Goal: Task Accomplishment & Management: Manage account settings

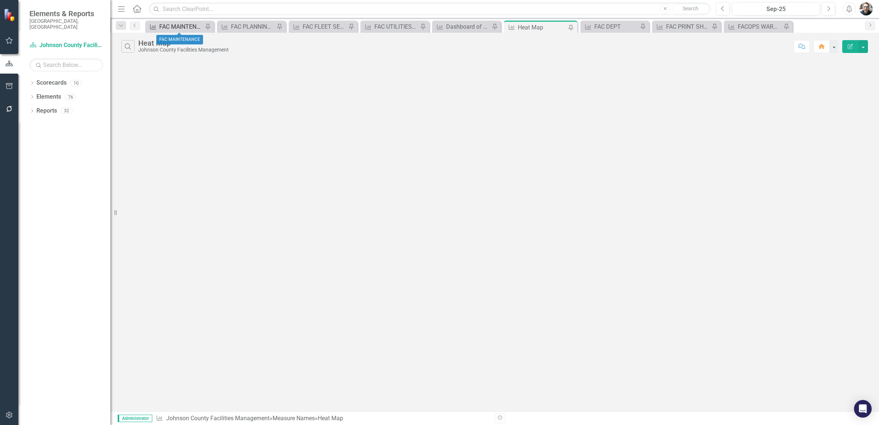
click at [182, 25] on div "FAC MAINTENANCE" at bounding box center [181, 26] width 44 height 9
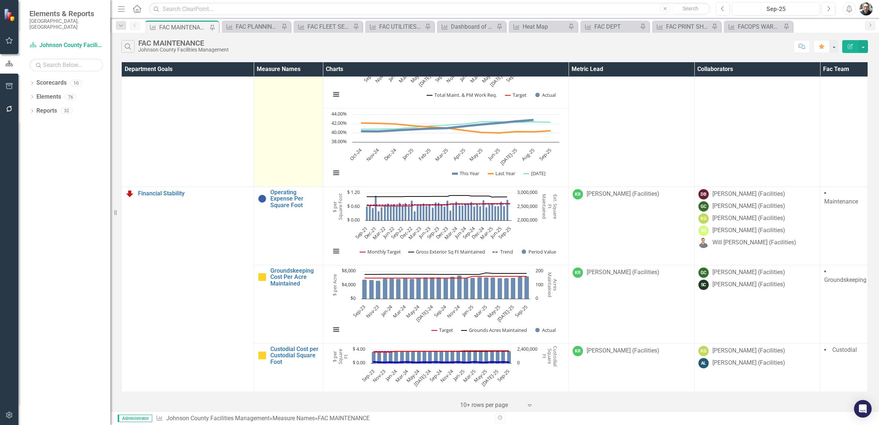
scroll to position [598, 0]
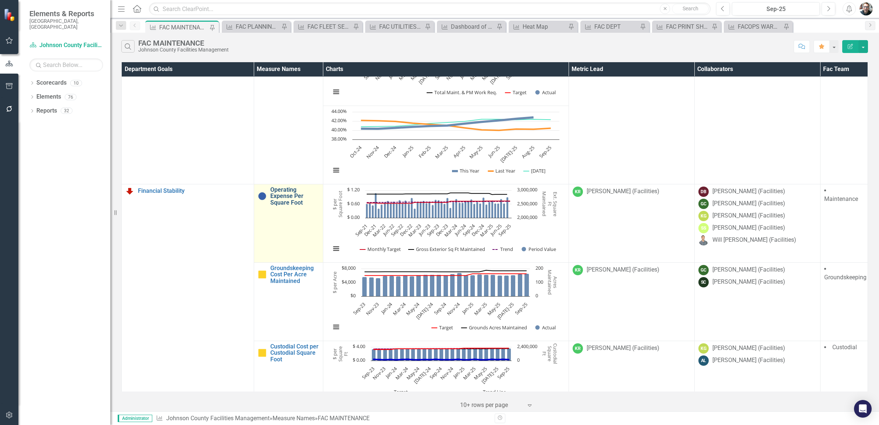
click at [284, 199] on link "Operating Expense Per Square Foot" at bounding box center [294, 197] width 49 height 20
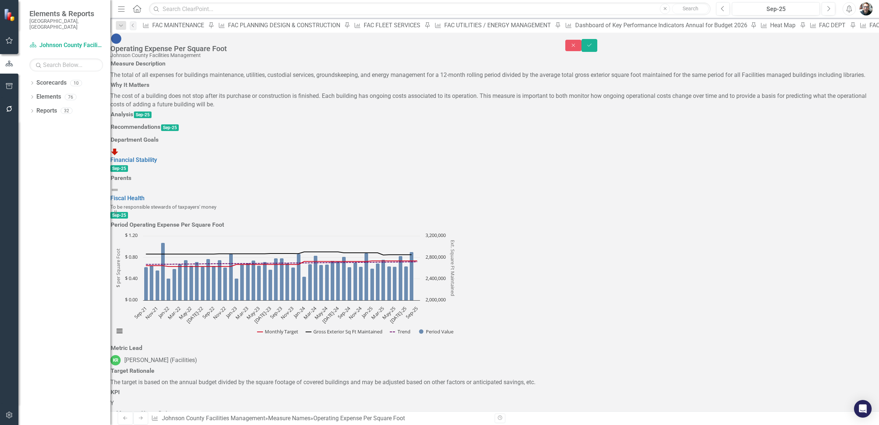
type textarea "824354.07"
type textarea "647564.32"
type textarea "94761.93"
type textarea "98956.71"
type textarea "492624.30"
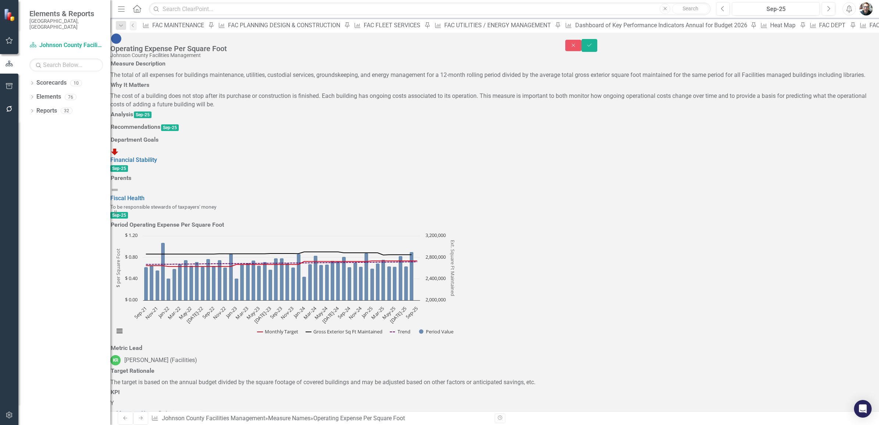
type textarea "2848840"
click at [593, 43] on icon "Save" at bounding box center [589, 45] width 7 height 5
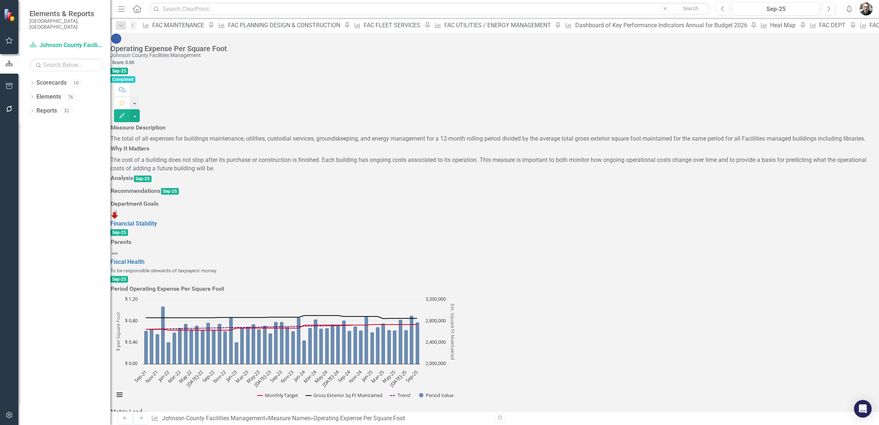
click at [133, 181] on h3 "Analysis" at bounding box center [122, 178] width 22 height 7
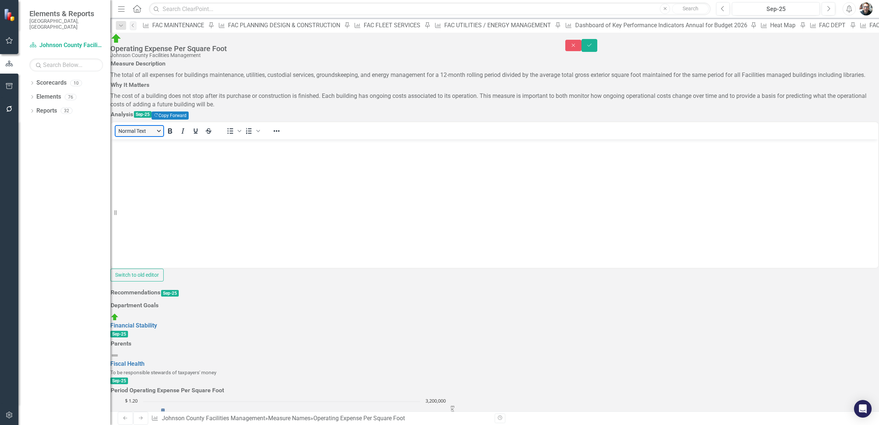
click at [155, 136] on button "Normal Text" at bounding box center [140, 131] width 48 height 10
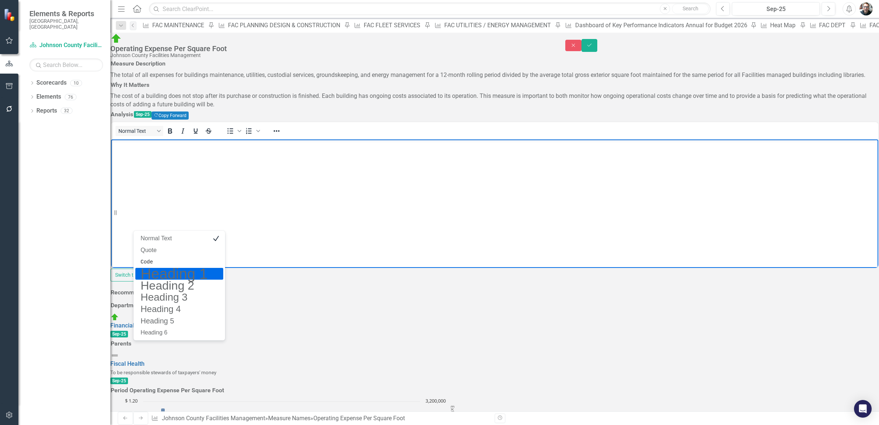
click at [228, 169] on body "Rich Text Area. Press ALT-0 for help." at bounding box center [494, 194] width 767 height 110
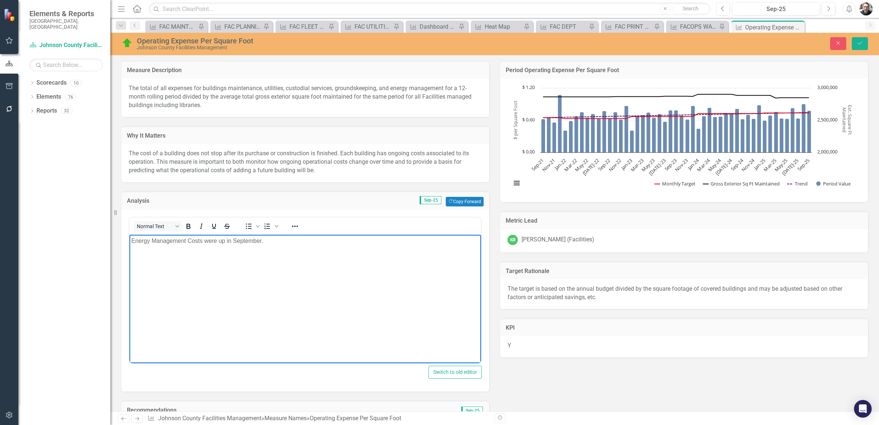
click at [268, 241] on p "Energy Management Costs were up in September." at bounding box center [305, 240] width 348 height 9
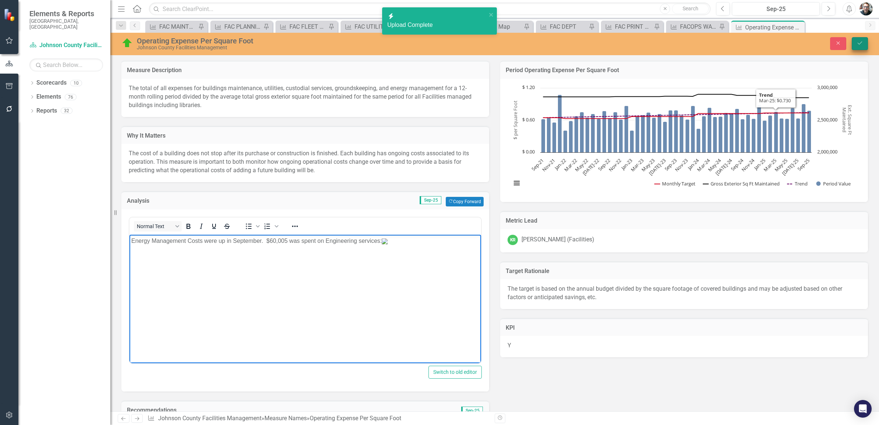
click at [857, 42] on icon "Save" at bounding box center [860, 42] width 7 height 5
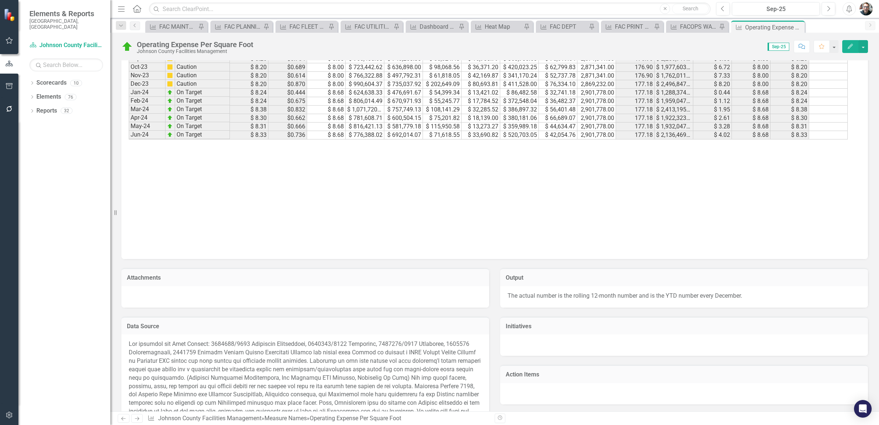
scroll to position [506, 0]
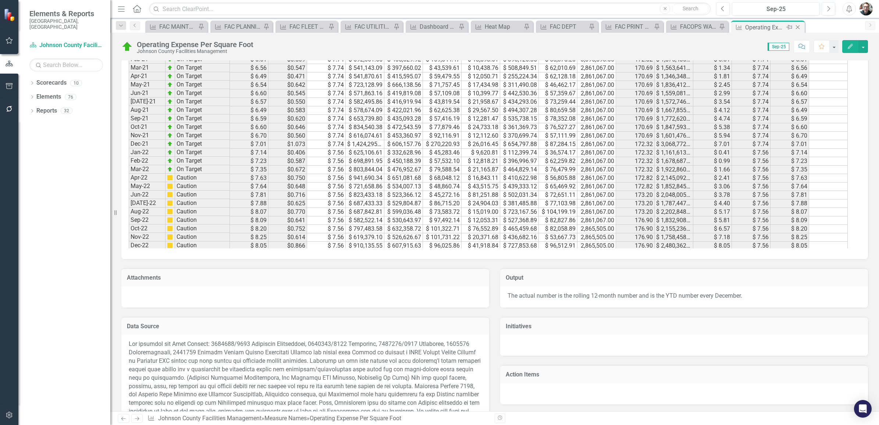
click at [788, 28] on icon "Pin" at bounding box center [790, 27] width 6 height 7
click at [277, 26] on icon "Pin" at bounding box center [277, 27] width 6 height 7
click at [798, 27] on icon at bounding box center [798, 27] width 4 height 4
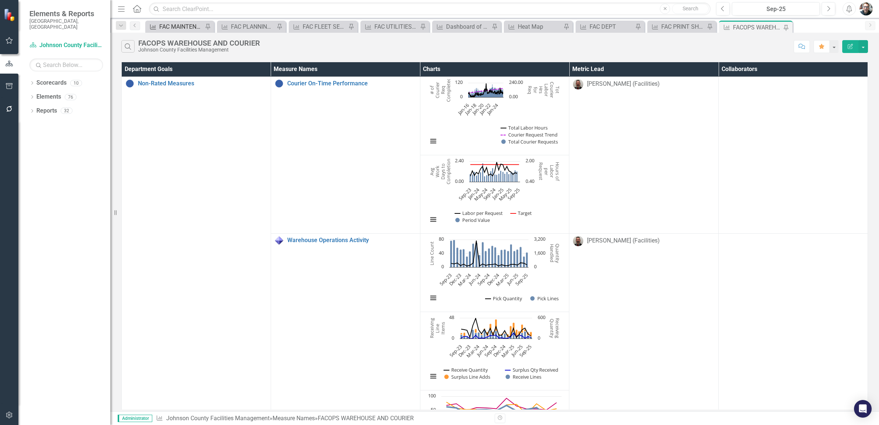
click at [177, 26] on div "FAC MAINTENANCE" at bounding box center [181, 26] width 44 height 9
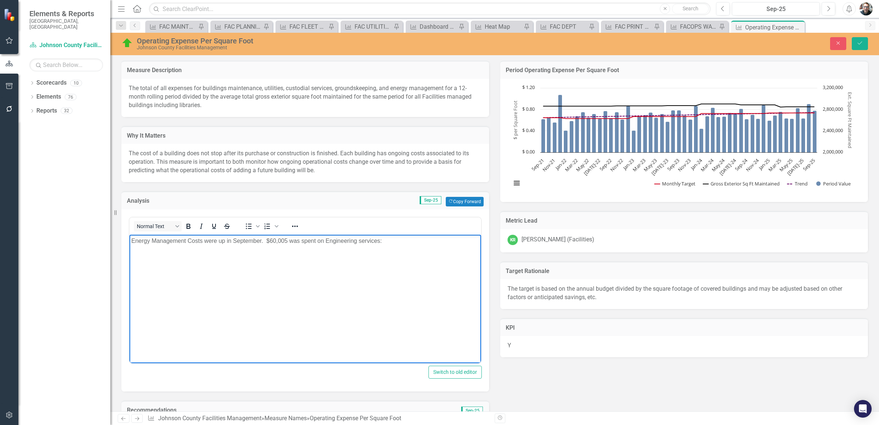
drag, startPoint x: 273, startPoint y: 245, endPoint x: 277, endPoint y: 242, distance: 5.2
click at [273, 245] on body "Energy Management Costs were up in September. $60,005 was spent on Engineering …" at bounding box center [306, 289] width 352 height 110
drag, startPoint x: 286, startPoint y: 241, endPoint x: 281, endPoint y: 242, distance: 5.5
click at [280, 242] on p "Energy Management Costs were up in September. $60,005 was spent on Engineering …" at bounding box center [305, 240] width 348 height 9
drag, startPoint x: 288, startPoint y: 242, endPoint x: 270, endPoint y: 243, distance: 17.7
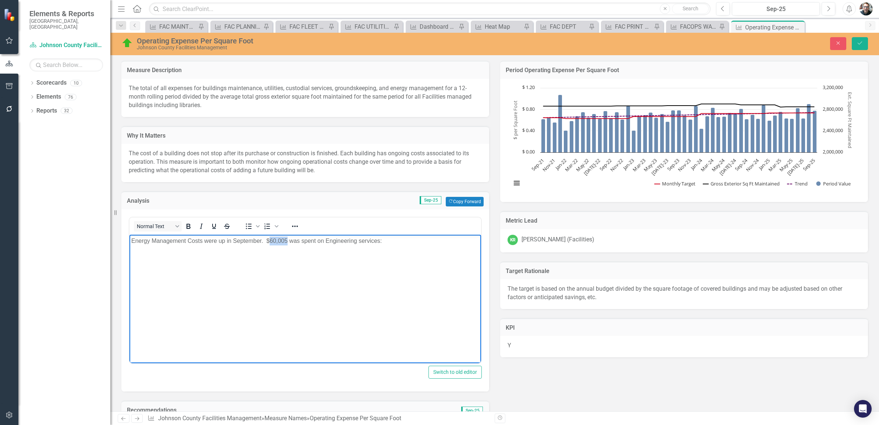
click at [270, 243] on p "Energy Management Costs were up in September. $60,005 was spent on Engineering …" at bounding box center [305, 240] width 348 height 9
click at [344, 242] on p "Energy Management Costs were up in September. $64,708 was spent on Engineering …" at bounding box center [305, 240] width 348 height 9
click at [381, 240] on p "Energy Management Costs were up in September. $64,708 was spent on Talisen Soft…" at bounding box center [305, 240] width 348 height 9
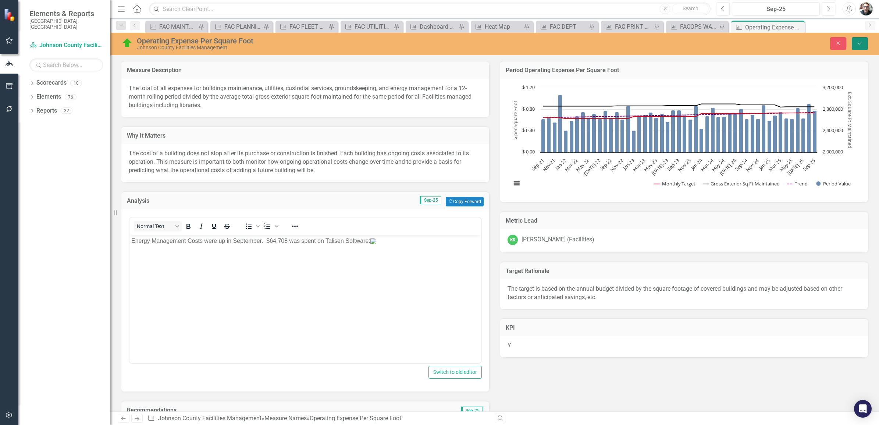
click at [858, 40] on icon "Save" at bounding box center [860, 42] width 7 height 5
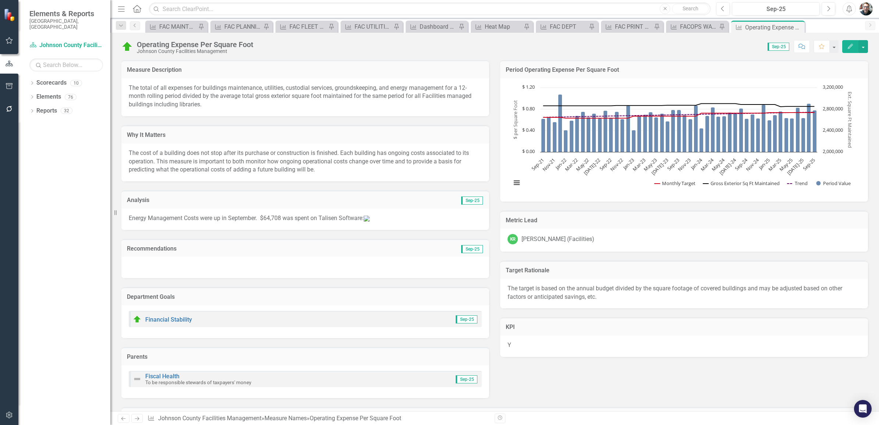
click at [381, 216] on p "Energy Management Costs were up in September. $64,708 was spent on Talisen Soft…" at bounding box center [305, 218] width 353 height 8
click at [380, 218] on p "Energy Management Costs were up in September. $64,708 was spent on Talisen Soft…" at bounding box center [305, 218] width 353 height 8
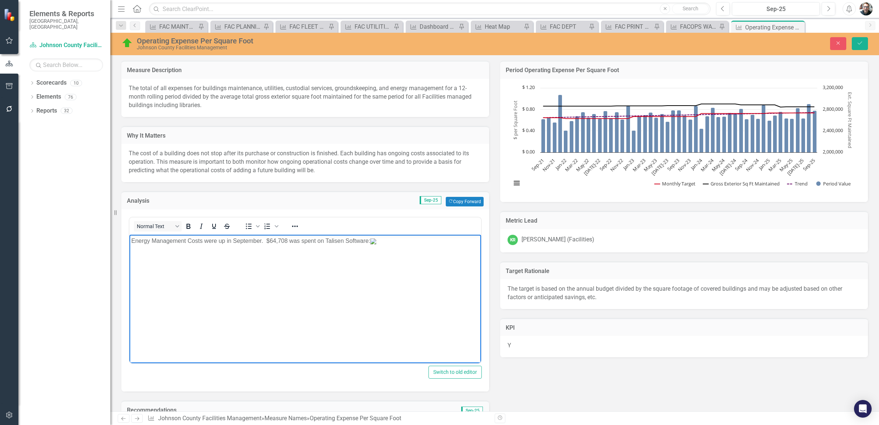
click at [174, 329] on body "Energy Management Costs were up in September. $64,708 was spent on Talisen Soft…" at bounding box center [306, 289] width 352 height 110
click at [172, 326] on body "Energy Management Costs were up in September. $64,708 was spent on Talisen Soft…" at bounding box center [306, 289] width 352 height 110
click at [137, 259] on img "Rich Text Area. Press ALT-0 for help." at bounding box center [134, 256] width 6 height 6
click at [373, 247] on body "Energy Management Costs were up in September. $64,708 was spent on Talisen Soft…" at bounding box center [306, 289] width 352 height 110
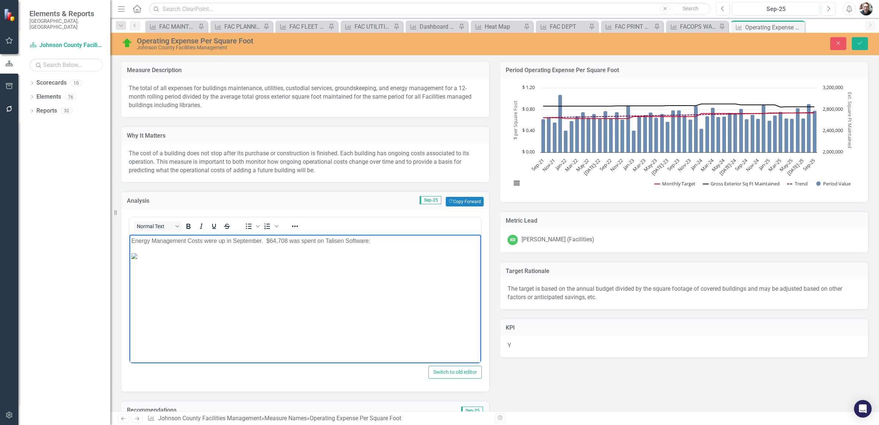
click at [375, 241] on p "Energy Management Costs were up in September. $64,708 was spent on Talisen Soft…" at bounding box center [305, 240] width 348 height 9
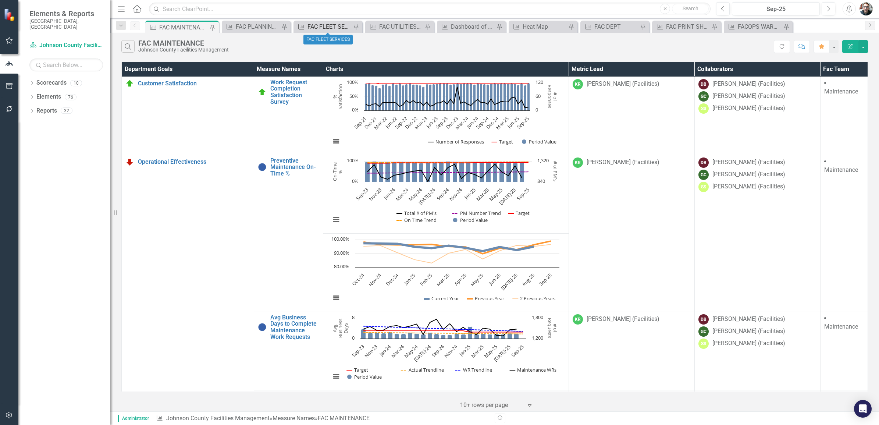
click at [330, 26] on div "FAC FLEET SERVICES" at bounding box center [330, 26] width 44 height 9
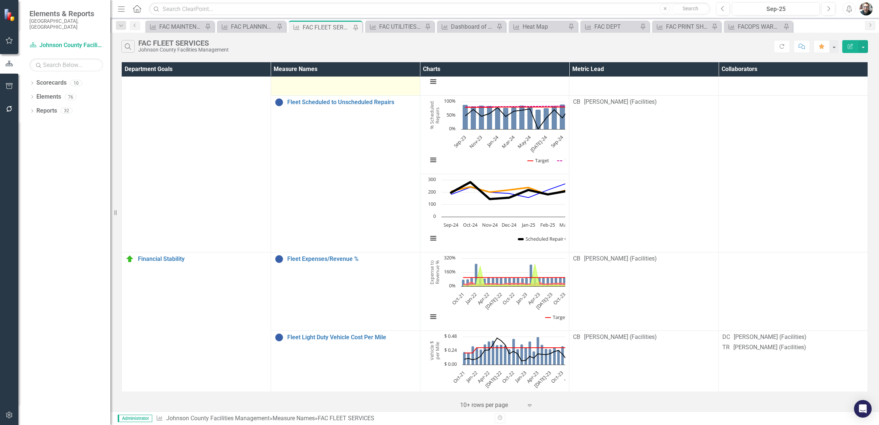
scroll to position [552, 0]
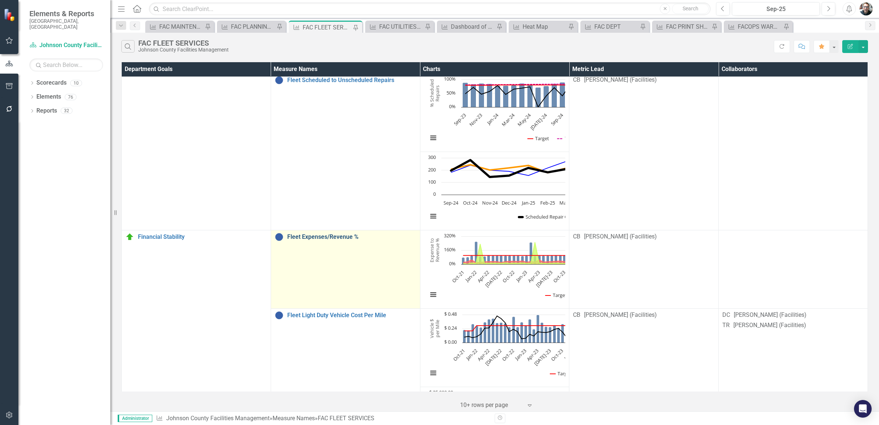
click at [312, 238] on link "Fleet Expenses/Revenue %" at bounding box center [351, 237] width 129 height 7
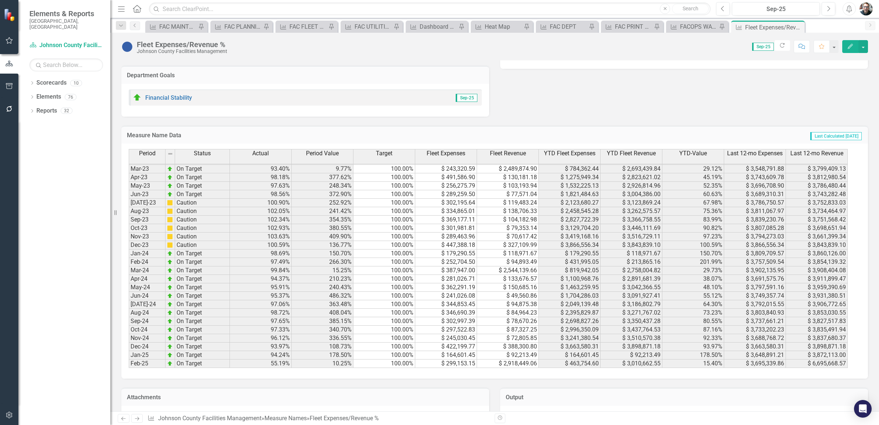
scroll to position [874, 0]
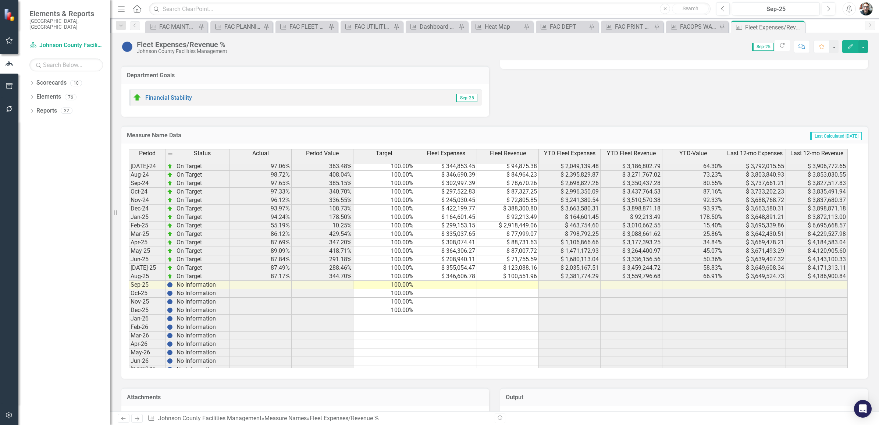
click at [514, 286] on tbody "Jun-23 On Target 98.56% 372.90% 100.00% $ 289,259.50 $ 77,571.04 $ 1,821,484.63…" at bounding box center [488, 251] width 719 height 398
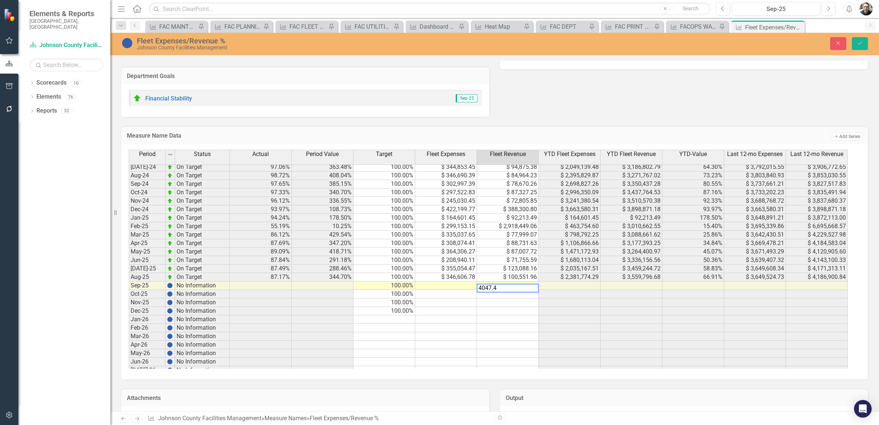
type textarea "4047.49"
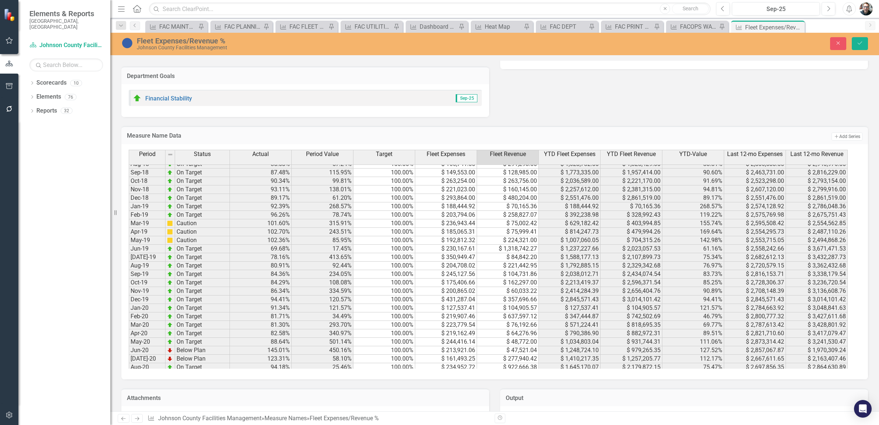
scroll to position [0, 0]
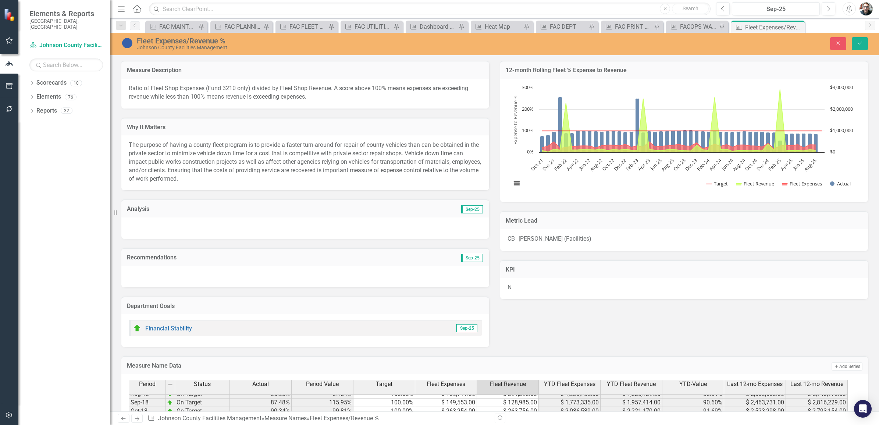
click at [134, 206] on h3 "Analysis" at bounding box center [216, 209] width 178 height 7
click at [136, 206] on h3 "Analysis" at bounding box center [216, 209] width 178 height 7
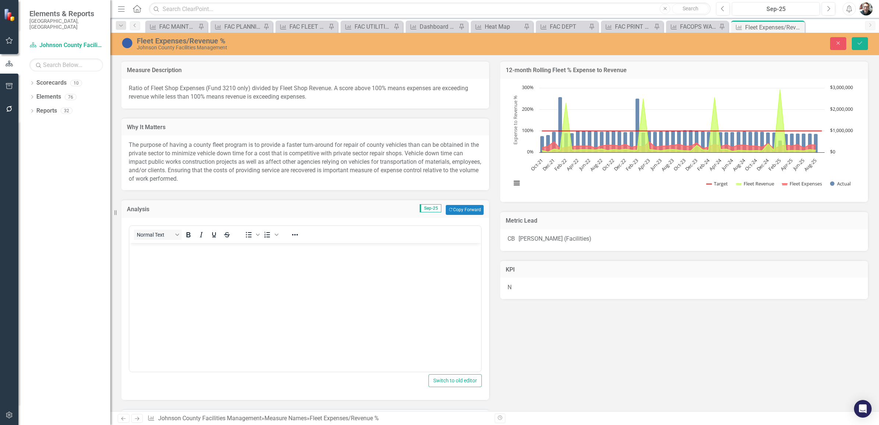
click at [185, 275] on body "Rich Text Area. Press ALT-0 for help." at bounding box center [306, 298] width 352 height 110
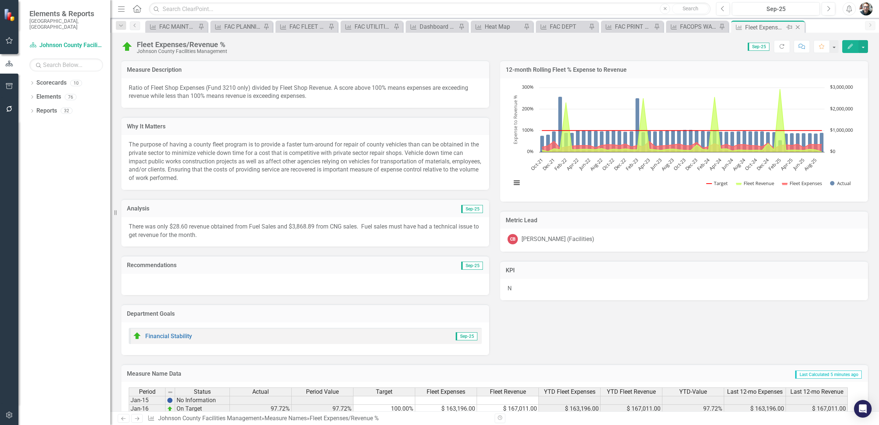
click at [788, 26] on icon at bounding box center [790, 27] width 6 height 4
click at [365, 26] on div "Fleet Expenses/Revenue %" at bounding box center [379, 27] width 49 height 9
click at [406, 26] on icon "Pin" at bounding box center [407, 27] width 6 height 7
click at [798, 28] on icon "Close" at bounding box center [797, 27] width 7 height 6
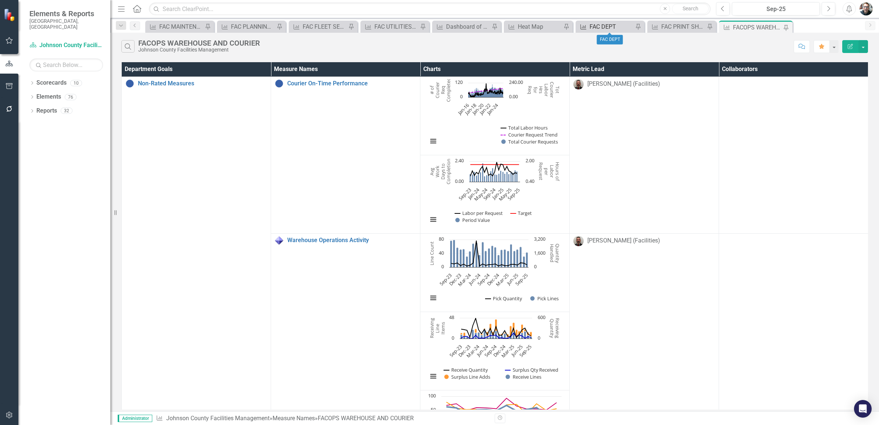
click at [605, 28] on div "FAC DEPT" at bounding box center [612, 26] width 44 height 9
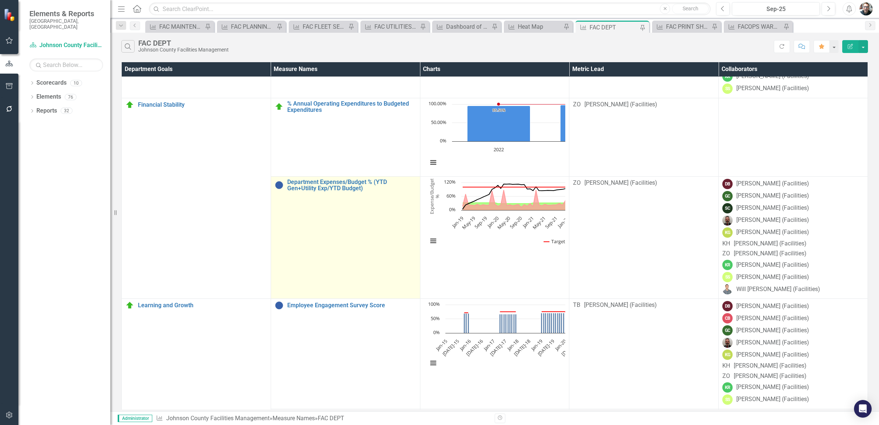
scroll to position [138, 0]
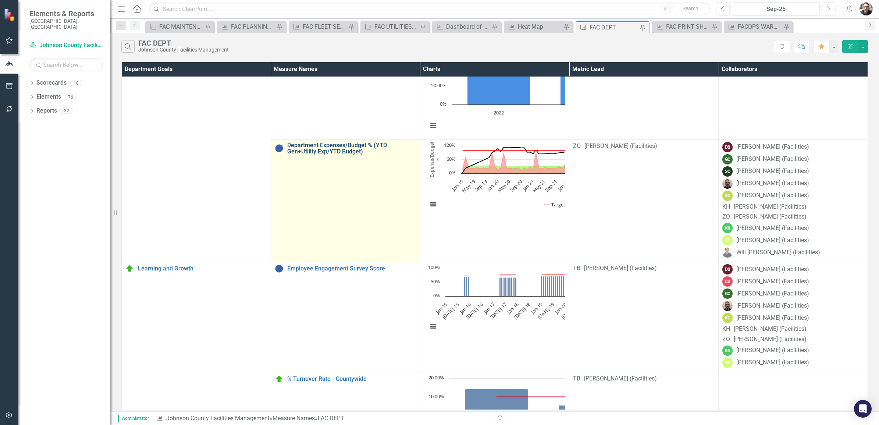
click at [287, 155] on link "Department Expenses/Budget % (YTD Gen+Utility Exp/YTD Budget)" at bounding box center [351, 148] width 129 height 13
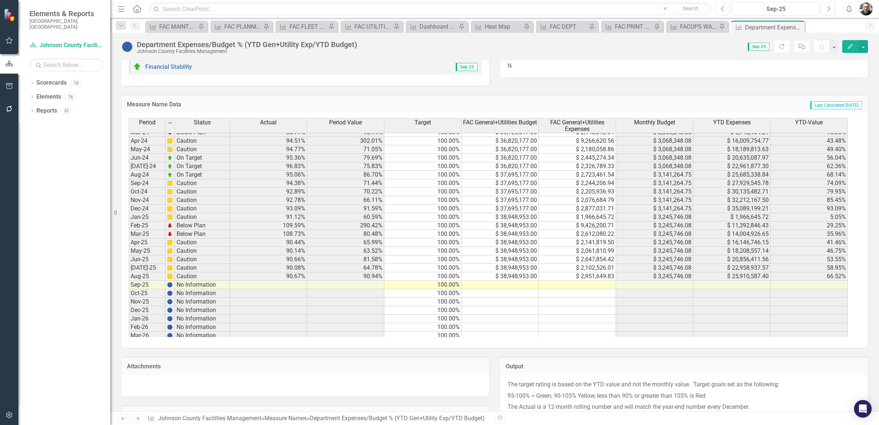
click at [495, 284] on tbody "Nov-23 On Target 96.38% 67.22% 100.00% $ 37,824,141.00 $ 2,118,788.21 $ 3,152,0…" at bounding box center [488, 293] width 719 height 398
click at [518, 285] on td at bounding box center [500, 285] width 77 height 8
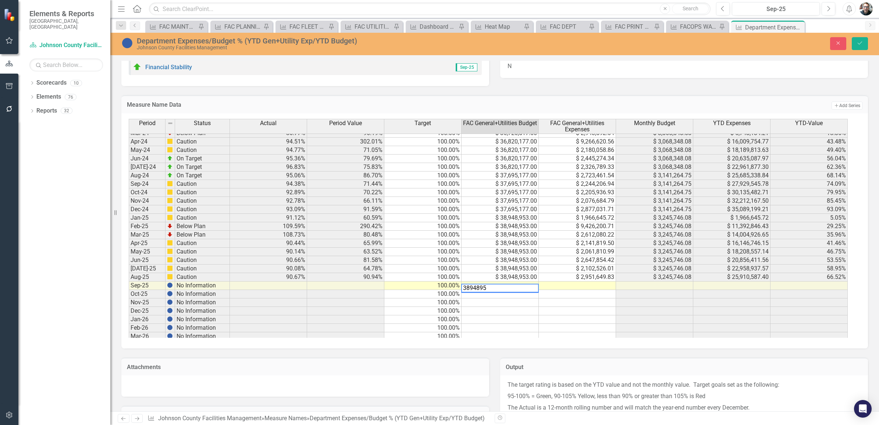
type textarea "38948953"
type textarea "2492805"
click at [860, 42] on icon "Save" at bounding box center [860, 42] width 7 height 5
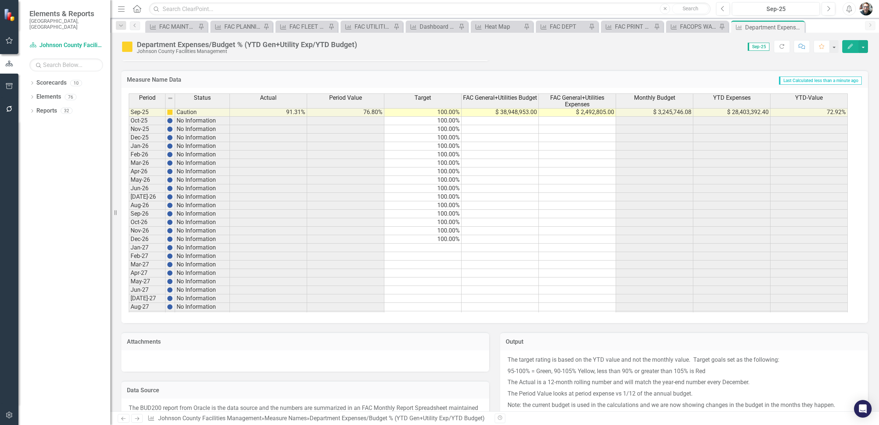
scroll to position [535, 0]
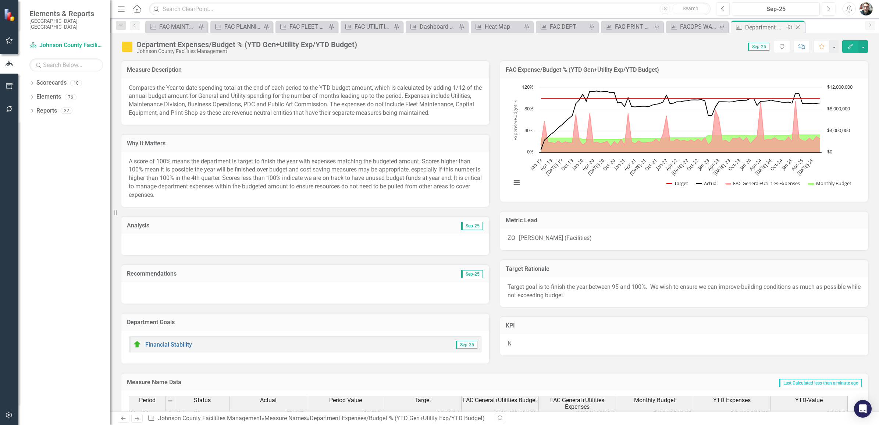
click at [788, 28] on icon at bounding box center [790, 27] width 6 height 4
drag, startPoint x: 668, startPoint y: 27, endPoint x: 741, endPoint y: 48, distance: 75.9
click at [668, 27] on icon "Pin" at bounding box center [667, 28] width 7 height 6
click at [798, 26] on icon "Close" at bounding box center [797, 27] width 7 height 6
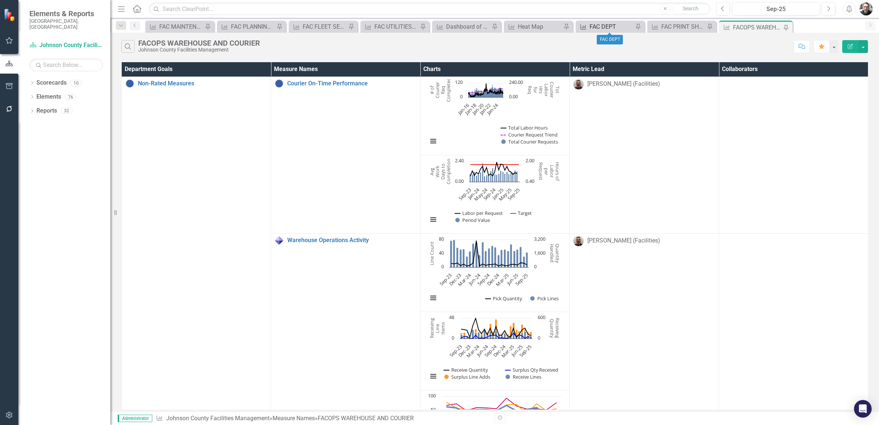
click at [606, 26] on div "FAC DEPT" at bounding box center [612, 26] width 44 height 9
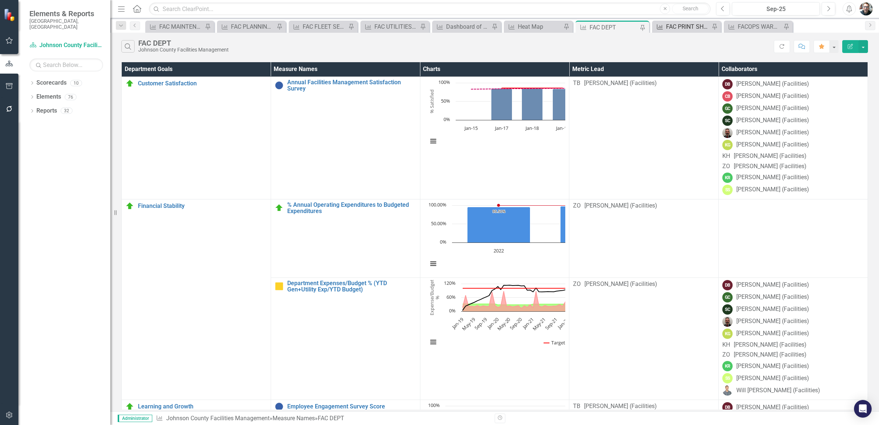
click at [689, 28] on div "FAC PRINT SHOP" at bounding box center [688, 26] width 44 height 9
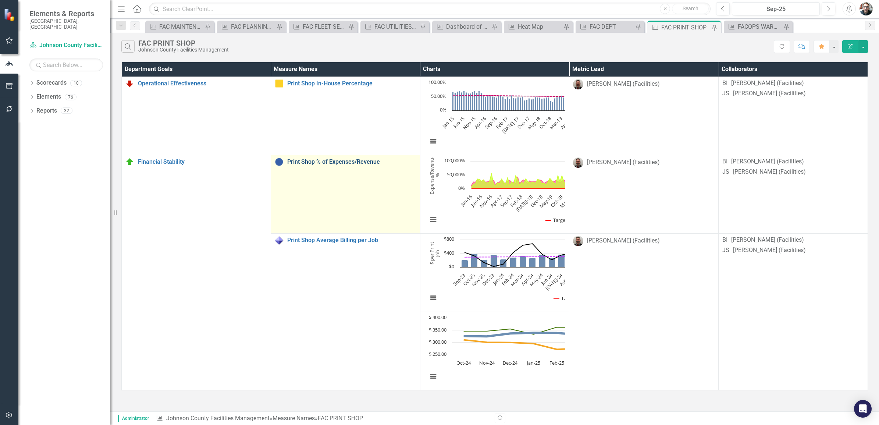
click at [287, 161] on link "Print Shop % of Expenses/Revenue" at bounding box center [351, 162] width 129 height 7
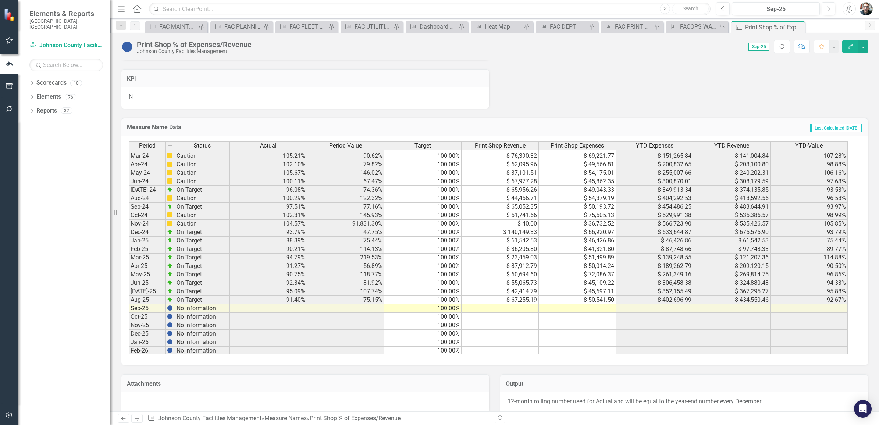
scroll to position [865, 0]
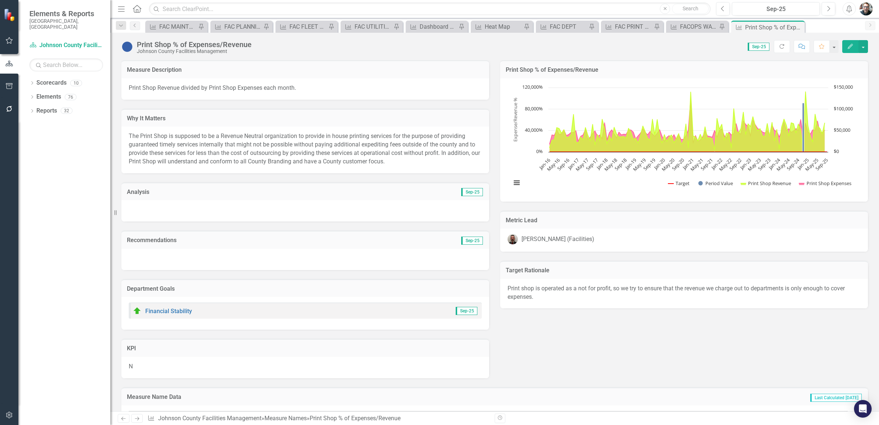
click at [596, 69] on h3 "Print Shop % of Expenses/Revenue" at bounding box center [684, 70] width 357 height 7
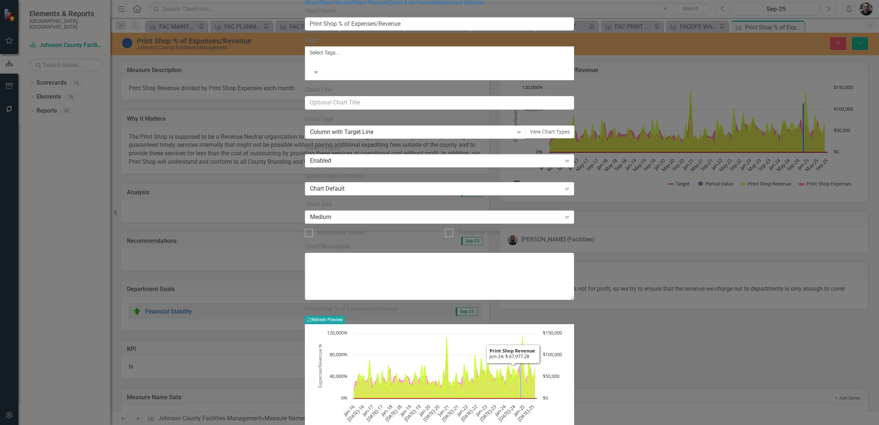
click at [345, 316] on button "Recalculate Refresh Preview" at bounding box center [325, 320] width 40 height 8
click at [352, 6] on link "Chart Periods" at bounding box center [370, 2] width 36 height 7
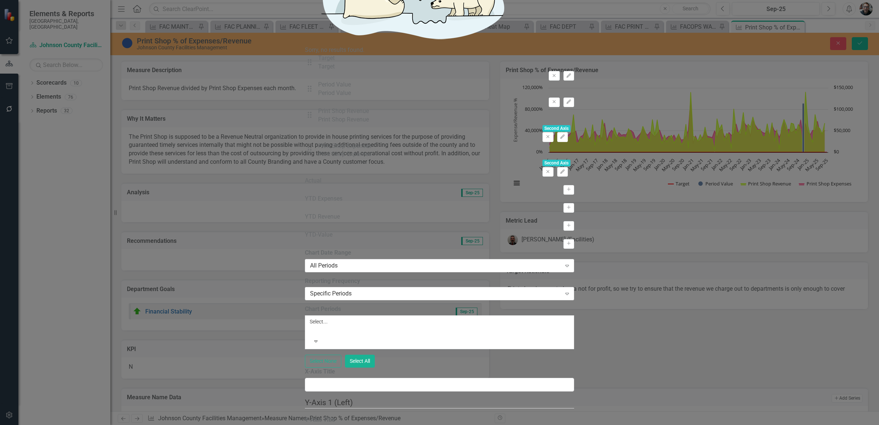
scroll to position [71, 0]
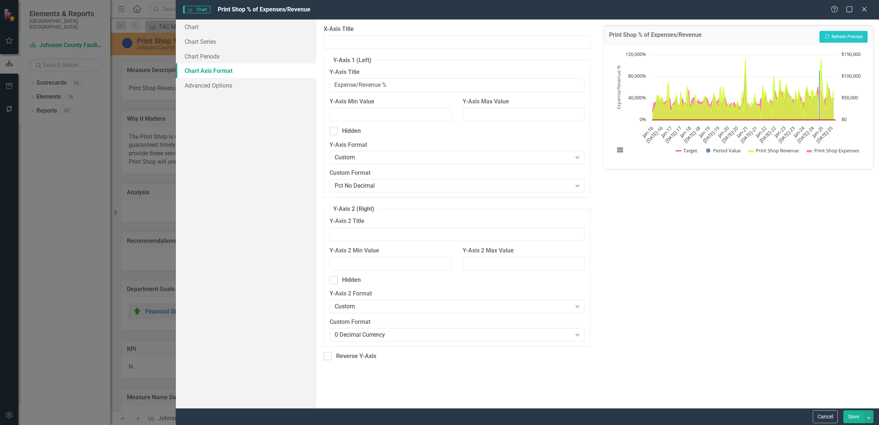
scroll to position [874, 0]
click at [862, 8] on icon "Close" at bounding box center [864, 9] width 9 height 7
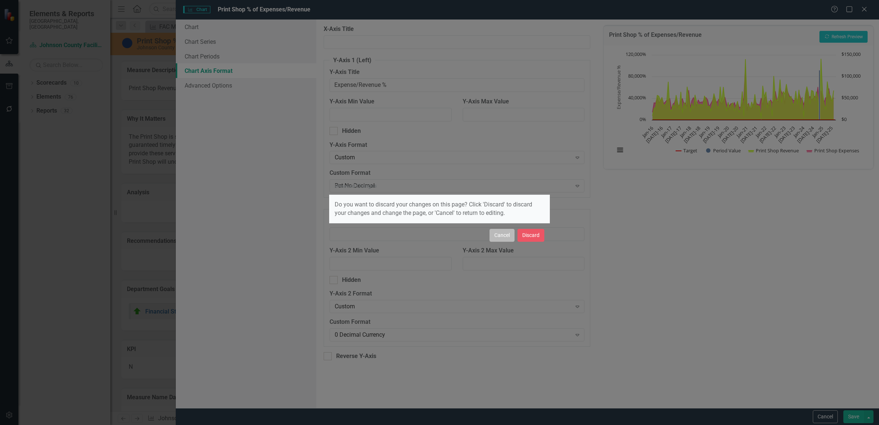
click at [497, 240] on button "Cancel" at bounding box center [502, 235] width 25 height 13
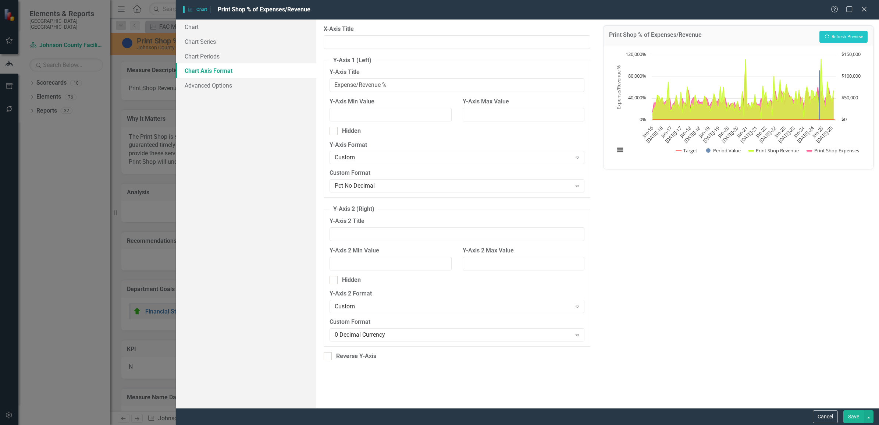
click at [849, 418] on button "Save" at bounding box center [854, 416] width 21 height 13
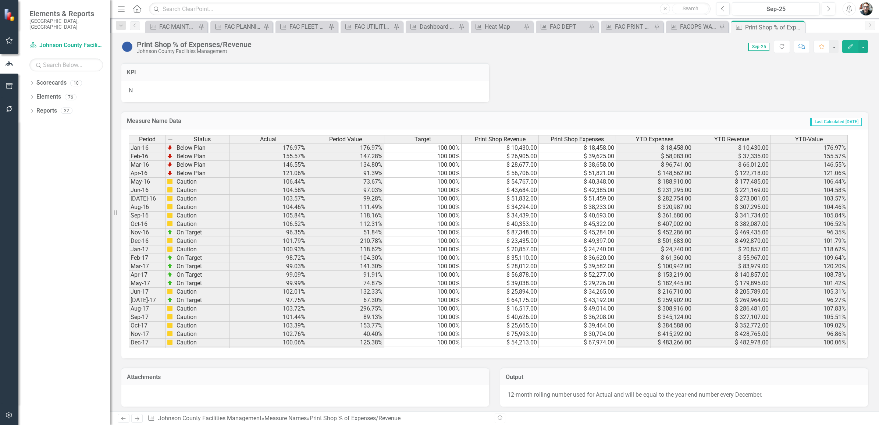
scroll to position [0, 0]
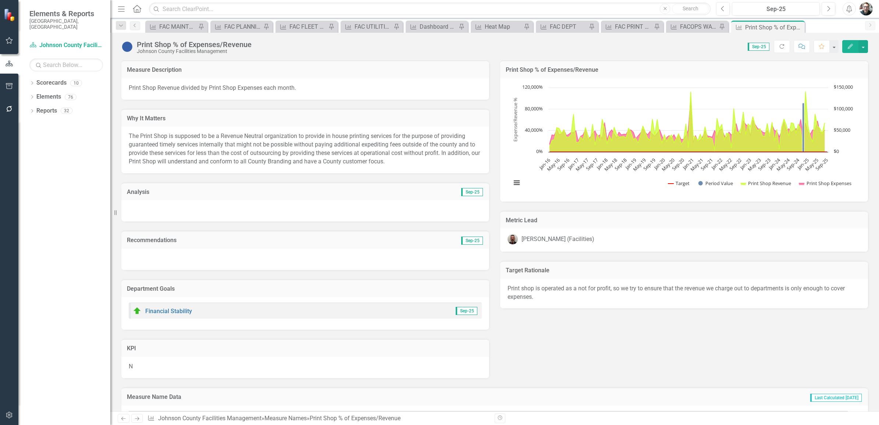
click at [525, 106] on text "80,000%" at bounding box center [534, 108] width 18 height 7
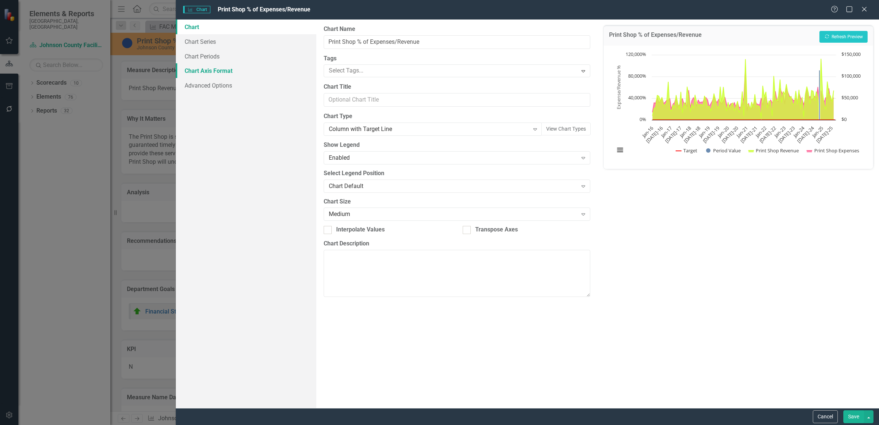
click at [222, 73] on link "Chart Axis Format" at bounding box center [246, 70] width 141 height 15
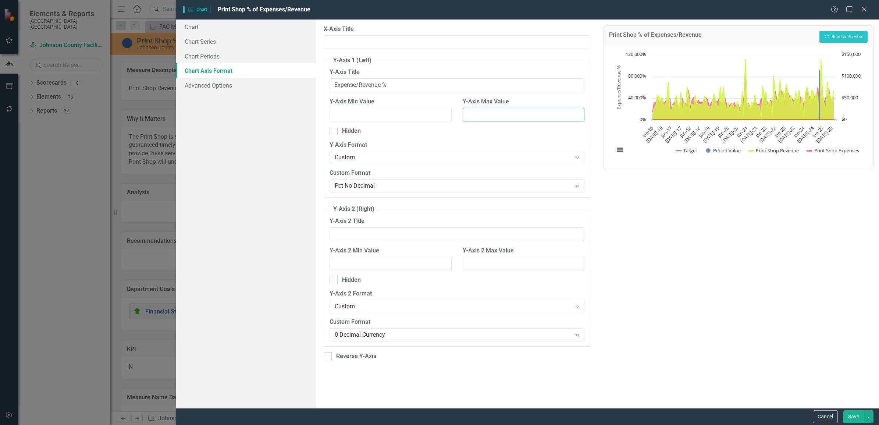
click at [567, 118] on input "Y-Axis Max Value" at bounding box center [524, 115] width 122 height 14
click at [839, 32] on button "Recalculate Refresh Preview" at bounding box center [844, 37] width 48 height 12
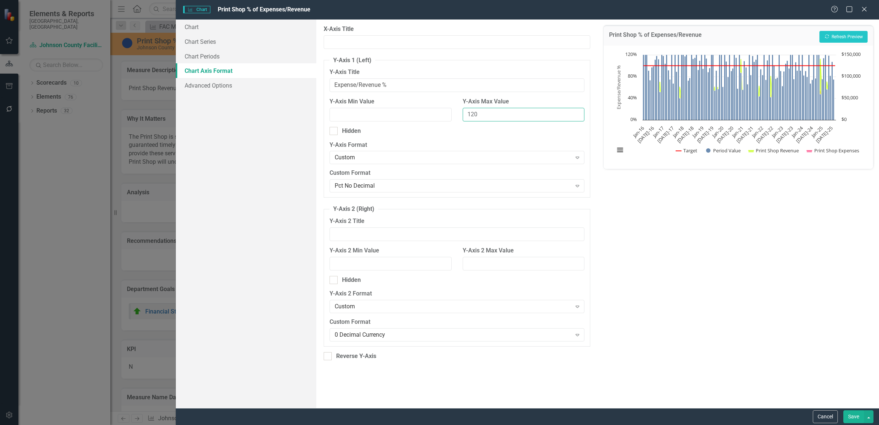
click at [488, 116] on input "120" at bounding box center [524, 115] width 122 height 14
drag, startPoint x: 488, startPoint y: 116, endPoint x: 432, endPoint y: 114, distance: 56.0
click at [432, 114] on div "Y-Axis Min Value Y-Axis Max Value 120" at bounding box center [457, 112] width 266 height 29
click at [676, 147] on button "Show Target" at bounding box center [687, 150] width 22 height 7
drag, startPoint x: 501, startPoint y: 113, endPoint x: 435, endPoint y: 111, distance: 65.5
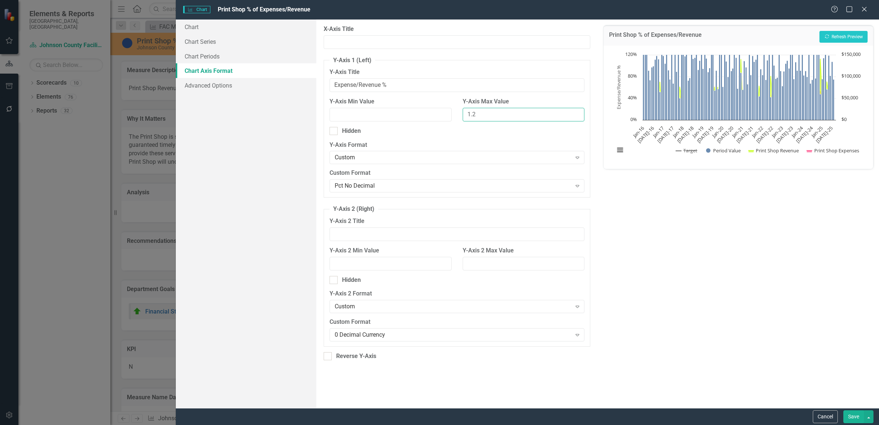
click at [435, 111] on div "Y-Axis Min Value Y-Axis Max Value 1.2" at bounding box center [457, 112] width 266 height 29
type input "150"
click at [676, 147] on button "Show Target" at bounding box center [687, 150] width 22 height 7
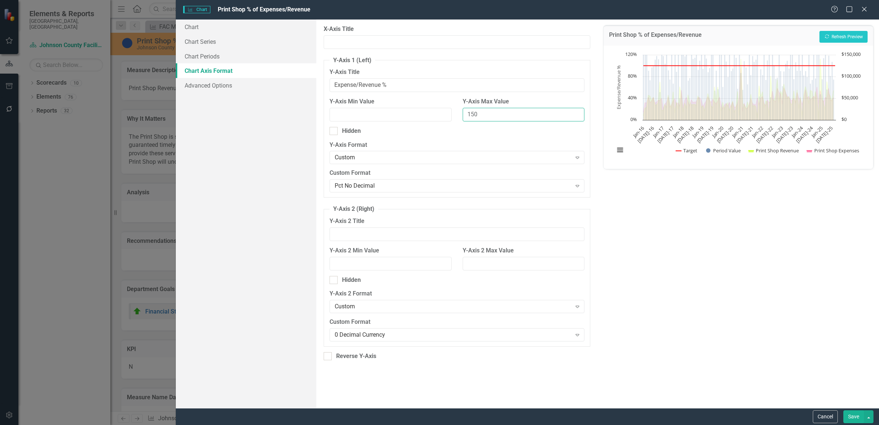
drag, startPoint x: 498, startPoint y: 118, endPoint x: 458, endPoint y: 118, distance: 39.4
click at [458, 118] on div "Y-Axis Max Value 150" at bounding box center [523, 112] width 133 height 29
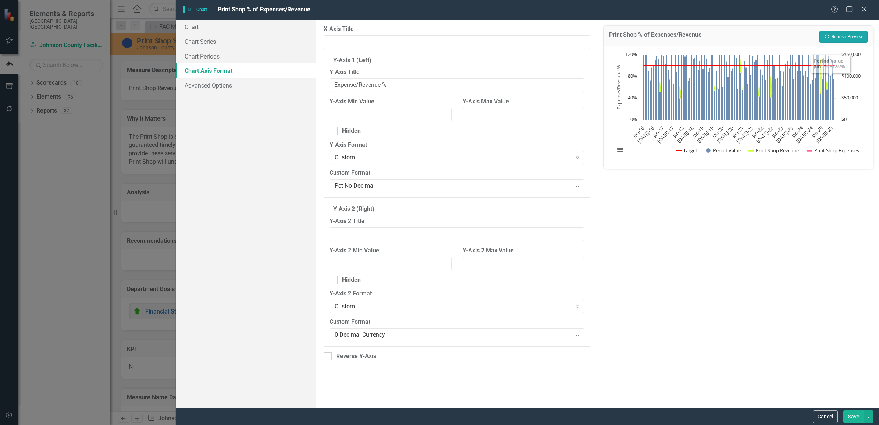
click at [853, 34] on button "Recalculate Refresh Preview" at bounding box center [844, 37] width 48 height 12
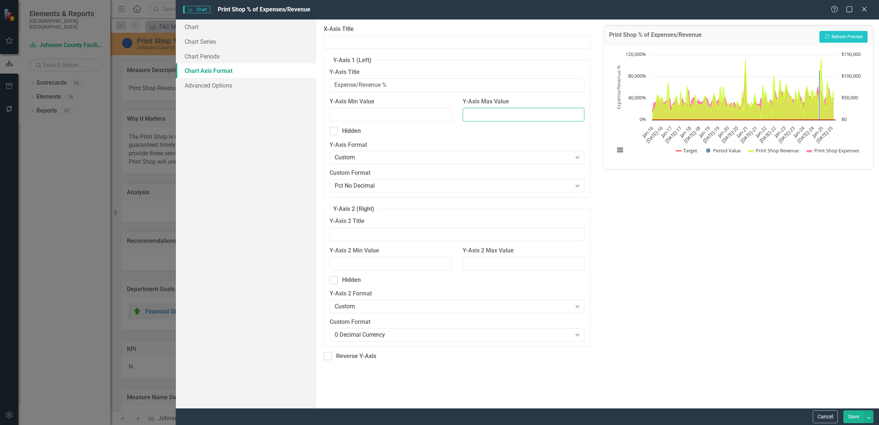
click at [508, 115] on input "Y-Axis Max Value" at bounding box center [524, 115] width 122 height 14
type input "120"
click at [845, 37] on button "Recalculate Refresh Preview" at bounding box center [844, 37] width 48 height 12
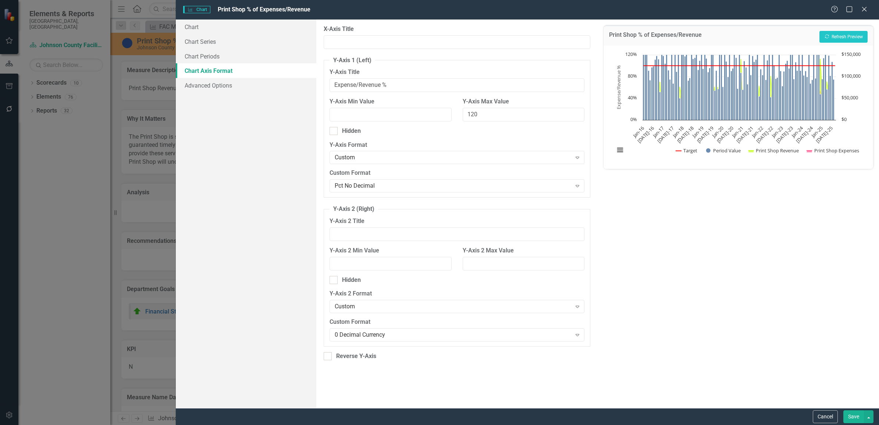
click at [851, 416] on button "Save" at bounding box center [854, 416] width 21 height 13
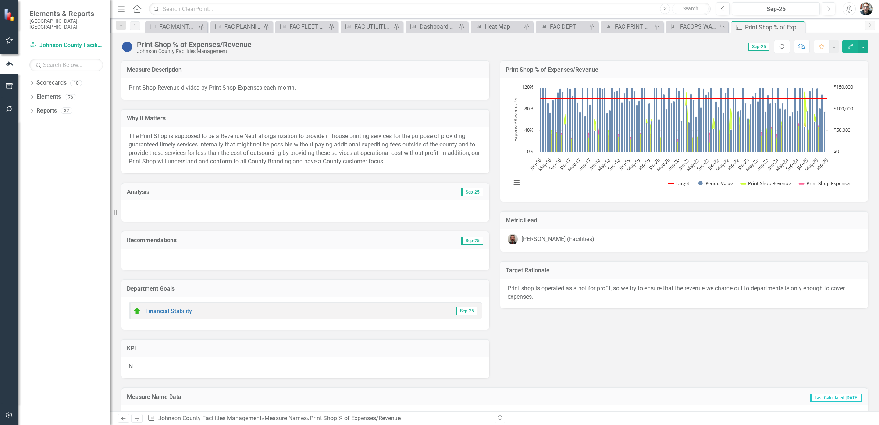
click at [521, 69] on h3 "Print Shop % of Expenses/Revenue" at bounding box center [684, 70] width 357 height 7
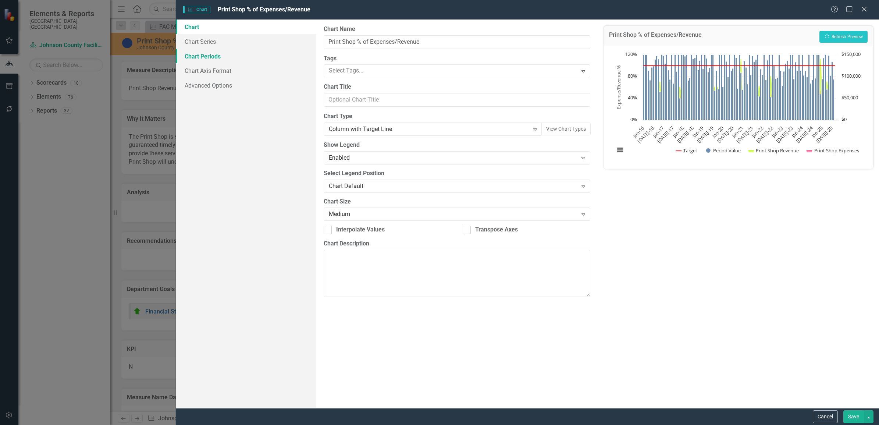
click at [223, 55] on link "Chart Periods" at bounding box center [246, 56] width 141 height 15
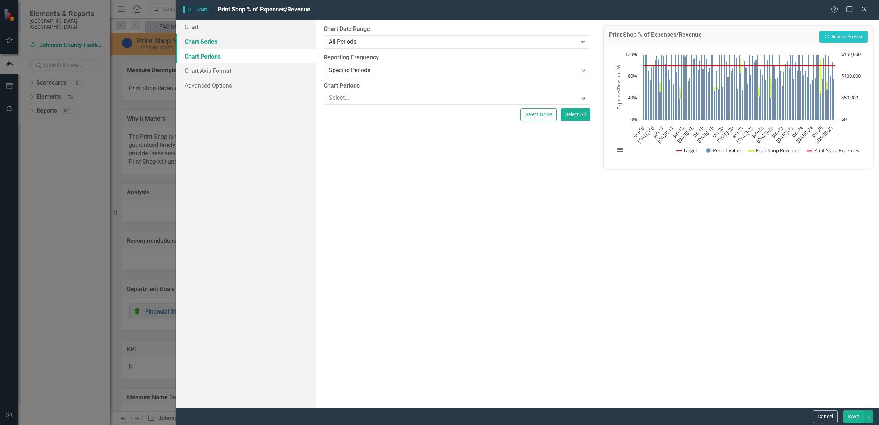
click at [221, 41] on link "Chart Series" at bounding box center [246, 41] width 141 height 15
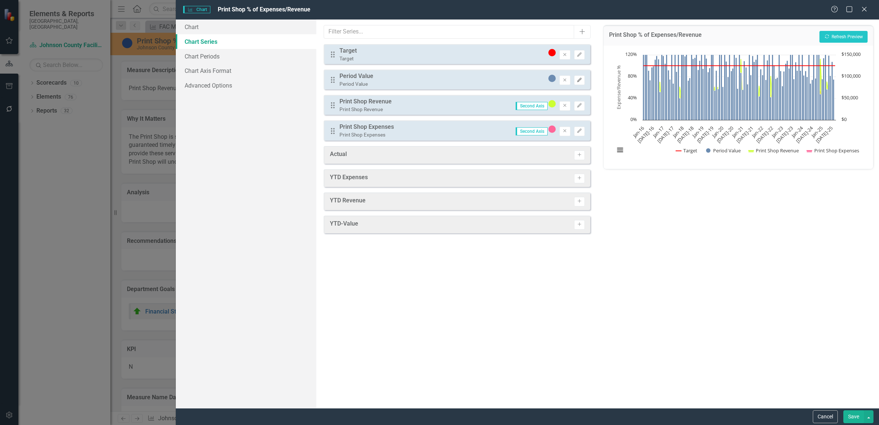
click at [581, 79] on icon "Edit" at bounding box center [580, 80] width 6 height 4
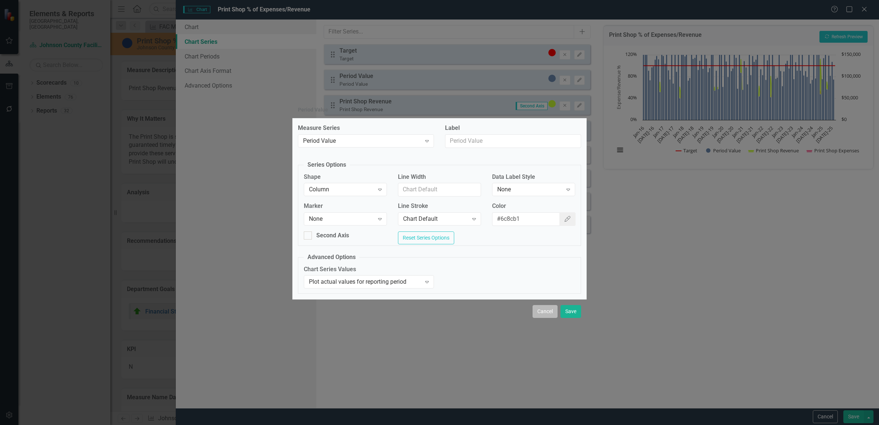
click at [544, 311] on button "Cancel" at bounding box center [545, 311] width 25 height 13
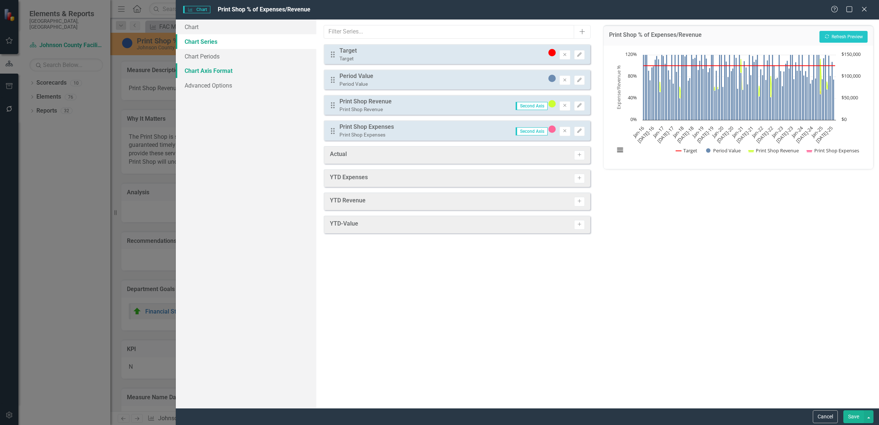
click at [209, 71] on link "Chart Axis Format" at bounding box center [246, 70] width 141 height 15
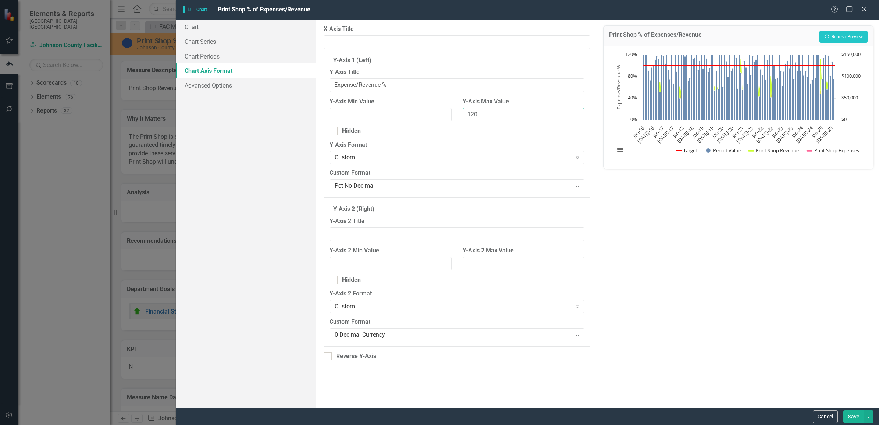
drag, startPoint x: 486, startPoint y: 113, endPoint x: 428, endPoint y: 109, distance: 58.6
click at [428, 109] on div "Y-Axis Min Value Y-Axis Max Value 120" at bounding box center [457, 112] width 266 height 29
type input "500"
click at [676, 147] on button "Show Target" at bounding box center [687, 150] width 22 height 7
click at [857, 35] on button "Recalculate Refresh Preview" at bounding box center [844, 37] width 48 height 12
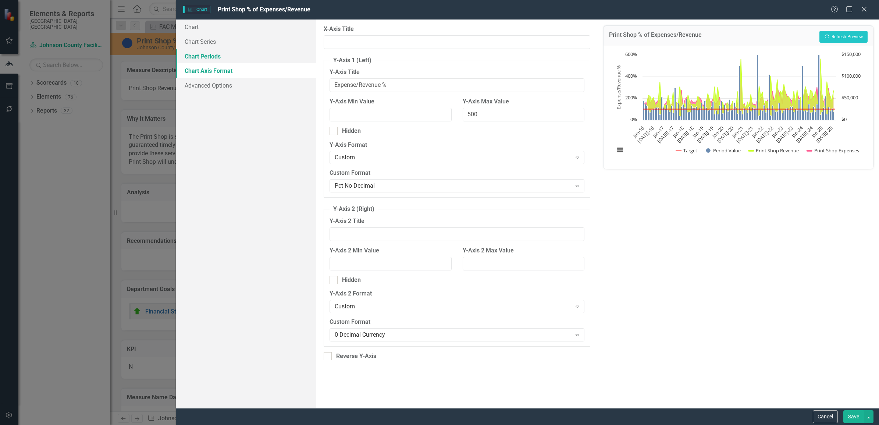
click at [212, 54] on link "Chart Periods" at bounding box center [246, 56] width 141 height 15
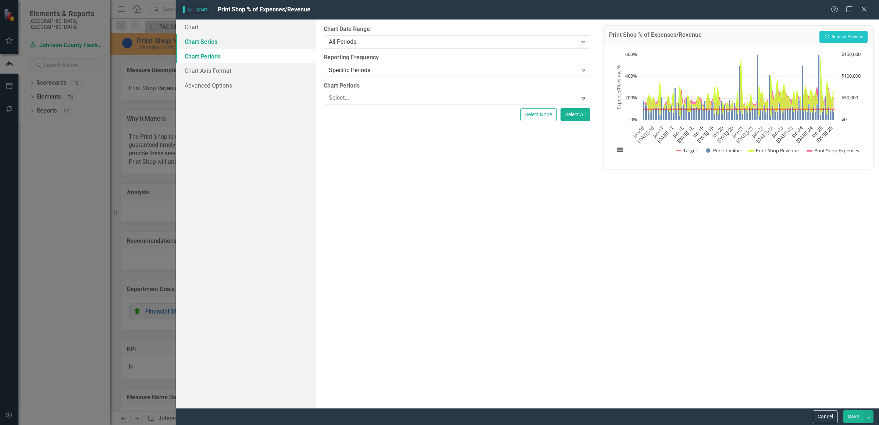
click at [207, 40] on link "Chart Series" at bounding box center [246, 41] width 141 height 15
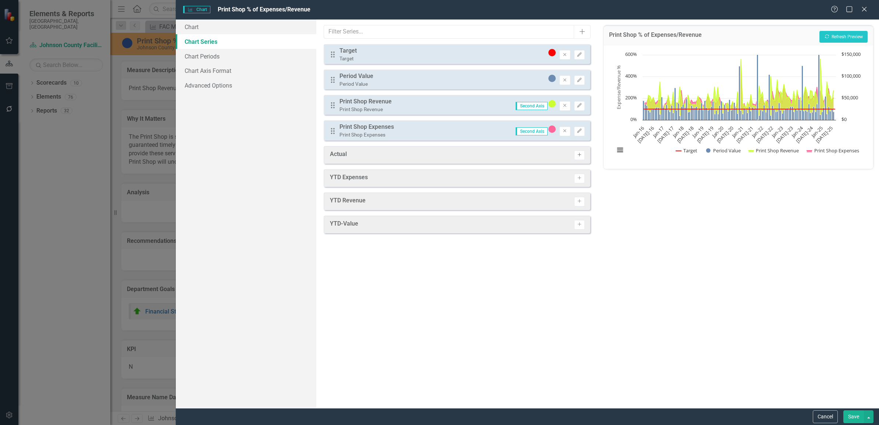
click at [579, 153] on icon "Activate" at bounding box center [580, 155] width 6 height 4
drag, startPoint x: 499, startPoint y: 154, endPoint x: 495, endPoint y: 87, distance: 66.7
click at [495, 87] on div "Drag Target Target Remove Edit Drag Period Value Period Value Remove Edit Drag …" at bounding box center [457, 105] width 267 height 122
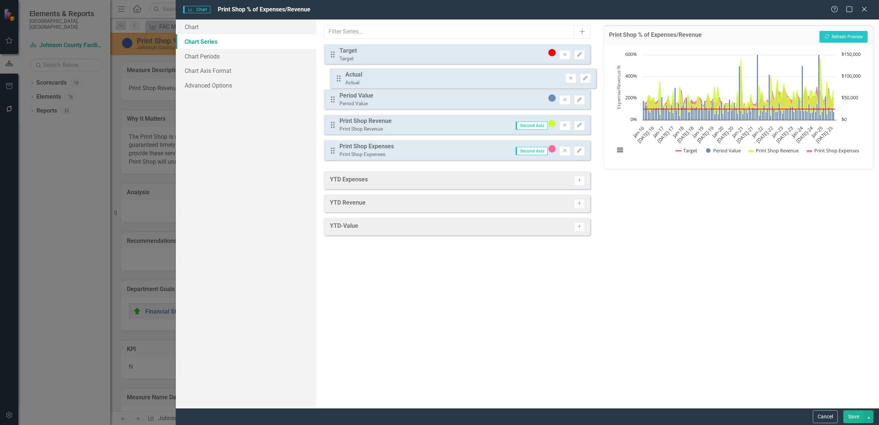
drag, startPoint x: 332, startPoint y: 155, endPoint x: 337, endPoint y: 78, distance: 77.1
click at [337, 78] on div "Drag Target Target Remove Edit Drag Period Value Period Value Remove Edit Drag …" at bounding box center [457, 105] width 267 height 122
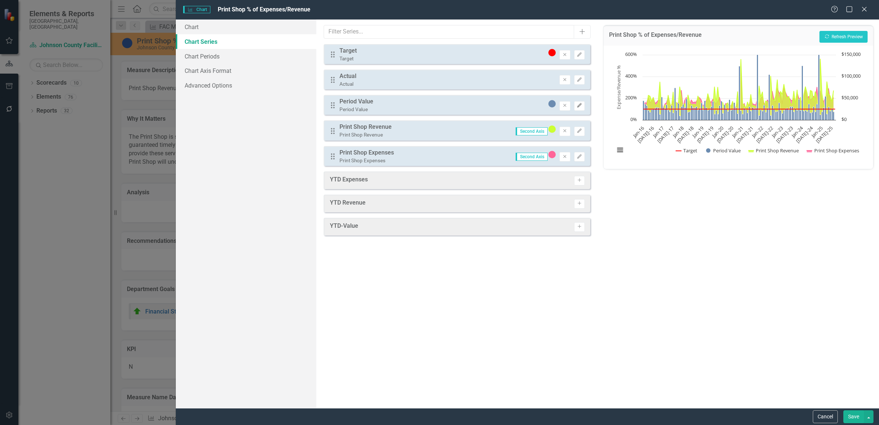
click at [581, 104] on icon "Edit" at bounding box center [580, 105] width 6 height 4
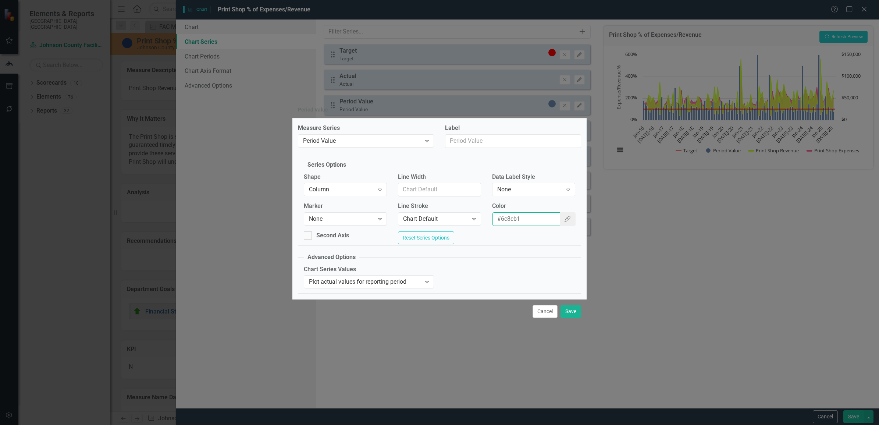
drag, startPoint x: 536, startPoint y: 217, endPoint x: 458, endPoint y: 209, distance: 78.1
click at [458, 209] on div "Marker None Expand Line Stroke Chart Default Expand Color #6c8cb1 Color Picker" at bounding box center [439, 216] width 283 height 29
click at [571, 311] on button "Save" at bounding box center [571, 311] width 21 height 13
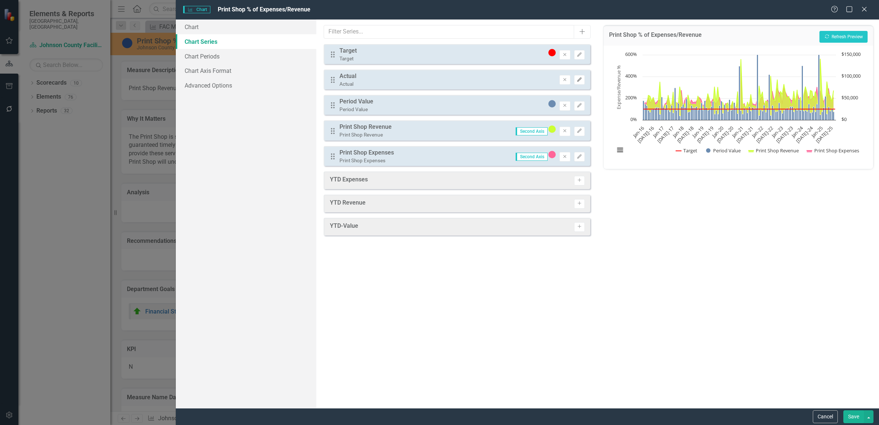
click at [578, 79] on icon "Edit" at bounding box center [580, 80] width 6 height 4
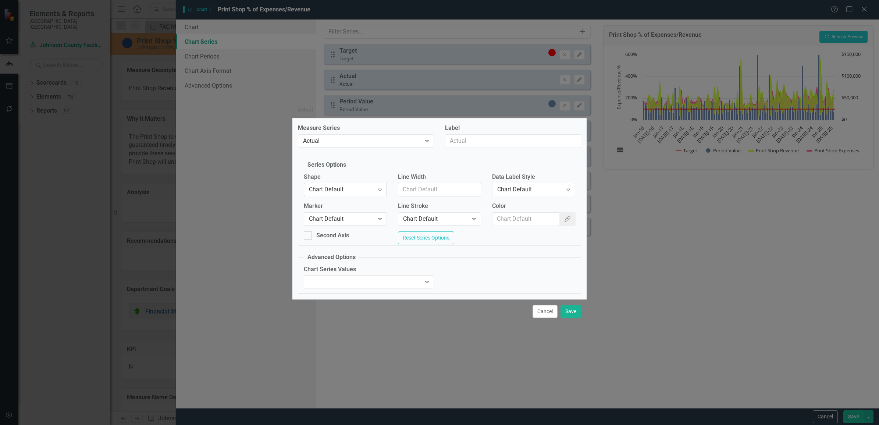
click at [380, 187] on icon "Expand" at bounding box center [379, 190] width 7 height 6
click at [382, 218] on icon "Expand" at bounding box center [379, 219] width 7 height 6
click at [567, 187] on icon "Expand" at bounding box center [568, 190] width 7 height 6
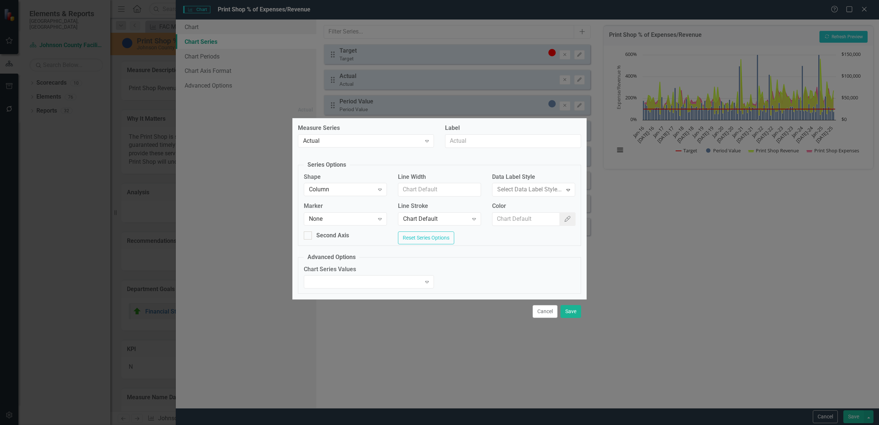
click at [475, 216] on icon "Expand" at bounding box center [474, 219] width 7 height 6
drag, startPoint x: 451, startPoint y: 243, endPoint x: 448, endPoint y: 236, distance: 7.6
click at [517, 216] on input "Color" at bounding box center [527, 219] width 68 height 14
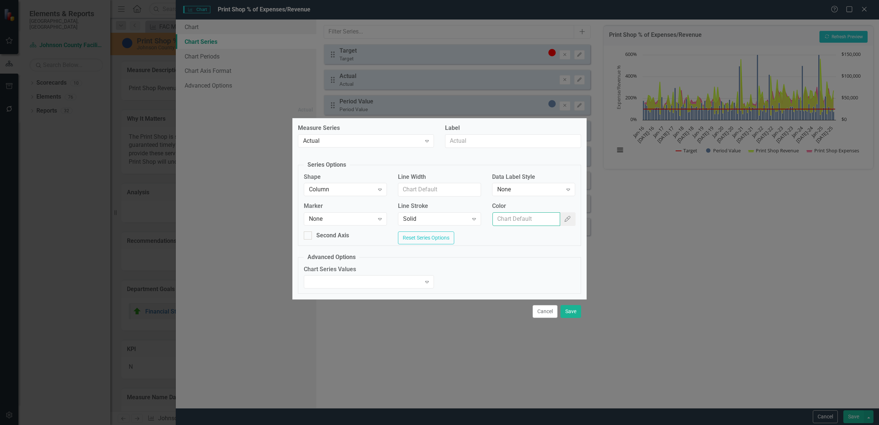
paste input "#6c8cb1"
type input "#6c8cb1"
click at [568, 315] on button "Save" at bounding box center [571, 311] width 21 height 13
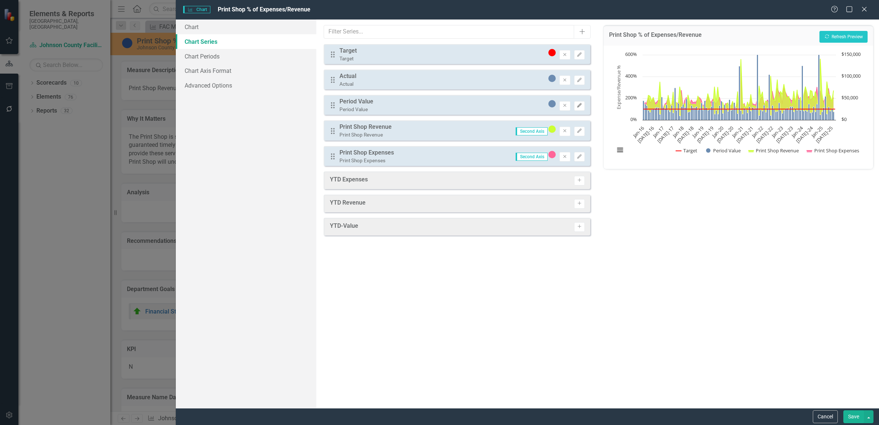
click at [578, 105] on icon "button" at bounding box center [579, 105] width 4 height 4
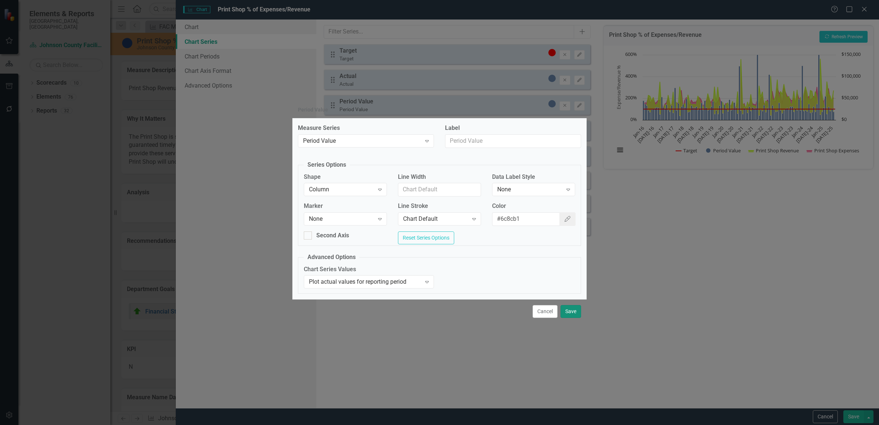
click at [566, 314] on button "Save" at bounding box center [571, 311] width 21 height 13
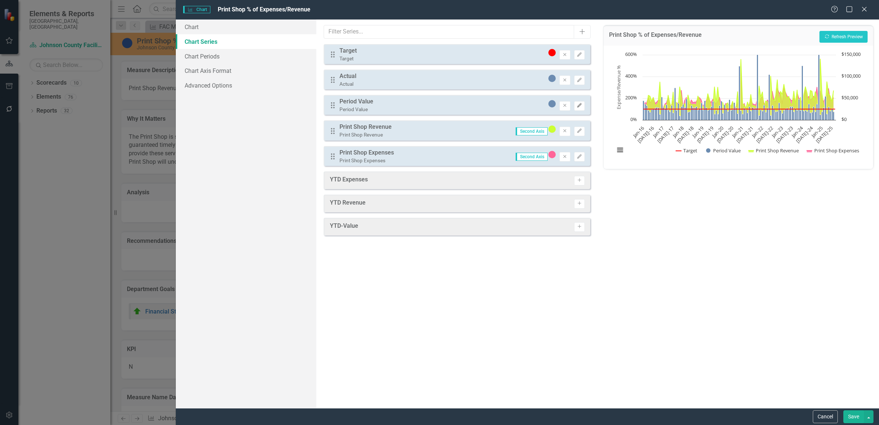
click at [578, 103] on icon "Edit" at bounding box center [580, 105] width 6 height 4
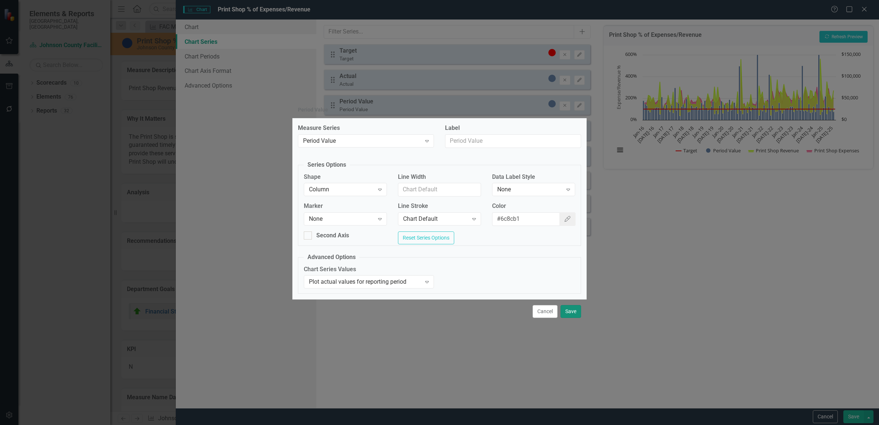
click at [566, 310] on button "Save" at bounding box center [571, 311] width 21 height 13
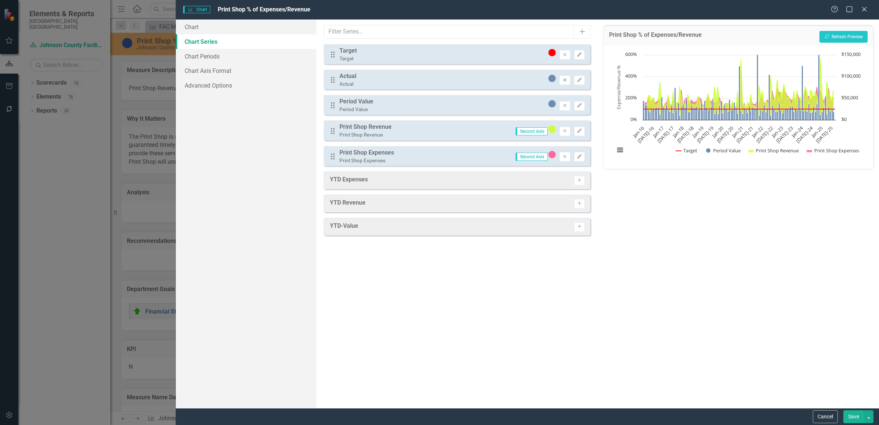
click at [564, 78] on icon "Remove" at bounding box center [565, 80] width 6 height 4
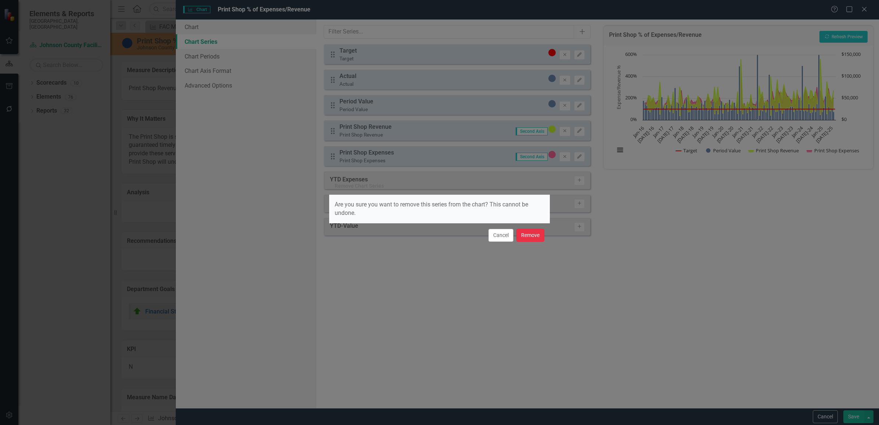
click at [531, 231] on button "Remove" at bounding box center [531, 235] width 28 height 13
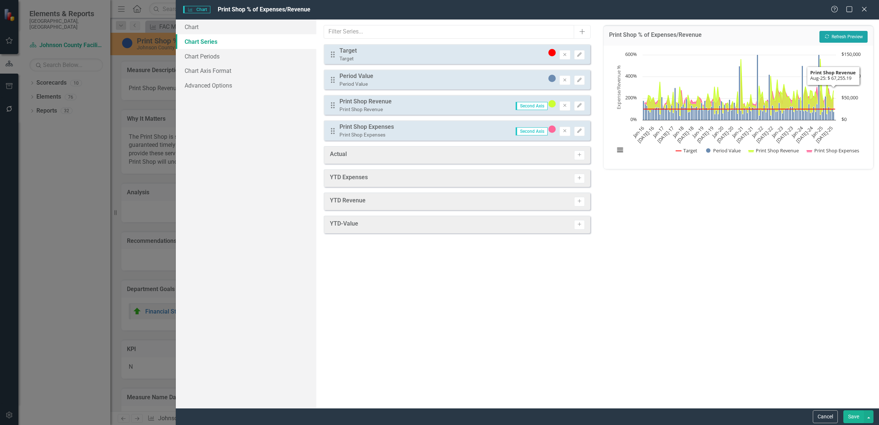
click at [841, 33] on button "Recalculate Refresh Preview" at bounding box center [844, 37] width 48 height 12
click at [578, 153] on icon "Activate" at bounding box center [580, 155] width 6 height 4
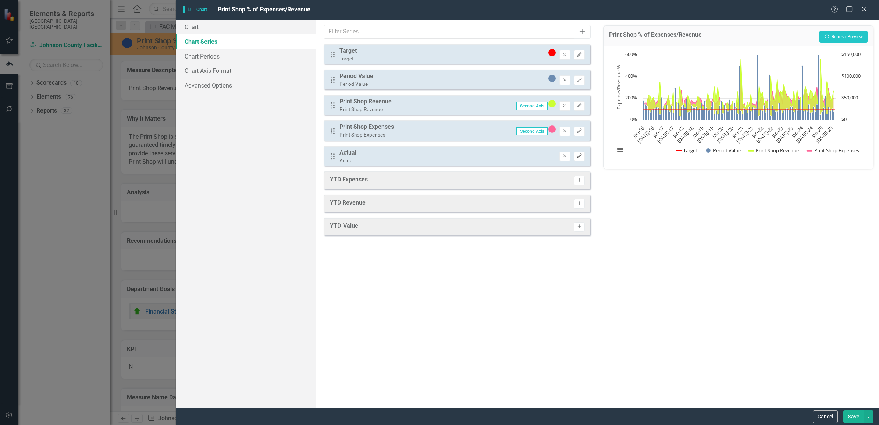
click at [578, 154] on icon "Edit" at bounding box center [580, 156] width 6 height 4
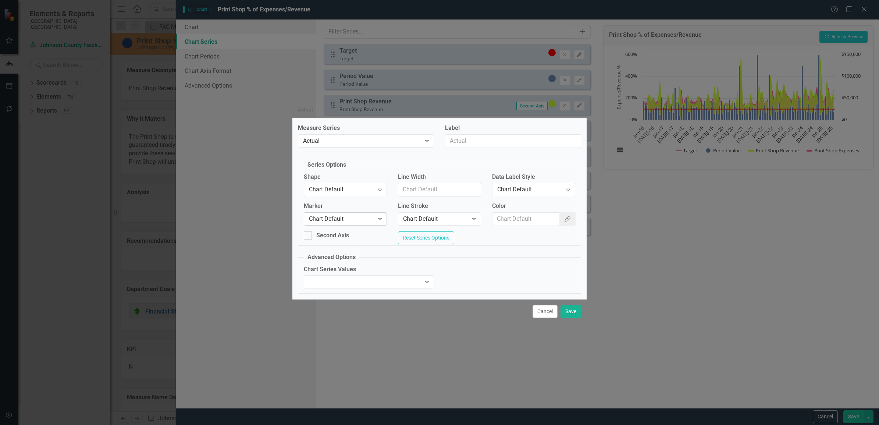
click at [378, 218] on icon "Expand" at bounding box center [379, 219] width 7 height 6
click at [380, 187] on icon "Expand" at bounding box center [379, 190] width 7 height 6
click at [471, 218] on icon "Expand" at bounding box center [474, 219] width 7 height 6
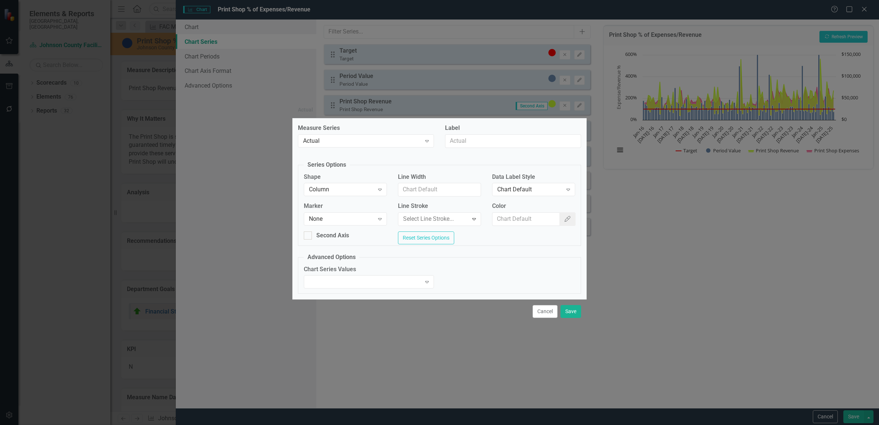
click at [567, 188] on icon "Expand" at bounding box center [568, 190] width 7 height 6
click at [530, 220] on input "Color" at bounding box center [527, 219] width 68 height 14
paste input "#6c8cb1"
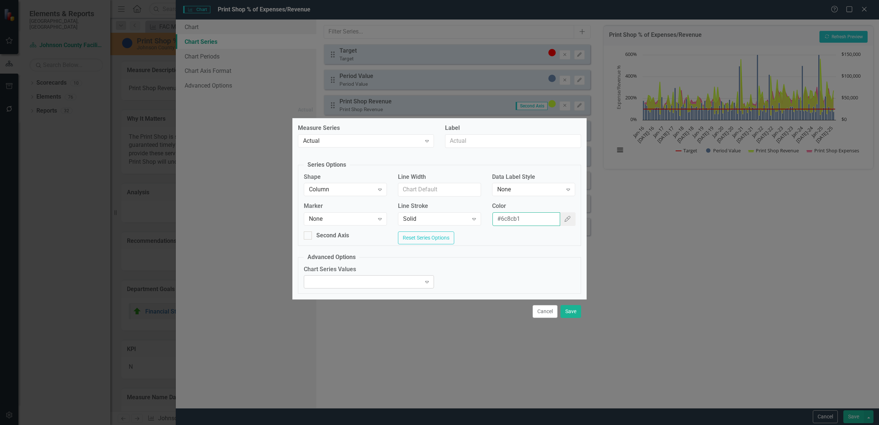
type input "#6c8cb1"
click at [424, 285] on icon "Expand" at bounding box center [426, 282] width 7 height 6
click at [412, 425] on div "Plot actual values for reporting period" at bounding box center [441, 431] width 868 height 8
click at [523, 140] on input "Label" at bounding box center [513, 141] width 136 height 14
drag, startPoint x: 569, startPoint y: 315, endPoint x: 566, endPoint y: 314, distance: 3.8
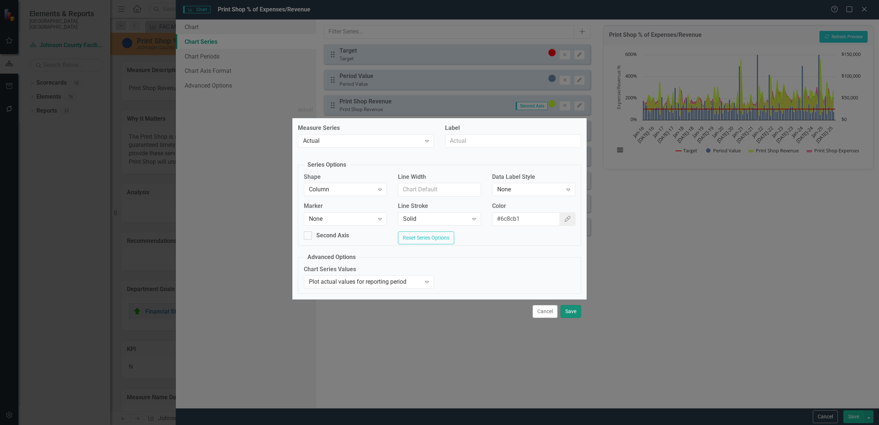
click at [566, 314] on button "Save" at bounding box center [571, 311] width 21 height 13
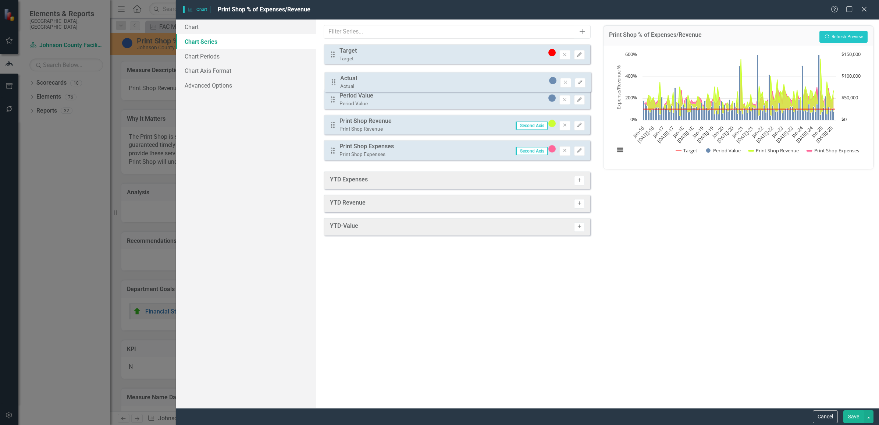
drag, startPoint x: 330, startPoint y: 158, endPoint x: 331, endPoint y: 85, distance: 73.2
click at [331, 85] on div "Drag Target Target Remove Edit Drag Period Value Period Value Remove Edit Drag …" at bounding box center [457, 105] width 267 height 122
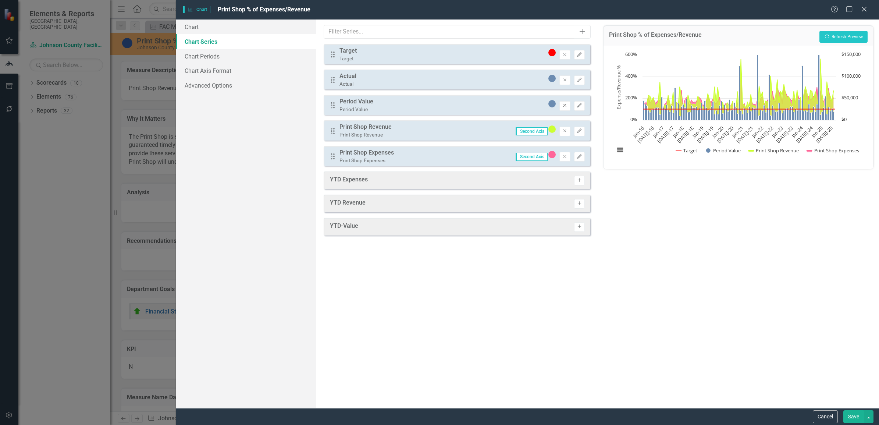
click at [565, 106] on icon "Remove" at bounding box center [565, 105] width 6 height 4
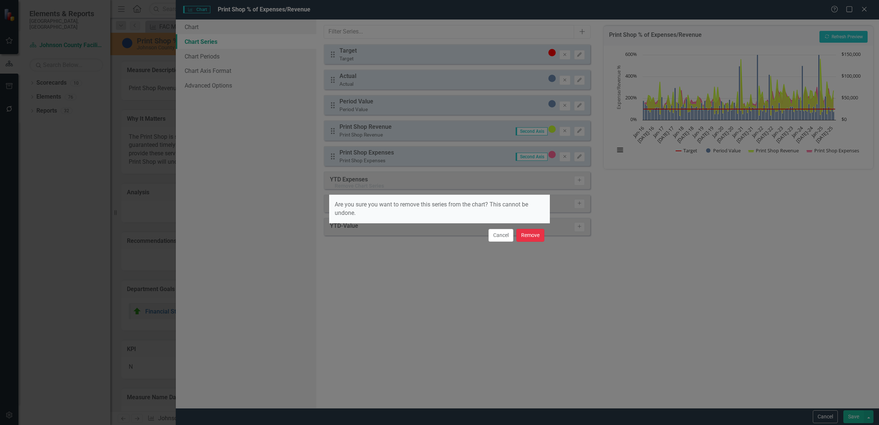
click at [529, 235] on button "Remove" at bounding box center [531, 235] width 28 height 13
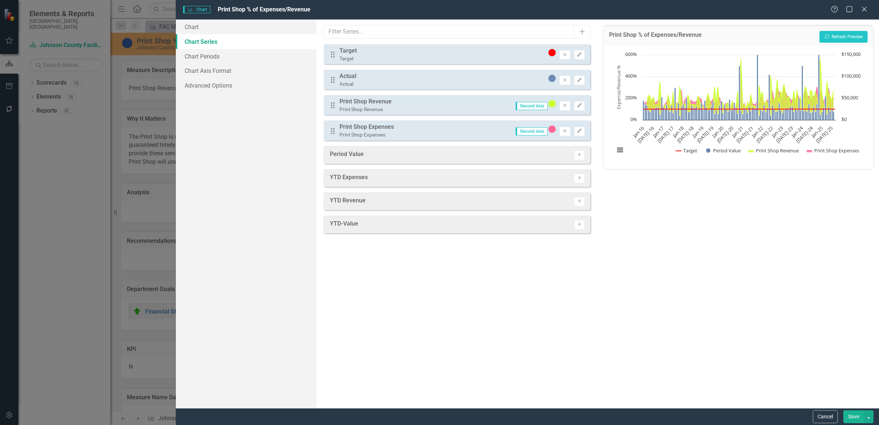
click at [854, 416] on button "Save" at bounding box center [854, 416] width 21 height 13
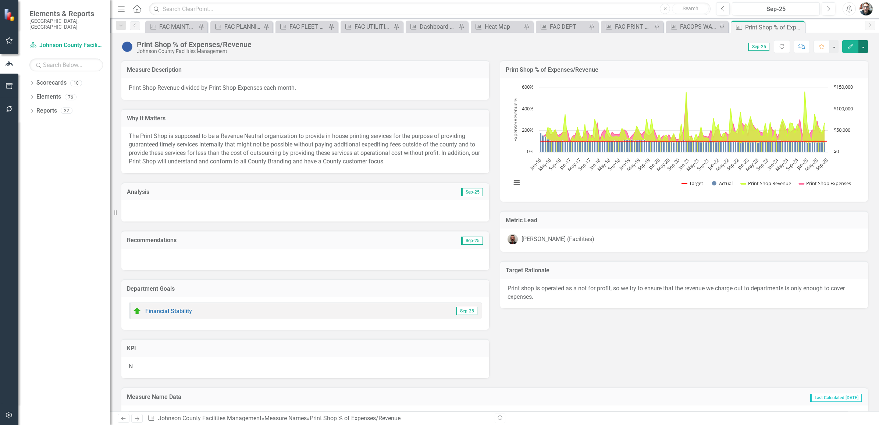
click at [861, 46] on button "button" at bounding box center [864, 46] width 10 height 13
click at [582, 78] on div "Chart Combination chart with 4 data series. The chart has 1 X axis displaying c…" at bounding box center [684, 139] width 368 height 123
click at [515, 67] on h3 "Print Shop % of Expenses/Revenue" at bounding box center [684, 70] width 357 height 7
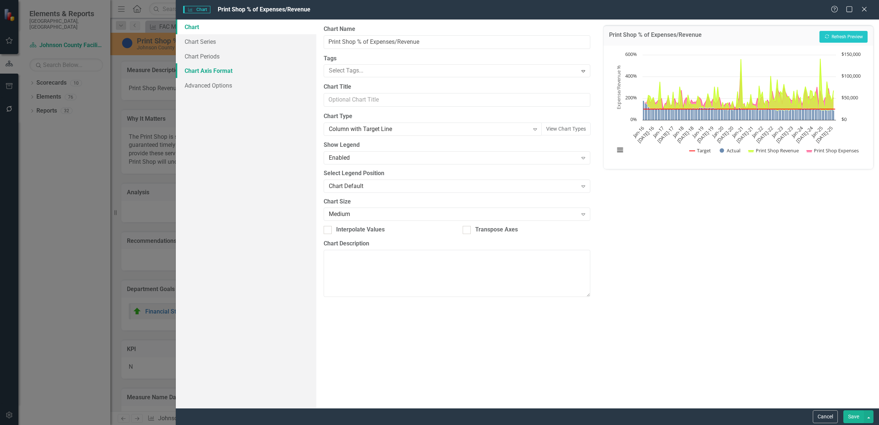
click at [217, 69] on link "Chart Axis Format" at bounding box center [246, 70] width 141 height 15
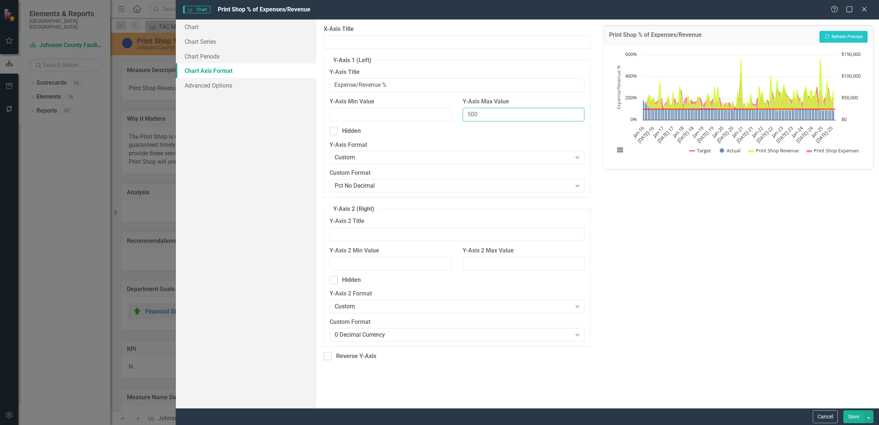
drag, startPoint x: 500, startPoint y: 114, endPoint x: 402, endPoint y: 107, distance: 98.1
click at [402, 107] on div "Y-Axis Min Value Y-Axis Max Value 500" at bounding box center [457, 112] width 266 height 29
click at [843, 36] on button "Recalculate Refresh Preview" at bounding box center [844, 37] width 48 height 12
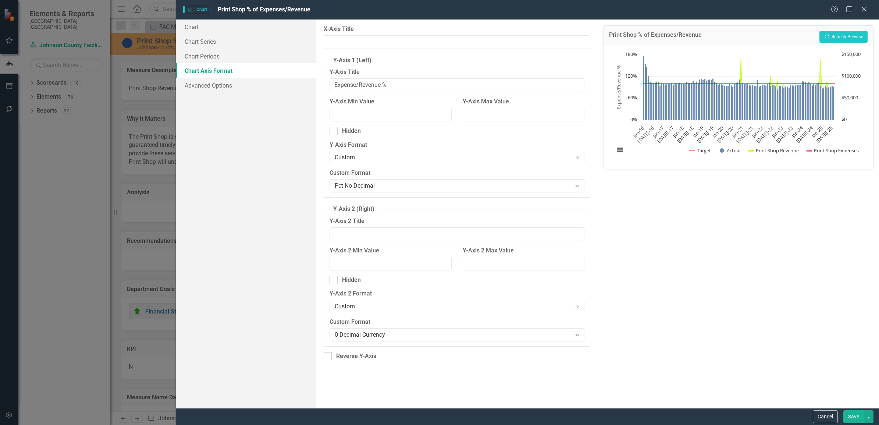
click at [613, 33] on h3 "Print Shop % of Expenses/Revenue" at bounding box center [655, 36] width 93 height 9
drag, startPoint x: 760, startPoint y: 272, endPoint x: 766, endPoint y: 232, distance: 40.2
click at [762, 264] on div "Print Shop % of Expenses/Revenue Recalculate Refresh Preview Chart Combination …" at bounding box center [738, 214] width 281 height 389
click at [212, 54] on link "Chart Periods" at bounding box center [246, 56] width 141 height 15
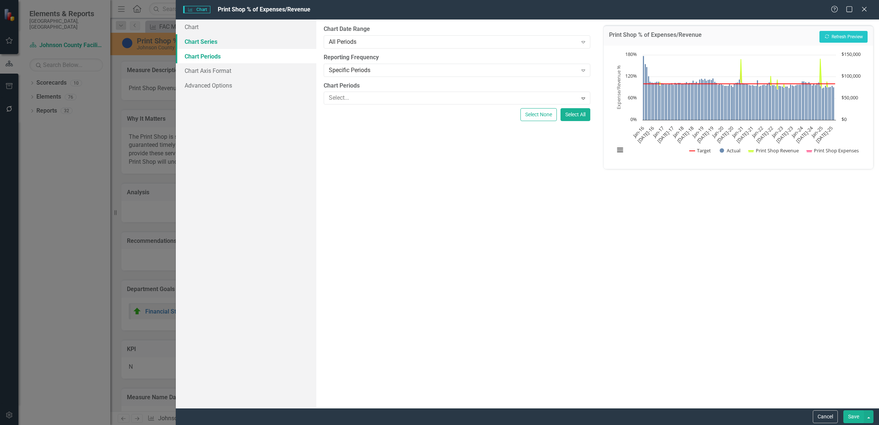
click at [209, 42] on link "Chart Series" at bounding box center [246, 41] width 141 height 15
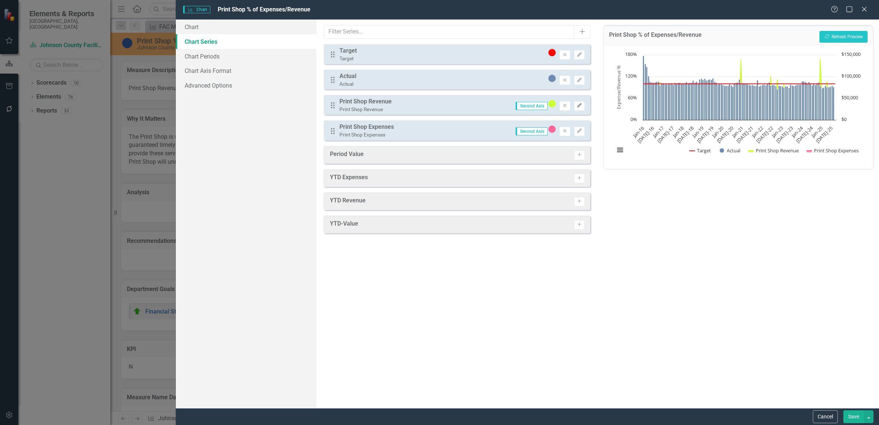
click at [578, 105] on icon "Edit" at bounding box center [580, 105] width 6 height 4
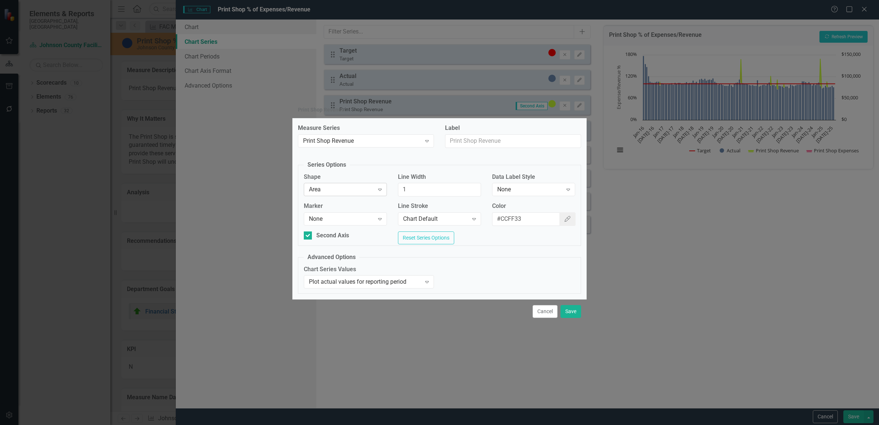
click at [380, 187] on icon "Expand" at bounding box center [379, 190] width 7 height 6
click at [440, 191] on input "1" at bounding box center [439, 190] width 83 height 14
drag, startPoint x: 408, startPoint y: 192, endPoint x: 392, endPoint y: 169, distance: 28.4
click at [388, 190] on div "Shape Line Expand Line Width 1 Data Label Style None Expand" at bounding box center [439, 187] width 283 height 29
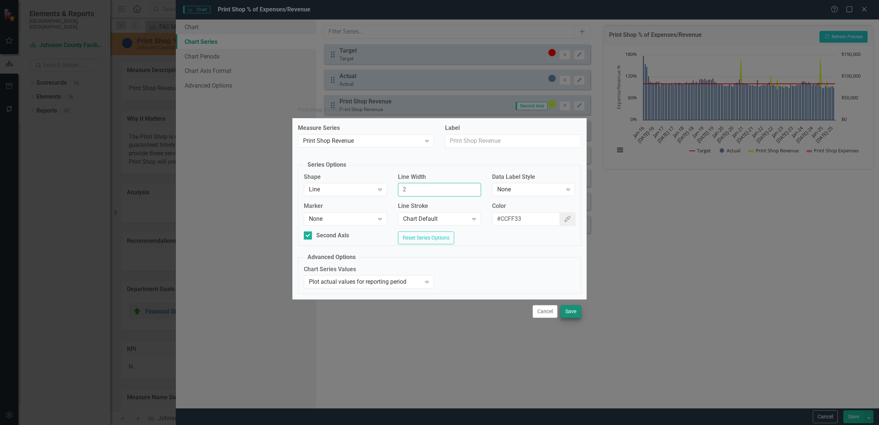
type input "2"
click at [568, 312] on button "Save" at bounding box center [571, 311] width 21 height 13
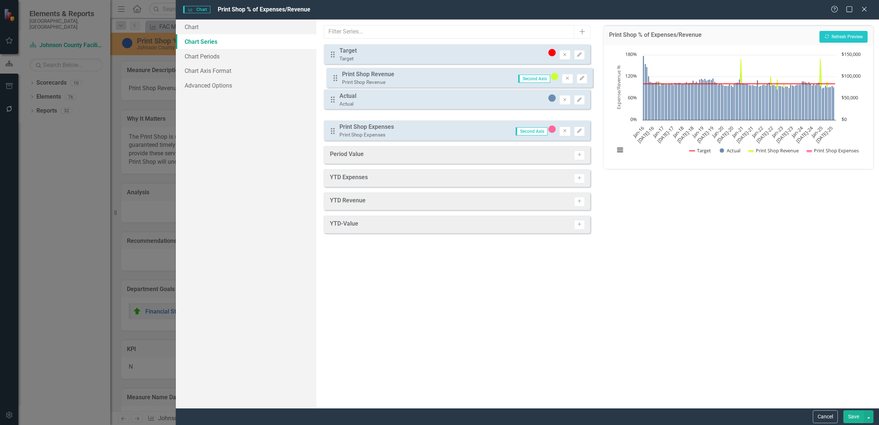
drag, startPoint x: 333, startPoint y: 105, endPoint x: 336, endPoint y: 78, distance: 27.0
click at [336, 78] on div "Drag Target Target Remove Edit Drag Actual Actual Remove Edit Drag Print Shop R…" at bounding box center [457, 92] width 267 height 96
click at [578, 129] on icon "Edit" at bounding box center [580, 131] width 6 height 4
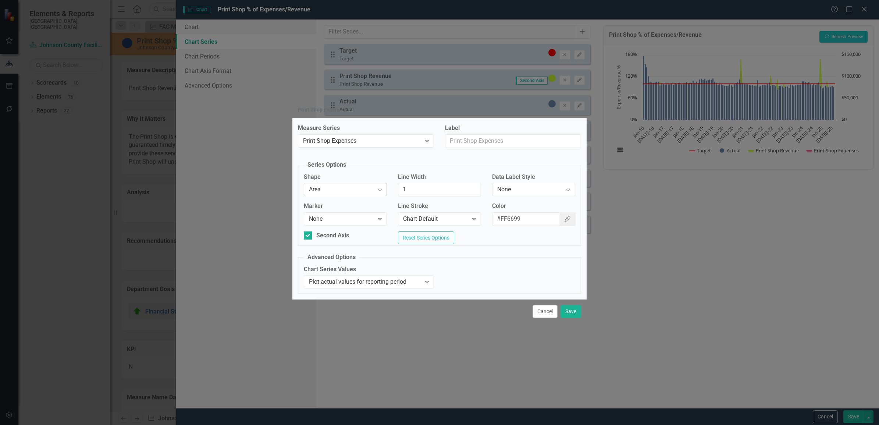
click at [380, 187] on icon "Expand" at bounding box center [379, 190] width 7 height 6
drag, startPoint x: 442, startPoint y: 191, endPoint x: 374, endPoint y: 194, distance: 68.5
click at [374, 194] on div "Shape Line Expand Line Width 1 Data Label Style None Expand" at bounding box center [439, 187] width 283 height 29
type input "2"
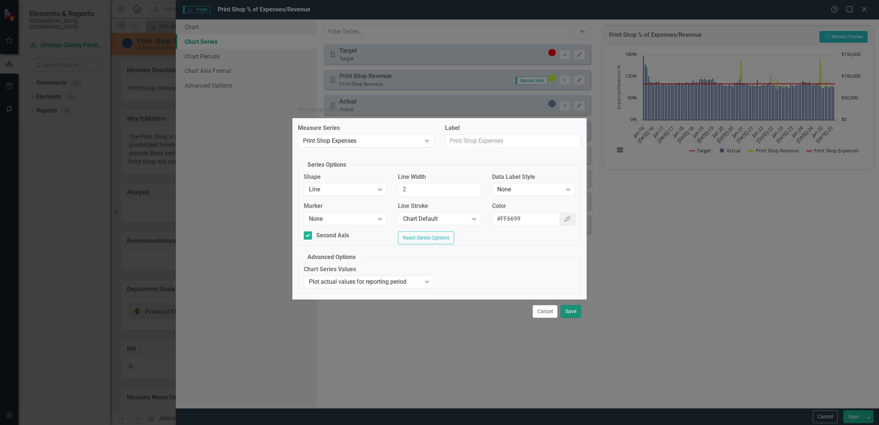
click at [567, 310] on button "Save" at bounding box center [571, 311] width 21 height 13
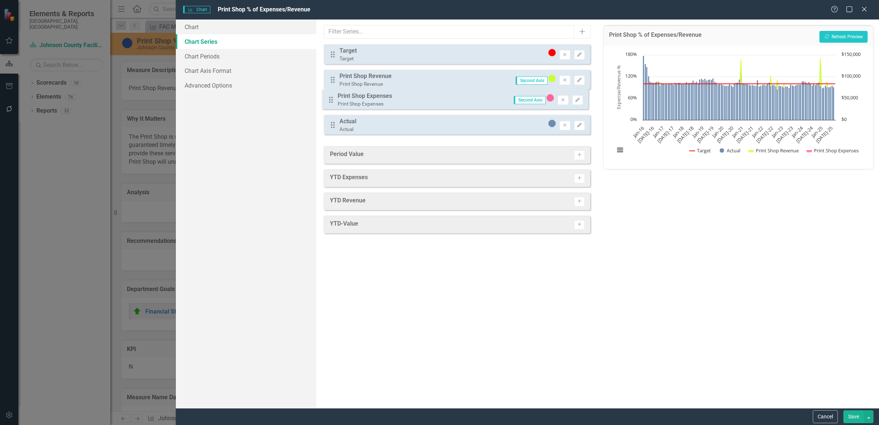
drag, startPoint x: 333, startPoint y: 131, endPoint x: 332, endPoint y: 100, distance: 30.6
click at [332, 100] on div "Drag Target Target Remove Edit Drag Print Shop Revenue Print Shop Revenue Secon…" at bounding box center [457, 92] width 267 height 96
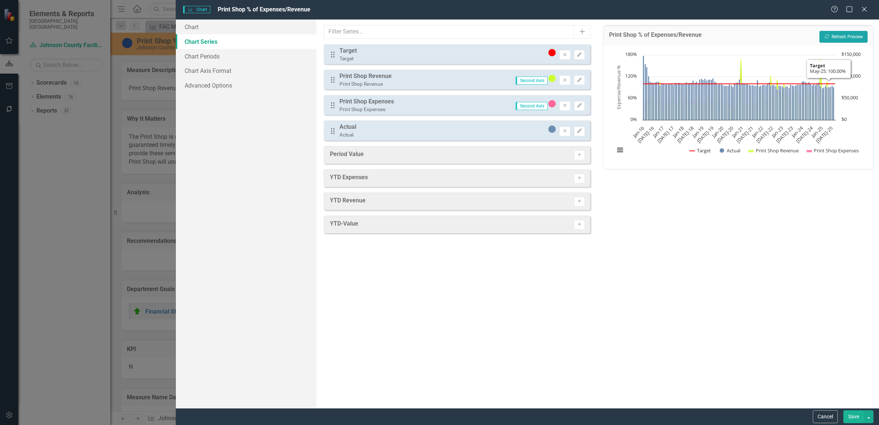
click at [833, 34] on button "Recalculate Refresh Preview" at bounding box center [844, 37] width 48 height 12
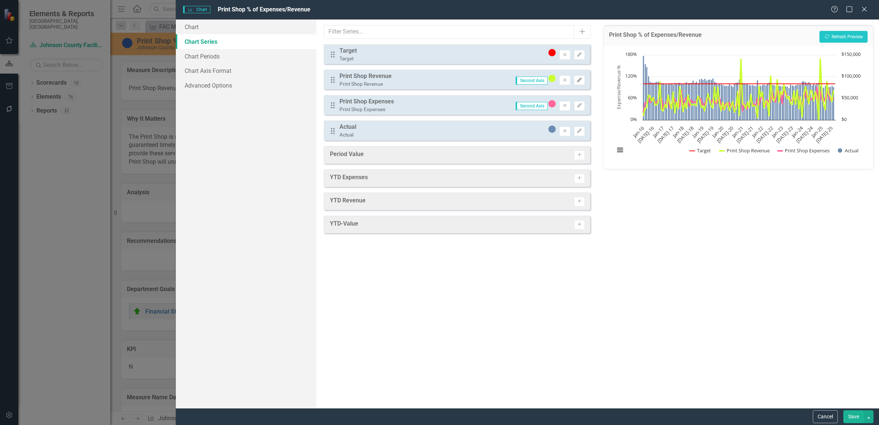
click at [579, 78] on icon "Edit" at bounding box center [580, 80] width 6 height 4
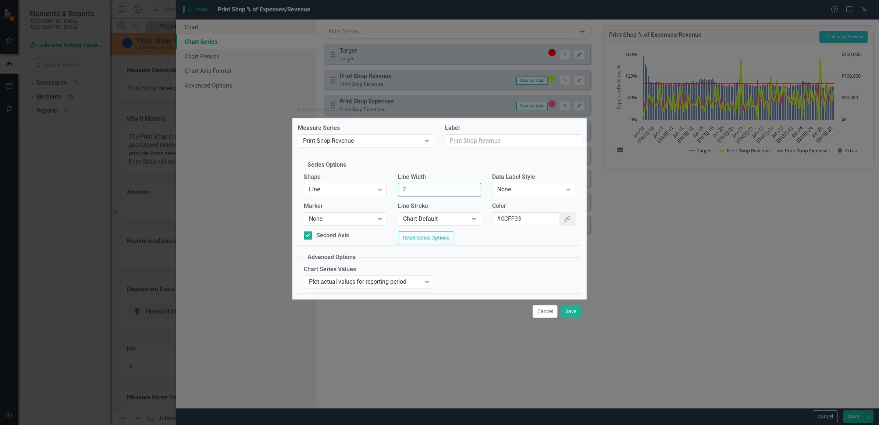
drag, startPoint x: 422, startPoint y: 184, endPoint x: 357, endPoint y: 185, distance: 64.4
click at [357, 185] on div "Shape Line Expand Line Width 2 Data Label Style None Expand" at bounding box center [439, 187] width 283 height 29
type input "1"
click at [572, 312] on button "Save" at bounding box center [571, 311] width 21 height 13
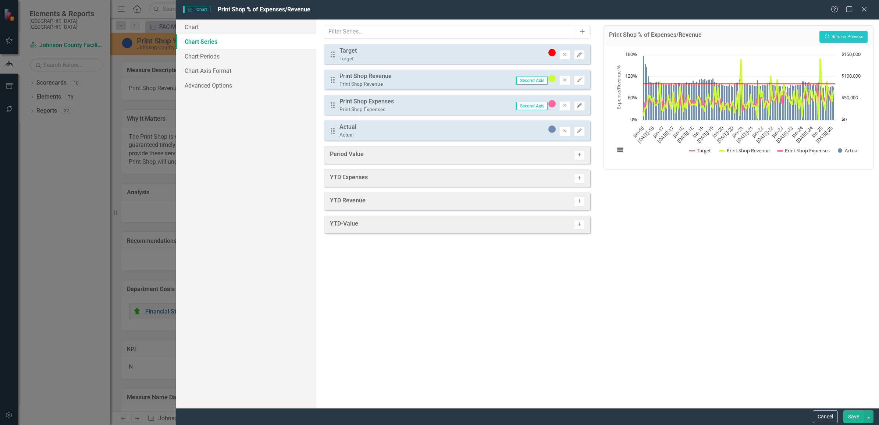
click at [579, 103] on icon "Edit" at bounding box center [580, 105] width 6 height 4
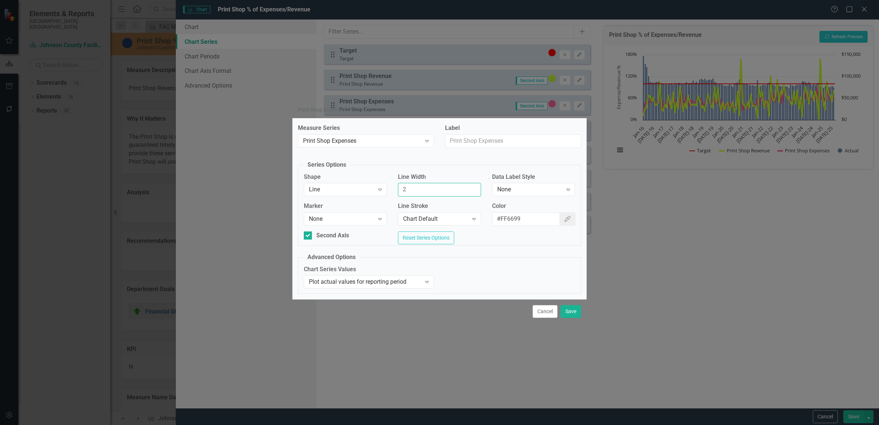
drag, startPoint x: 422, startPoint y: 188, endPoint x: 374, endPoint y: 175, distance: 49.8
click at [373, 184] on div "Shape Line Expand Line Width 2 Data Label Style None Expand" at bounding box center [439, 187] width 283 height 29
type input "1"
click at [568, 313] on button "Save" at bounding box center [571, 311] width 21 height 13
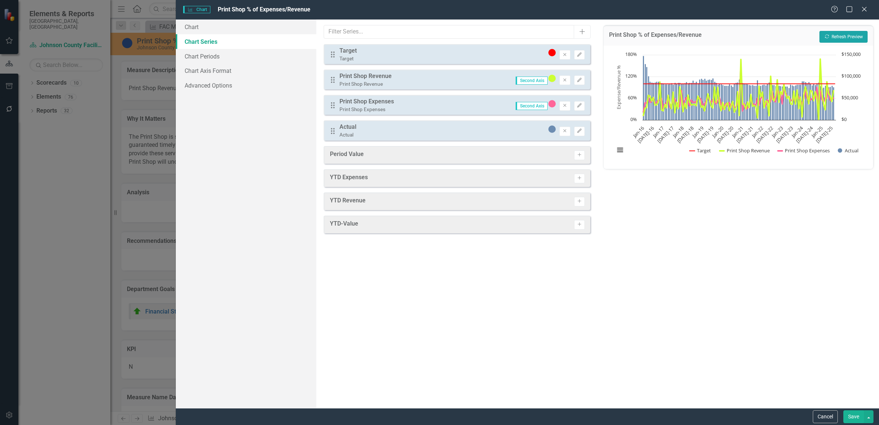
click at [845, 36] on button "Recalculate Refresh Preview" at bounding box center [844, 37] width 48 height 12
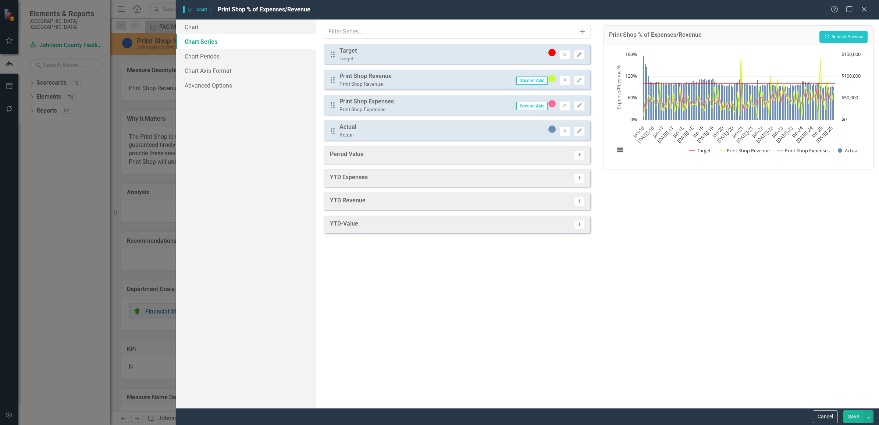
click at [691, 32] on h3 "Print Shop % of Expenses/Revenue" at bounding box center [655, 36] width 93 height 9
click at [564, 78] on icon "Remove" at bounding box center [565, 80] width 6 height 4
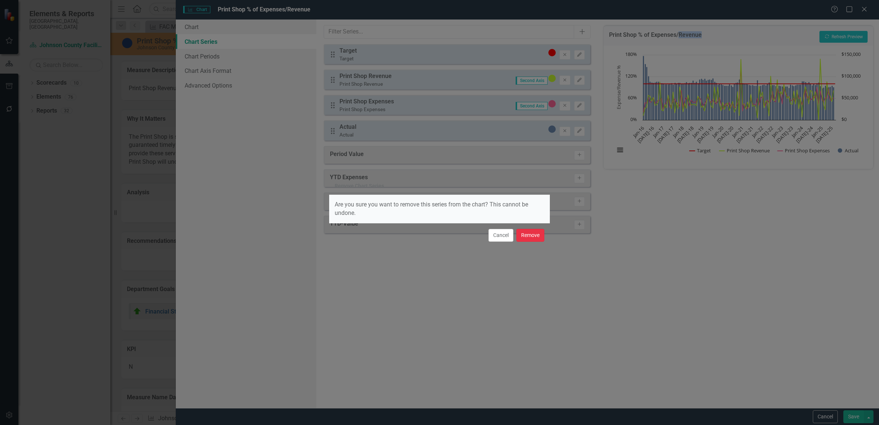
click at [529, 238] on button "Remove" at bounding box center [531, 235] width 28 height 13
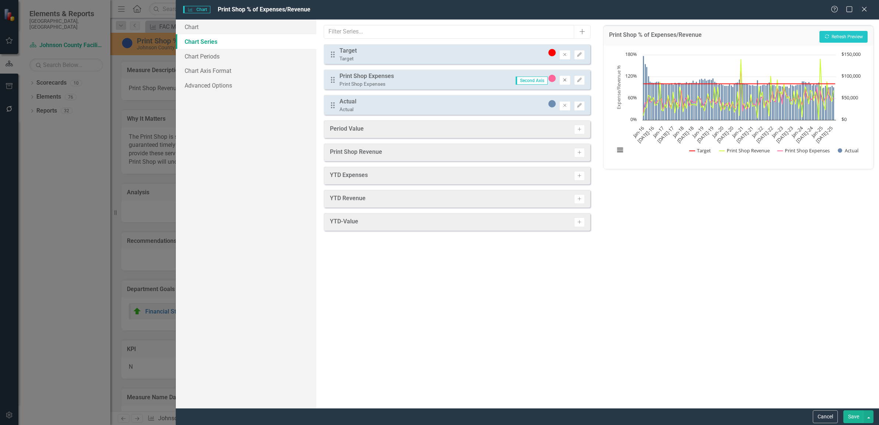
click at [565, 79] on icon "button" at bounding box center [565, 79] width 3 height 3
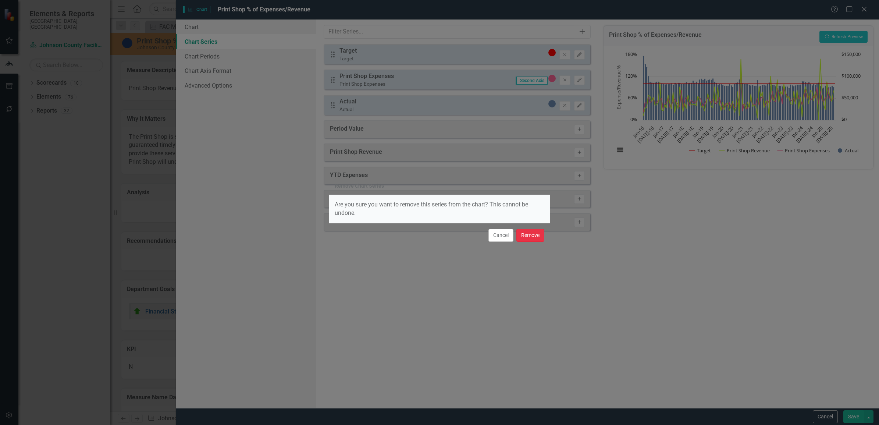
click at [525, 240] on button "Remove" at bounding box center [531, 235] width 28 height 13
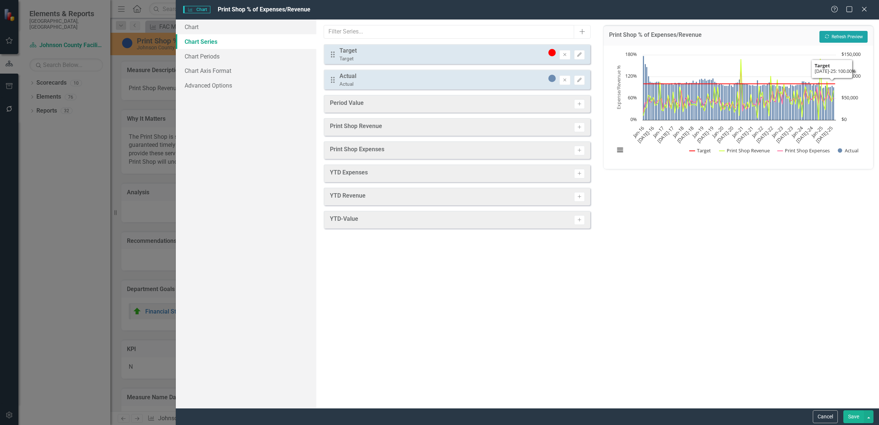
click at [841, 32] on button "Recalculate Refresh Preview" at bounding box center [844, 37] width 48 height 12
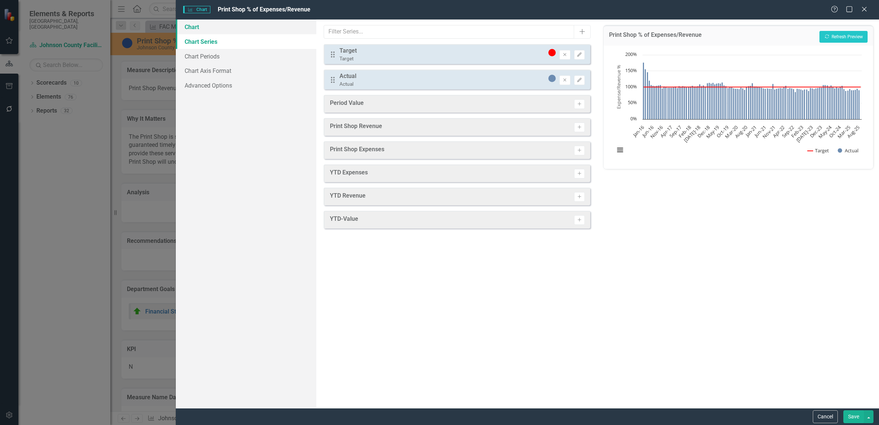
click at [195, 25] on link "Chart" at bounding box center [246, 27] width 141 height 15
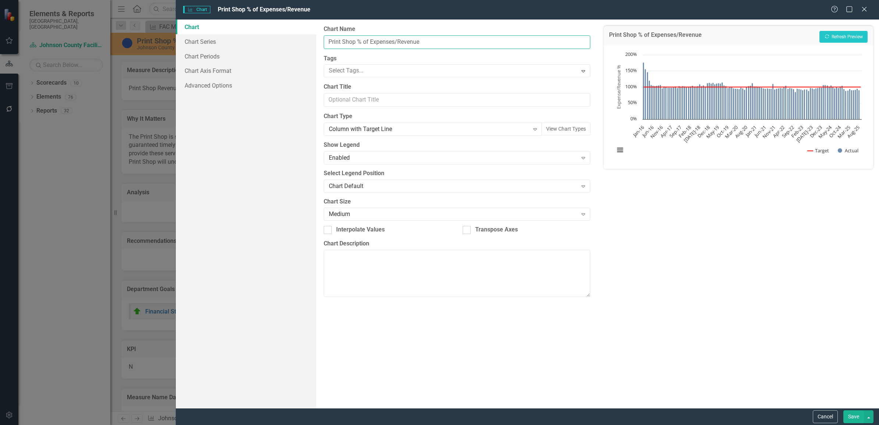
drag, startPoint x: 430, startPoint y: 39, endPoint x: 363, endPoint y: 39, distance: 67.7
click at [363, 39] on input "Print Shop % of Expenses/Revenue" at bounding box center [457, 42] width 267 height 14
type input "Print Shop % 12-mo Rolling Expense/Revenue %"
click at [854, 417] on button "Save" at bounding box center [854, 416] width 21 height 13
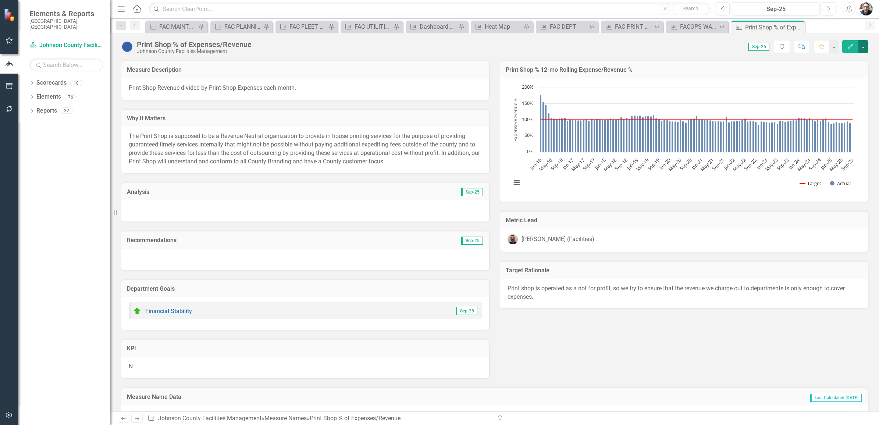
click at [862, 44] on button "button" at bounding box center [864, 46] width 10 height 13
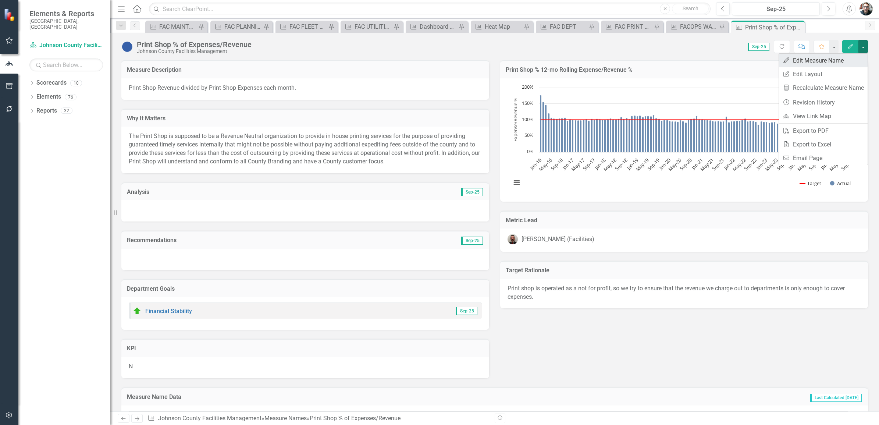
click at [810, 60] on link "Edit Edit Measure Name" at bounding box center [823, 61] width 89 height 14
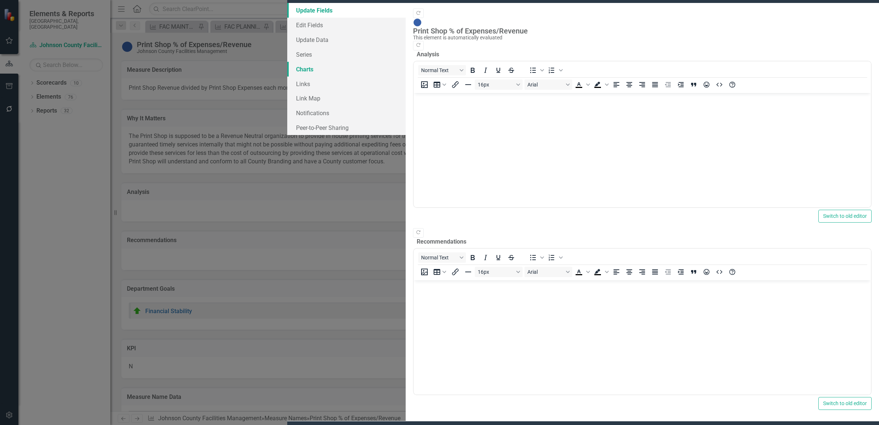
click at [287, 77] on link "Charts" at bounding box center [346, 69] width 118 height 15
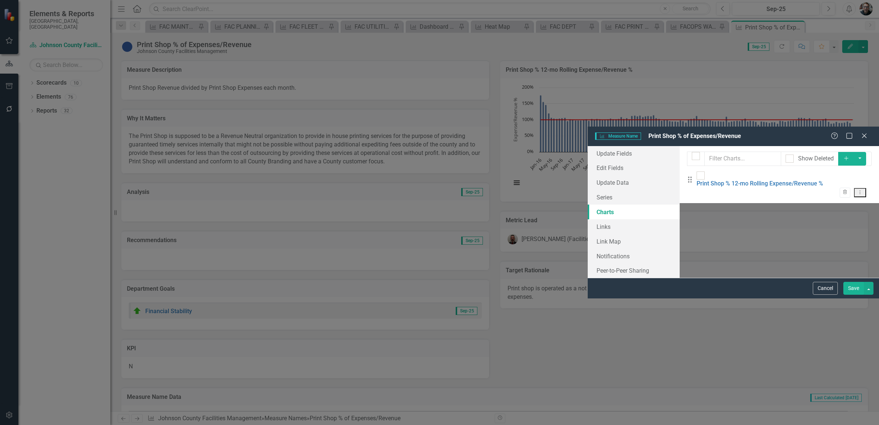
click at [850, 156] on icon "Add" at bounding box center [846, 158] width 7 height 5
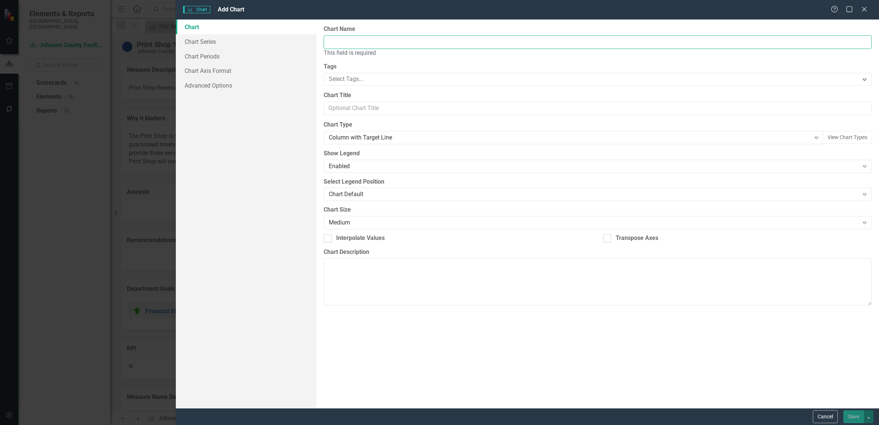
click at [360, 45] on input "Chart Name" at bounding box center [598, 42] width 548 height 14
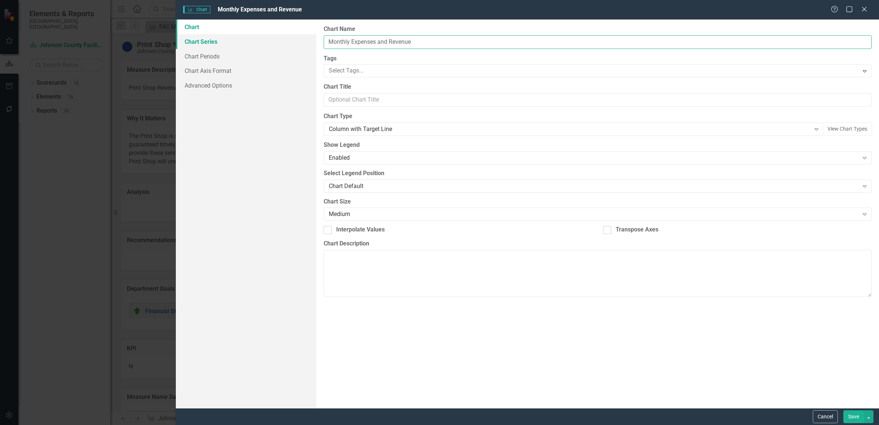
type input "Monthly Expenses and Revenue"
click at [208, 40] on link "Chart Series" at bounding box center [246, 41] width 141 height 15
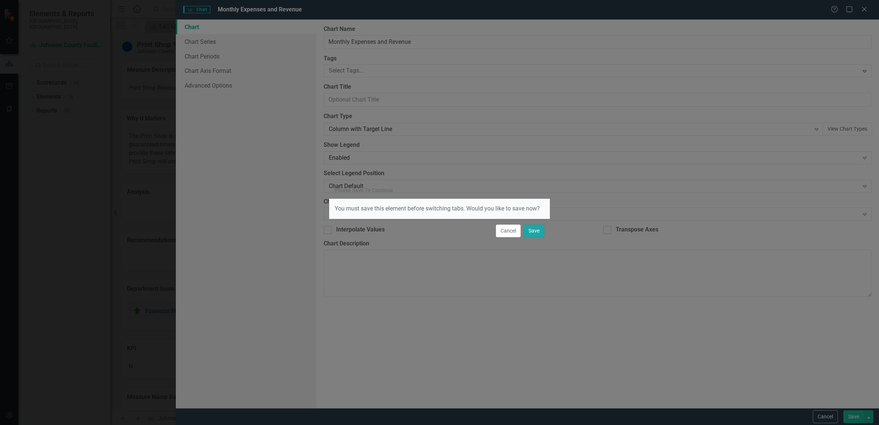
click at [532, 229] on button "Save" at bounding box center [534, 230] width 21 height 13
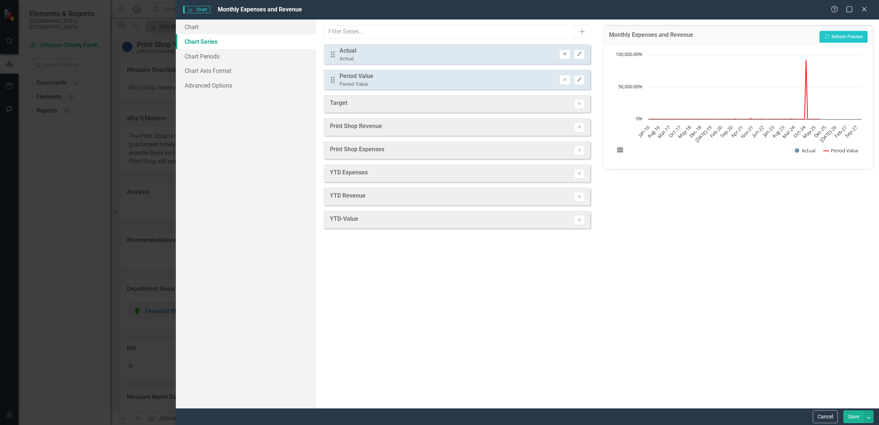
click at [562, 50] on button "Remove" at bounding box center [565, 55] width 11 height 10
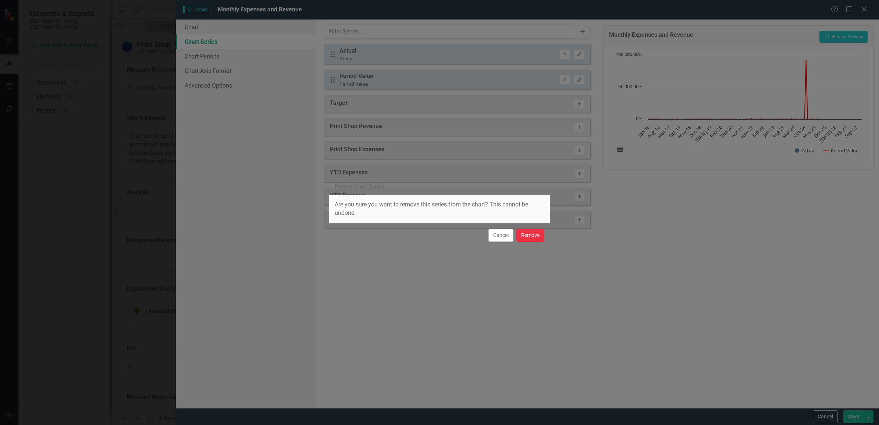
click at [522, 233] on button "Remove" at bounding box center [531, 235] width 28 height 13
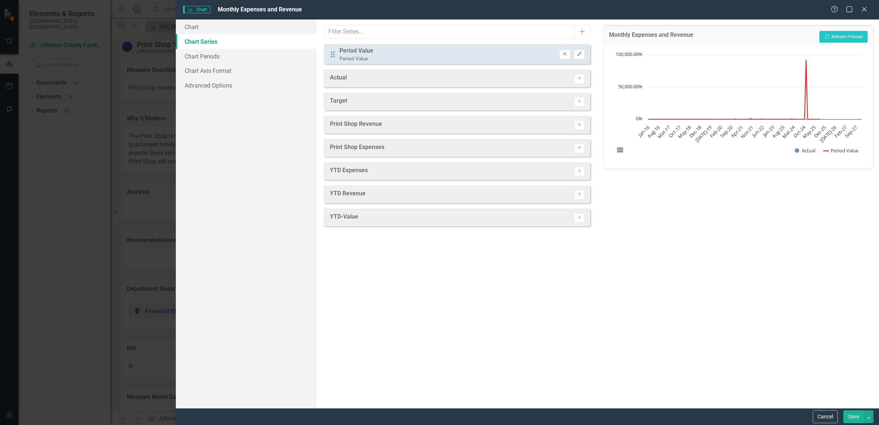
click at [563, 53] on icon "Remove" at bounding box center [565, 54] width 6 height 4
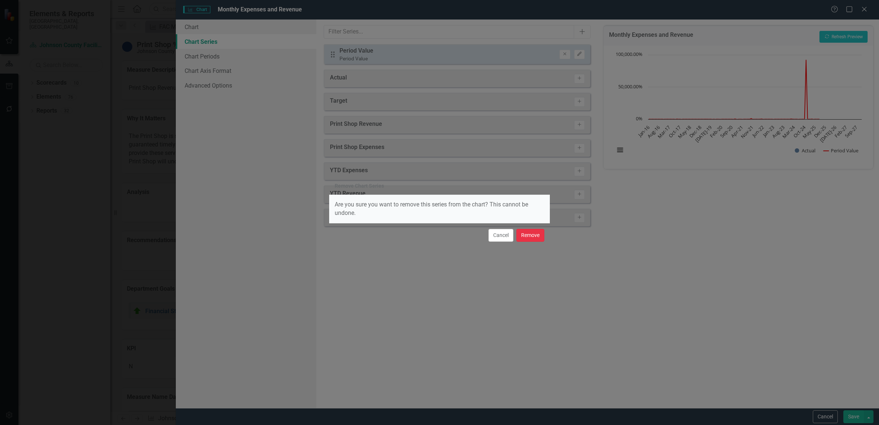
click at [525, 237] on button "Remove" at bounding box center [531, 235] width 28 height 13
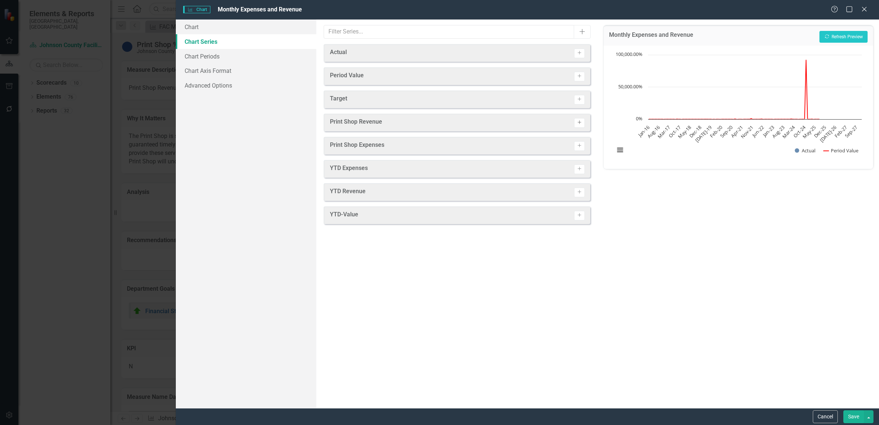
click at [577, 122] on icon "Activate" at bounding box center [580, 122] width 6 height 4
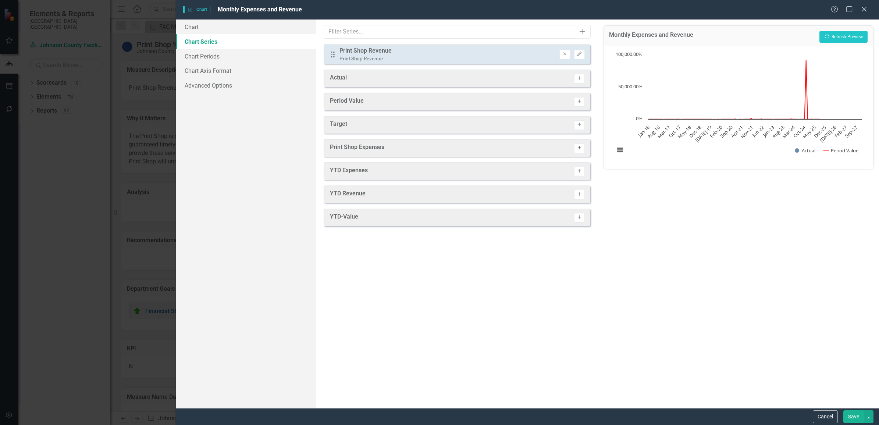
click at [578, 148] on icon "Activate" at bounding box center [580, 148] width 6 height 4
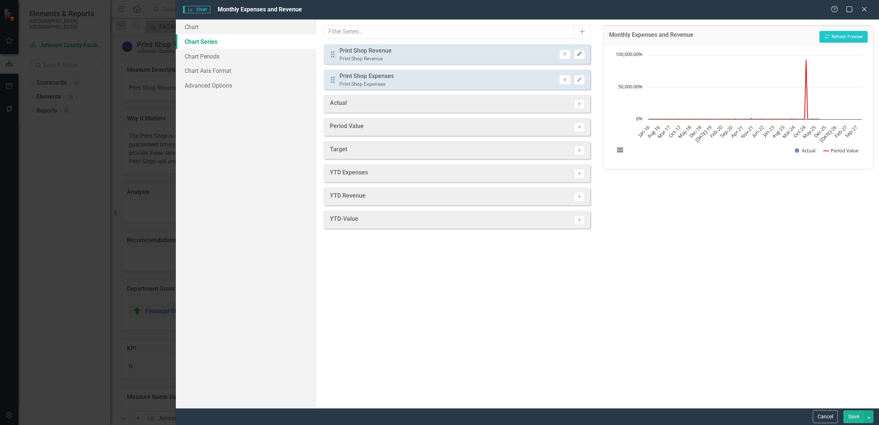
click at [578, 52] on icon "Edit" at bounding box center [580, 54] width 6 height 4
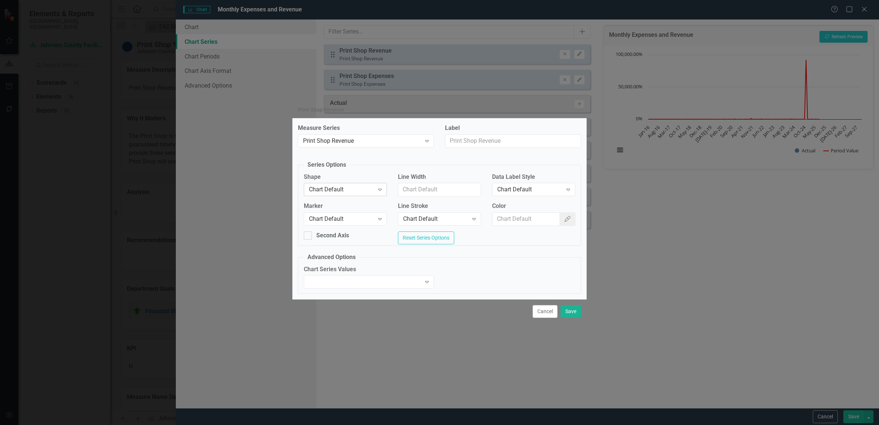
click at [381, 189] on icon at bounding box center [380, 190] width 4 height 2
click at [567, 218] on icon "Color Picker" at bounding box center [567, 219] width 7 height 6
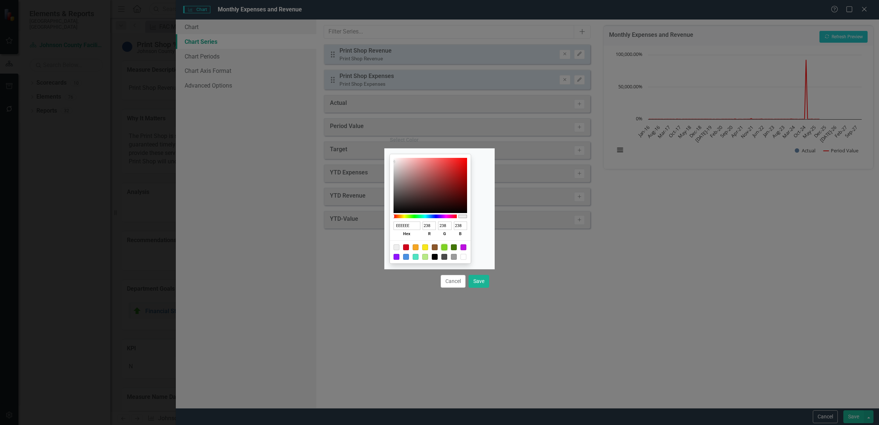
click at [447, 245] on div at bounding box center [445, 247] width 6 height 6
type input "7ED321"
type input "126"
type input "211"
type input "33"
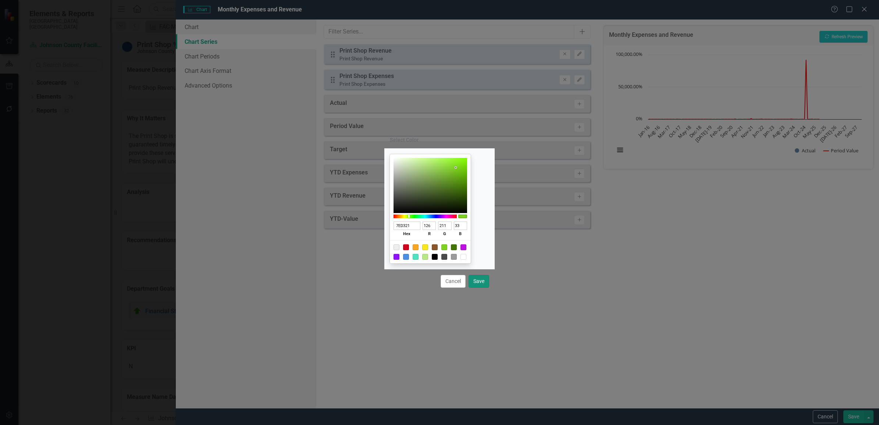
click at [475, 282] on button "Save" at bounding box center [479, 281] width 21 height 13
type input "#7ed321"
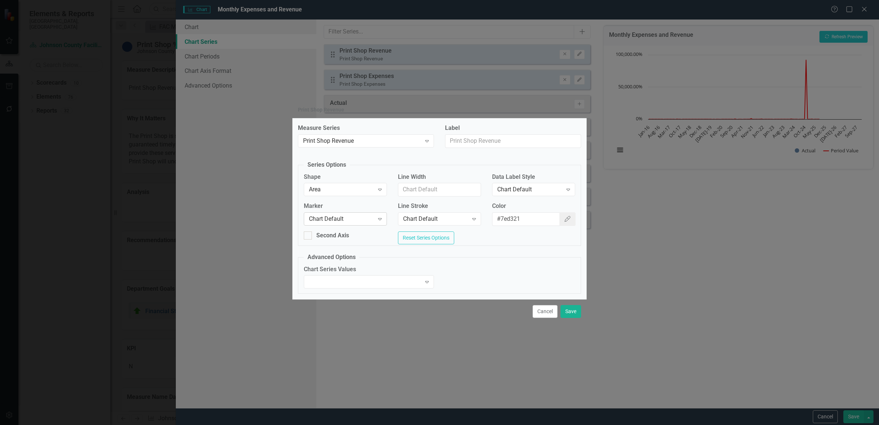
click at [380, 217] on icon "Expand" at bounding box center [379, 219] width 7 height 6
click at [566, 187] on icon "Expand" at bounding box center [568, 190] width 7 height 6
click at [427, 284] on icon "Expand" at bounding box center [426, 282] width 7 height 6
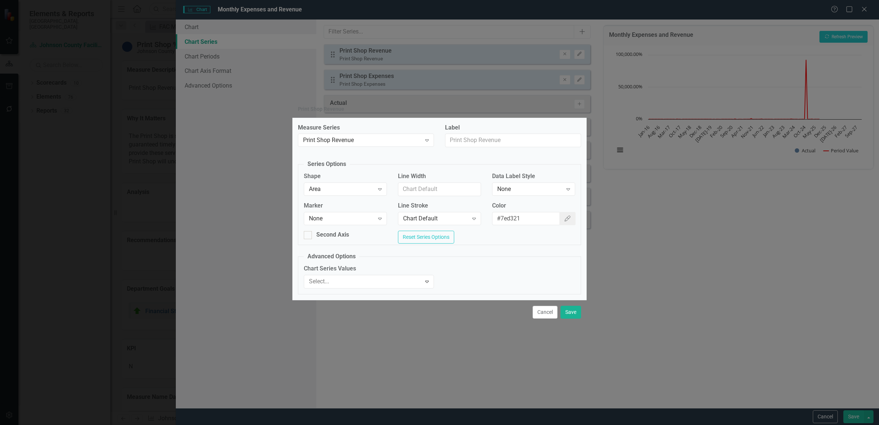
click at [405, 425] on div "Plot actual values for reporting period" at bounding box center [441, 431] width 868 height 8
click at [571, 315] on button "Save" at bounding box center [571, 311] width 21 height 13
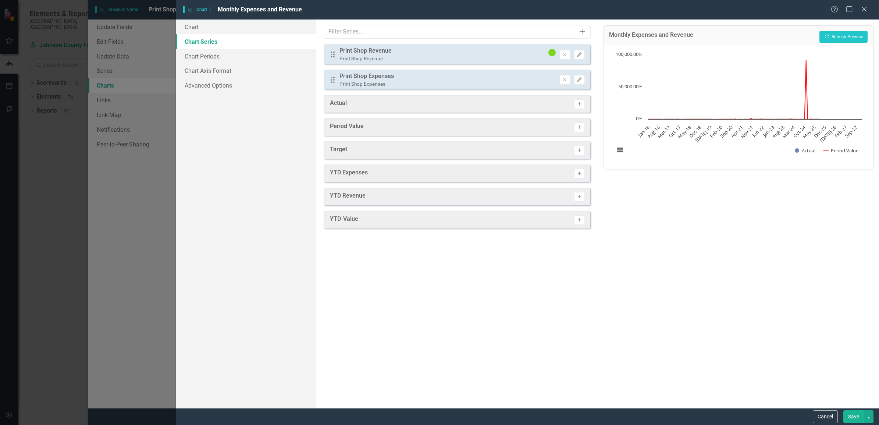
scroll to position [874, 0]
click at [580, 53] on icon "Edit" at bounding box center [580, 55] width 6 height 4
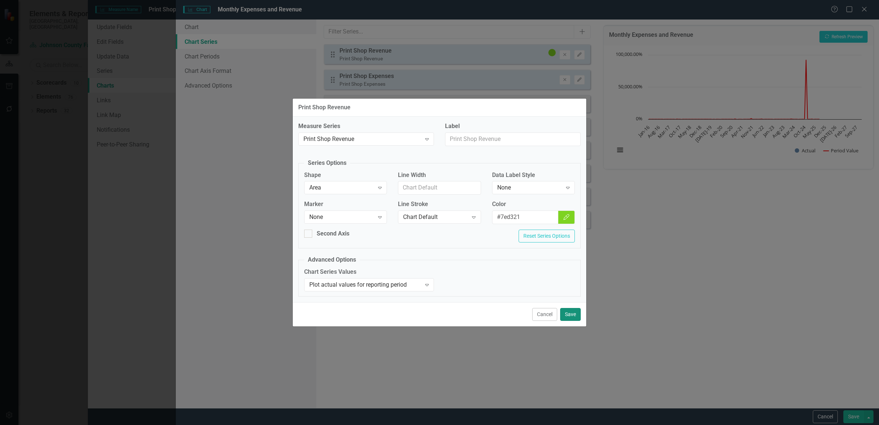
click at [573, 313] on button "Save" at bounding box center [570, 314] width 21 height 13
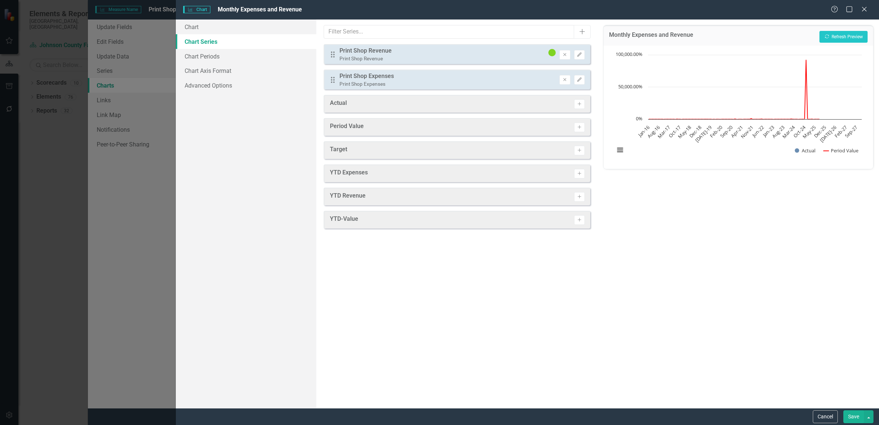
click at [626, 85] on text "50,000.00%" at bounding box center [630, 86] width 24 height 7
click at [579, 53] on icon "button" at bounding box center [579, 54] width 4 height 4
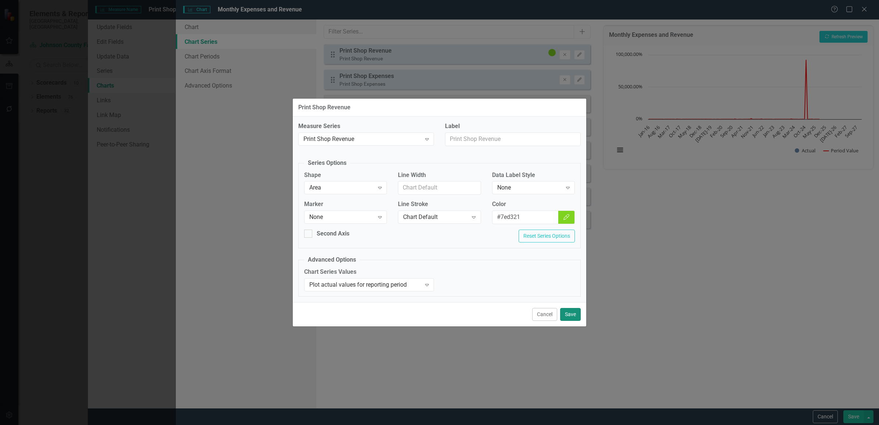
click at [568, 315] on button "Save" at bounding box center [570, 314] width 21 height 13
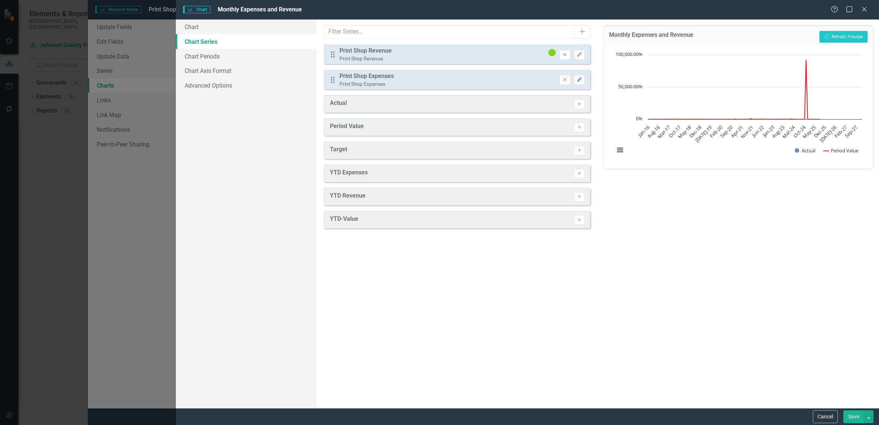
click at [579, 78] on icon "Edit" at bounding box center [580, 80] width 6 height 4
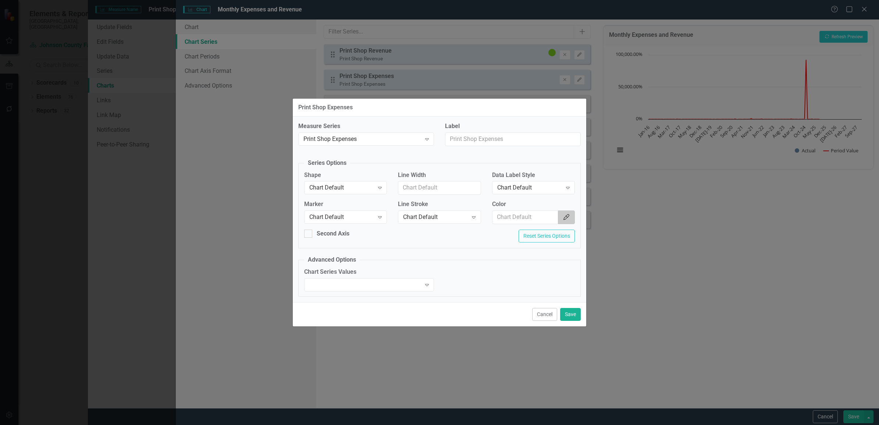
click at [566, 215] on icon "Color Picker" at bounding box center [566, 217] width 7 height 6
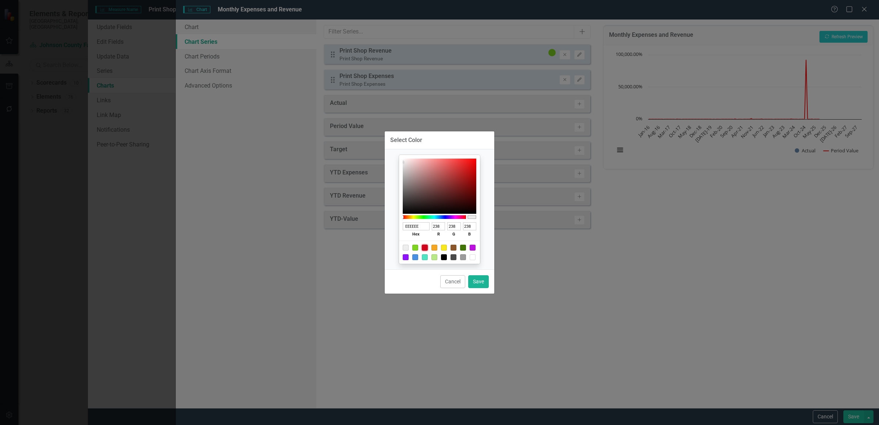
click at [423, 248] on div at bounding box center [425, 248] width 6 height 6
type input "D0021B"
type input "208"
type input "2"
type input "27"
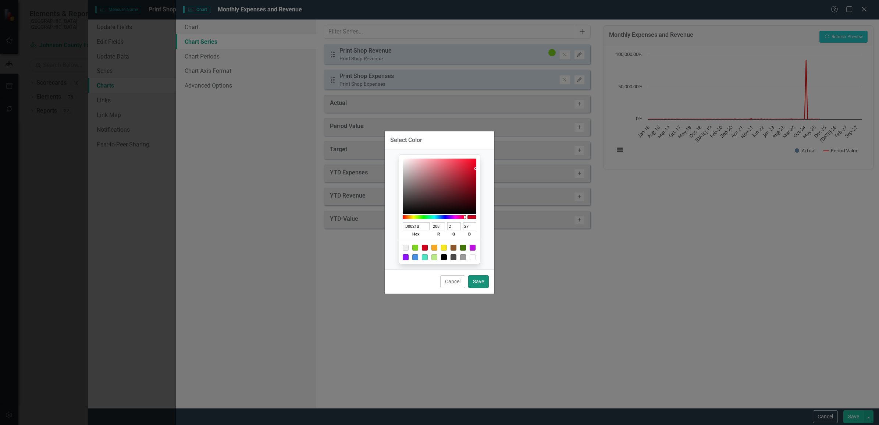
click at [475, 284] on button "Save" at bounding box center [478, 281] width 21 height 13
type input "#d0021b"
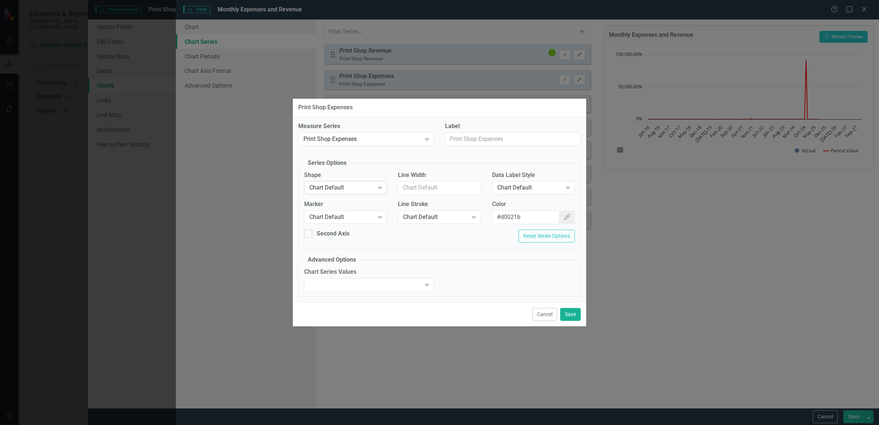
click at [380, 188] on icon "Expand" at bounding box center [379, 188] width 7 height 6
click at [341, 236] on div "Area" at bounding box center [347, 237] width 71 height 8
click at [380, 218] on icon at bounding box center [380, 217] width 4 height 2
click at [350, 242] on div "None" at bounding box center [347, 242] width 71 height 8
click at [568, 186] on icon "Expand" at bounding box center [567, 188] width 7 height 6
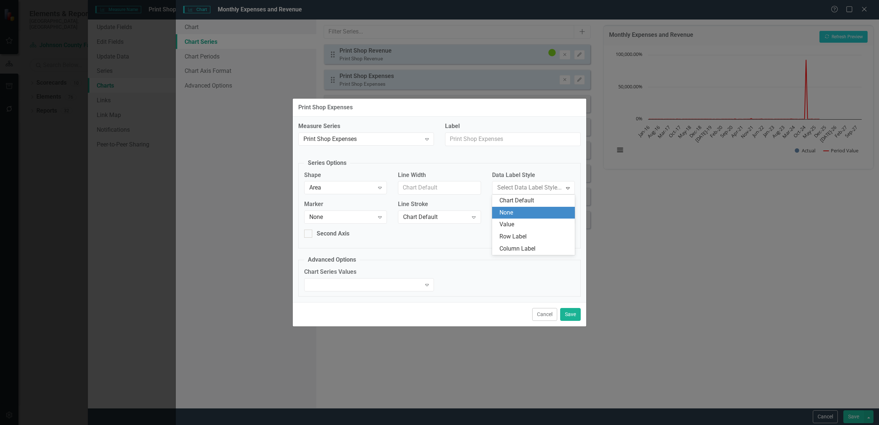
click at [510, 212] on div "None" at bounding box center [535, 213] width 71 height 8
click at [429, 286] on icon "Expand" at bounding box center [426, 285] width 7 height 6
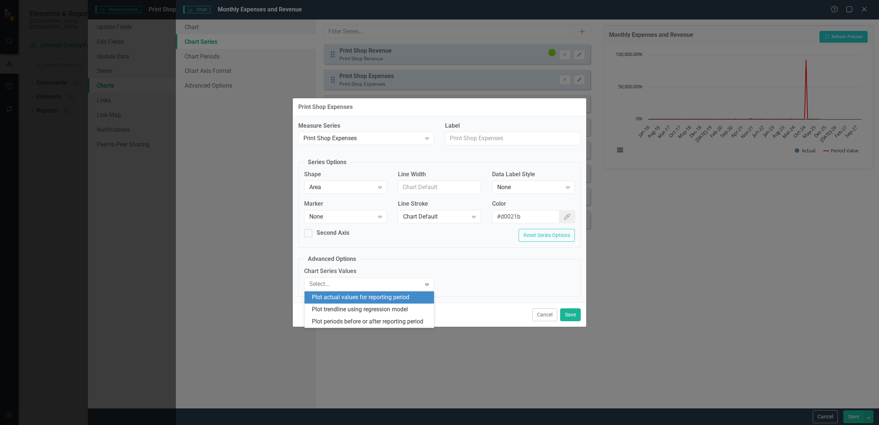
click at [408, 297] on div "Plot actual values for reporting period" at bounding box center [371, 297] width 118 height 8
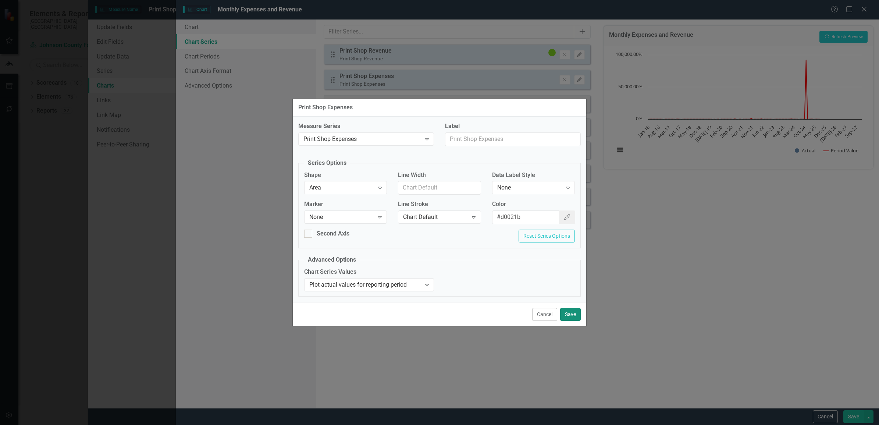
click at [567, 313] on button "Save" at bounding box center [570, 314] width 21 height 13
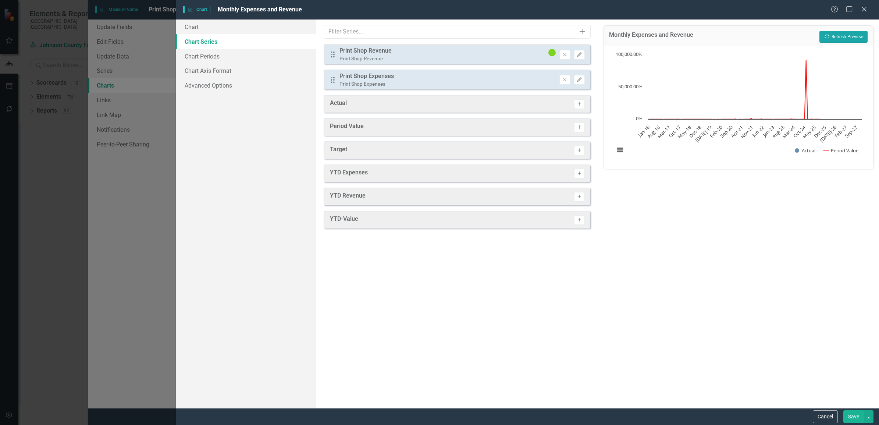
click at [843, 36] on button "Recalculate Refresh Preview" at bounding box center [844, 37] width 48 height 12
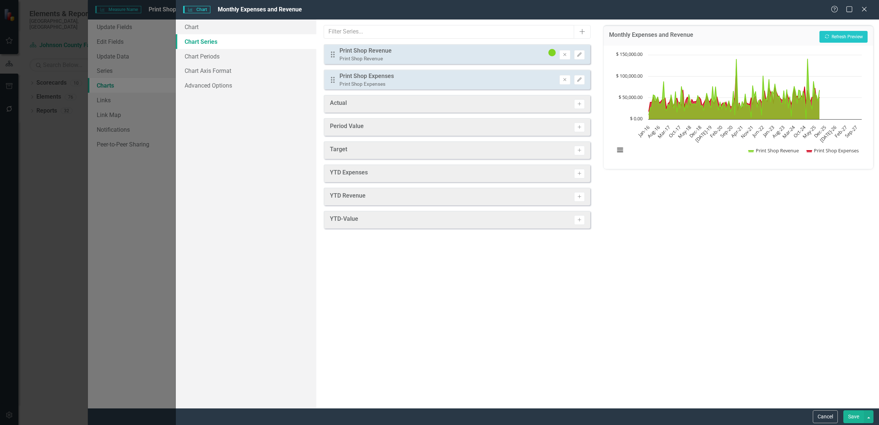
click at [851, 418] on button "Save" at bounding box center [854, 416] width 21 height 13
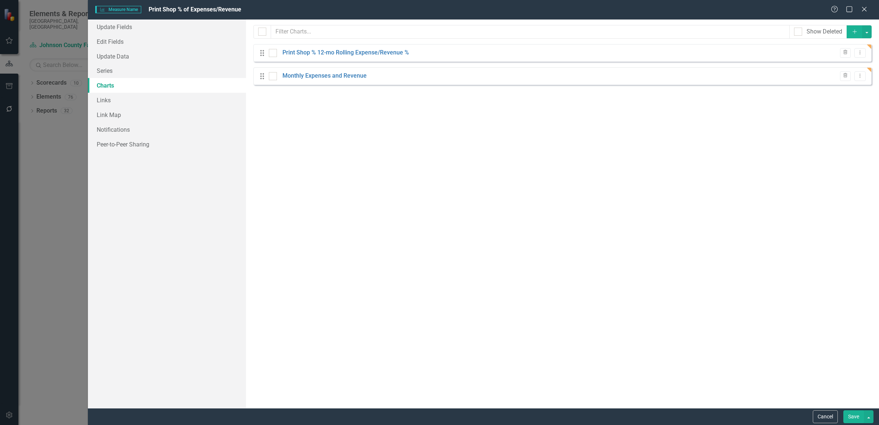
click at [850, 418] on button "Save" at bounding box center [854, 416] width 21 height 13
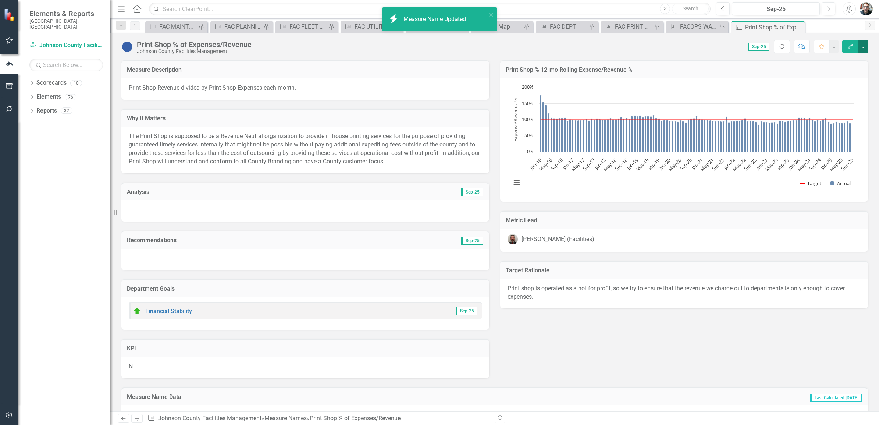
click at [863, 46] on button "button" at bounding box center [864, 46] width 10 height 13
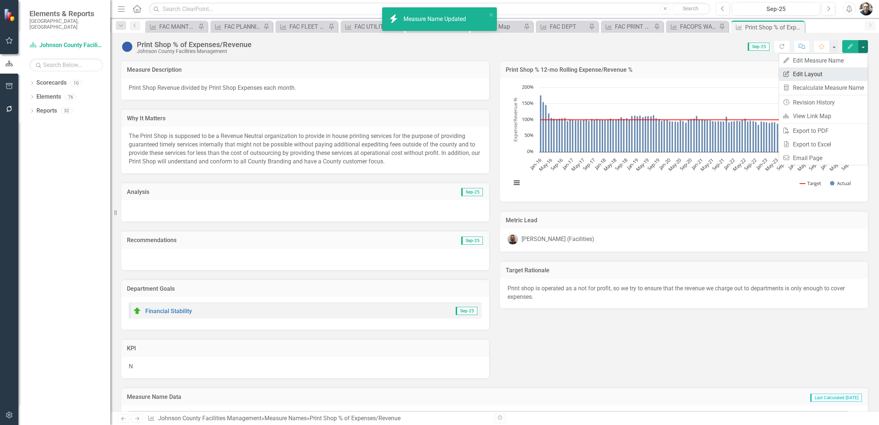
click at [815, 74] on link "Edit Report Edit Layout" at bounding box center [823, 74] width 89 height 14
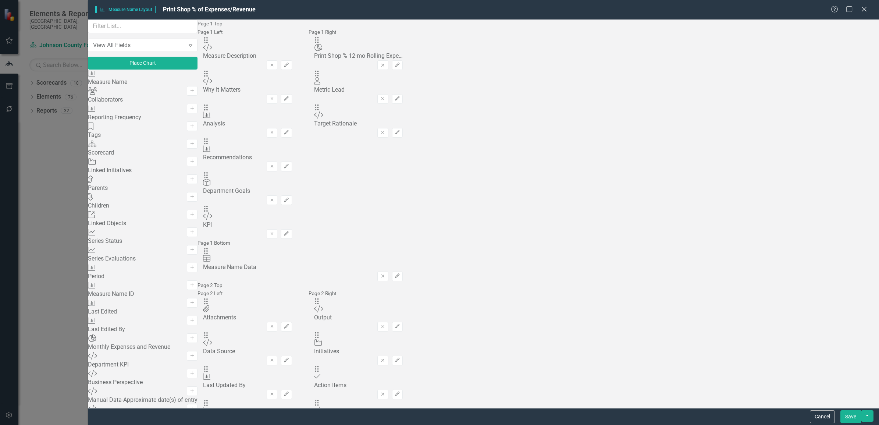
scroll to position [293, 0]
drag, startPoint x: 137, startPoint y: 144, endPoint x: 377, endPoint y: 178, distance: 243.3
click at [565, 186] on div "View All Fields Expand Place Chart Measure Name Measure Name Add Collaborators …" at bounding box center [483, 214] width 791 height 389
click at [195, 354] on icon "Add" at bounding box center [192, 356] width 6 height 4
drag, startPoint x: 308, startPoint y: 48, endPoint x: 606, endPoint y: 116, distance: 305.8
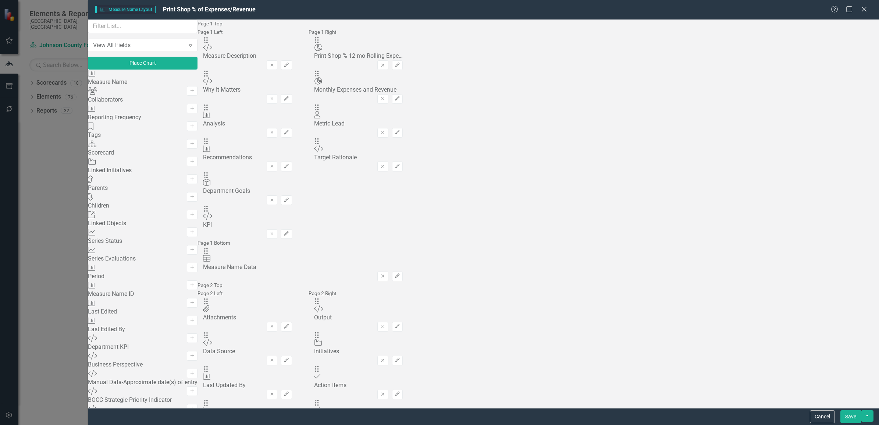
click at [852, 414] on button "Save" at bounding box center [851, 416] width 21 height 13
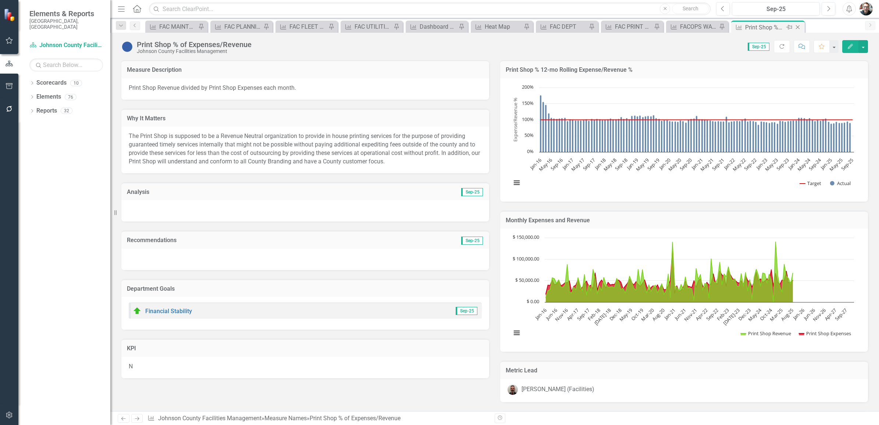
click at [788, 24] on icon "Pin" at bounding box center [790, 27] width 6 height 7
click at [732, 28] on icon "Pin" at bounding box center [733, 27] width 6 height 7
click at [797, 26] on icon "Close" at bounding box center [797, 27] width 7 height 6
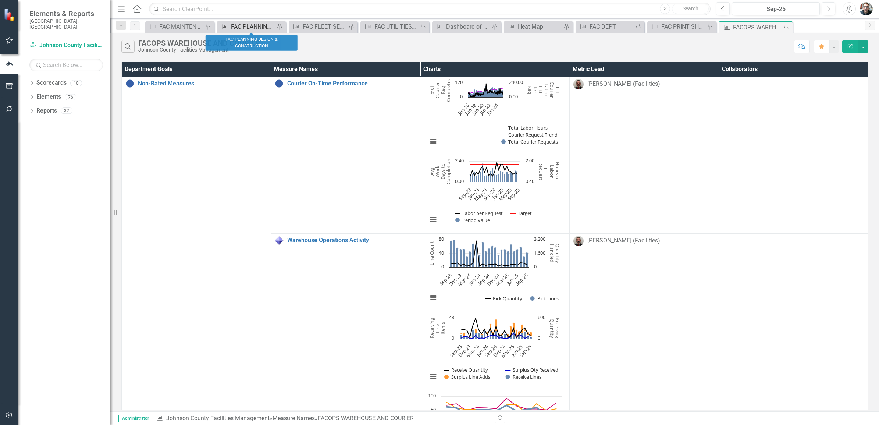
click at [259, 25] on div "FAC PLANNING DESIGN & CONSTRUCTION" at bounding box center [253, 26] width 44 height 9
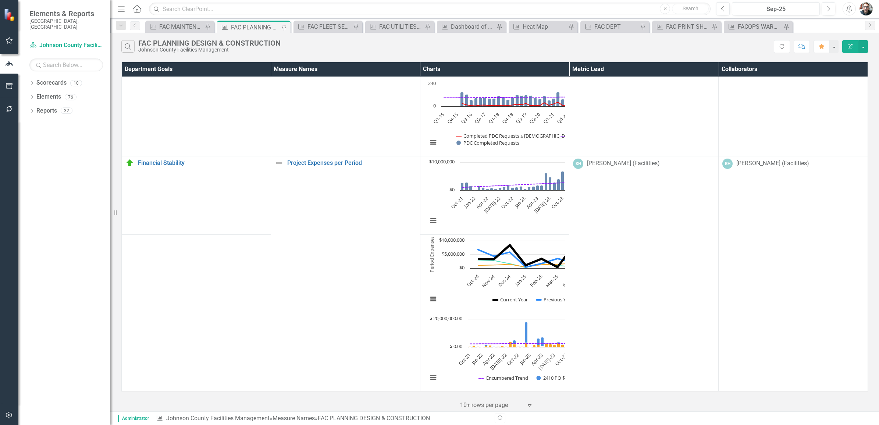
scroll to position [554, 0]
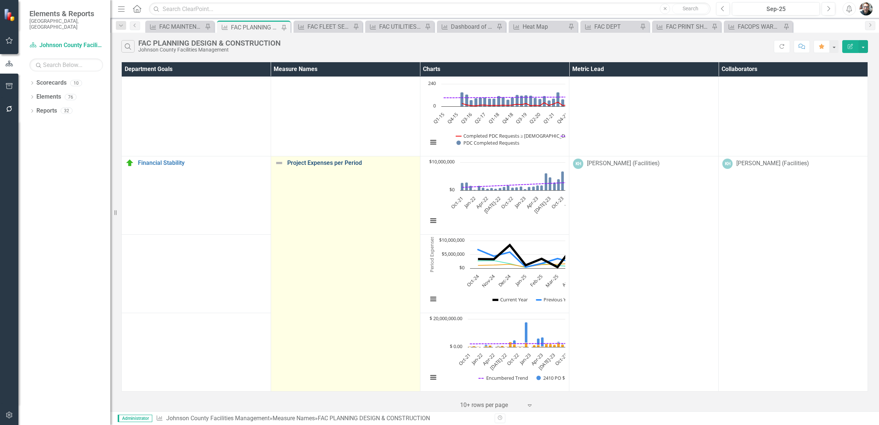
click at [302, 160] on link "Project Expenses per Period" at bounding box center [351, 163] width 129 height 7
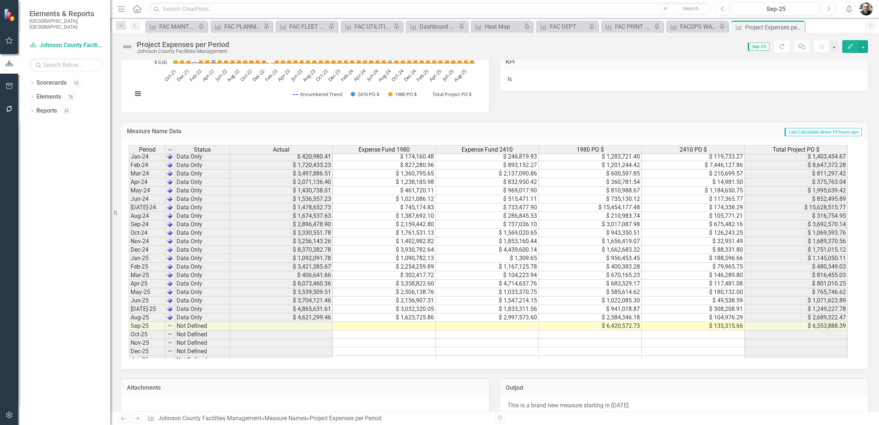
scroll to position [552, 0]
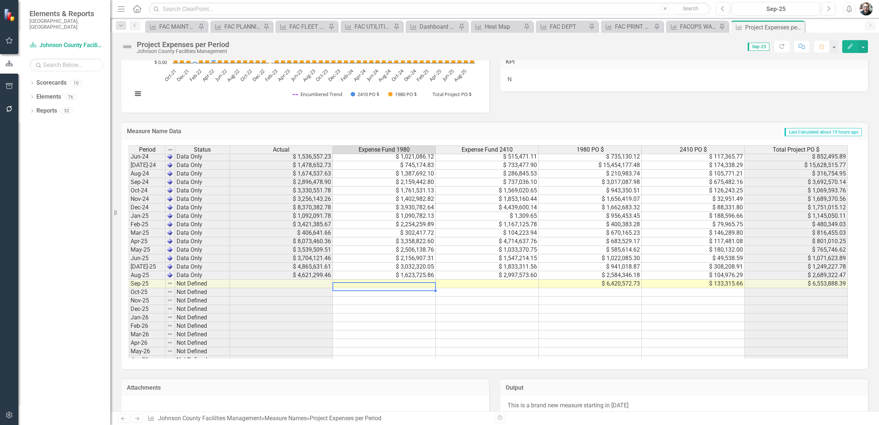
click at [419, 284] on tbody "Aug-23 Data Only $ 2,867,946.53 $ 1,015,448.14 $ 1,852,498.39 $ 3,031,003.88 $ …" at bounding box center [488, 258] width 719 height 381
click at [412, 286] on td at bounding box center [384, 284] width 103 height 8
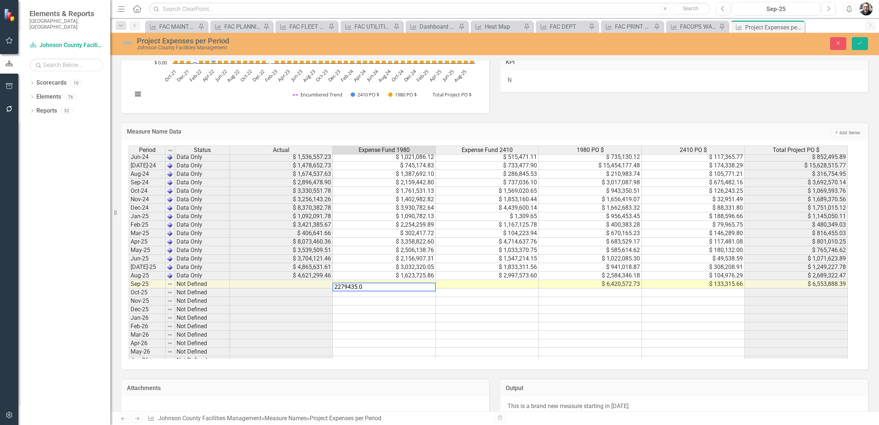
type textarea "2279435.05"
click at [500, 284] on td at bounding box center [487, 284] width 103 height 8
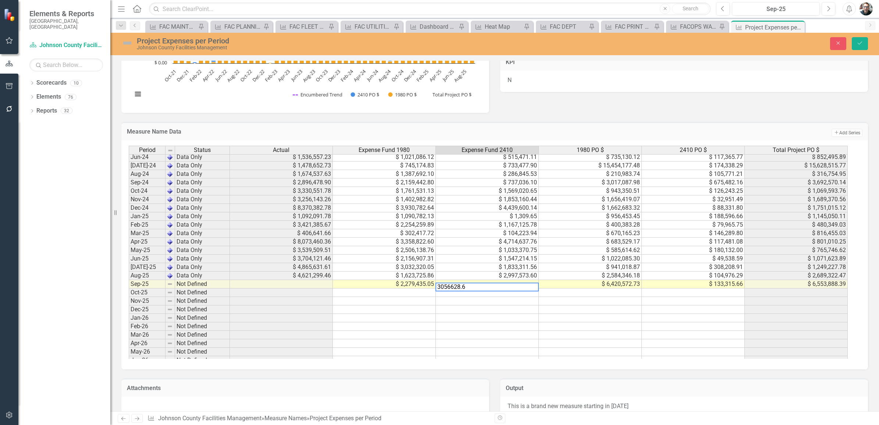
type textarea "3056628.66"
click at [858, 41] on icon "Save" at bounding box center [860, 42] width 7 height 5
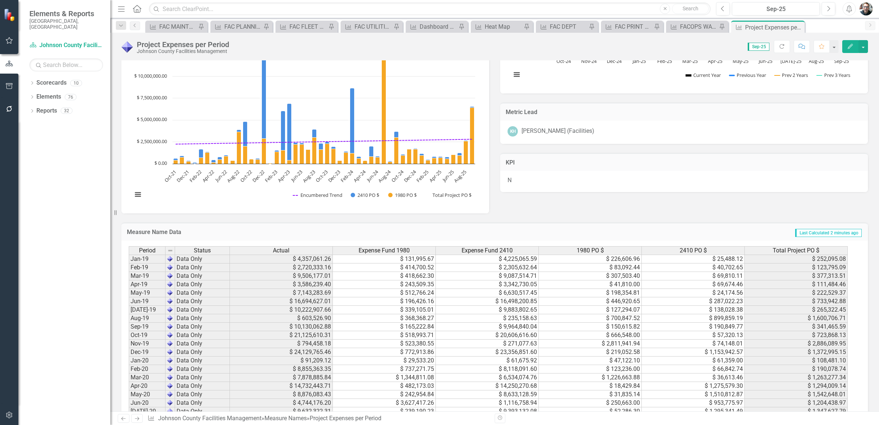
scroll to position [368, 0]
click at [853, 141] on div "KH Kyle Heltne (Facilities)" at bounding box center [684, 132] width 368 height 23
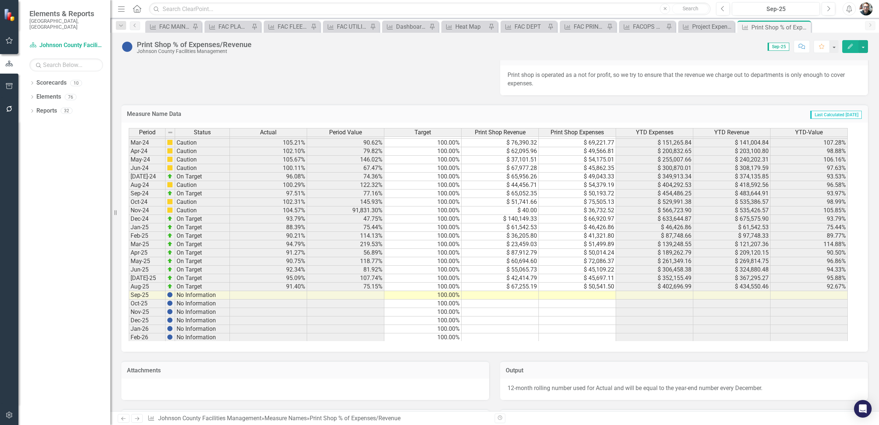
click at [520, 299] on tbody "Jun-22 On Target 95.05% 42.22% 100.00% $ 100,661.81 $ 42,501.36 $ 252,424.82 $ …" at bounding box center [488, 151] width 719 height 381
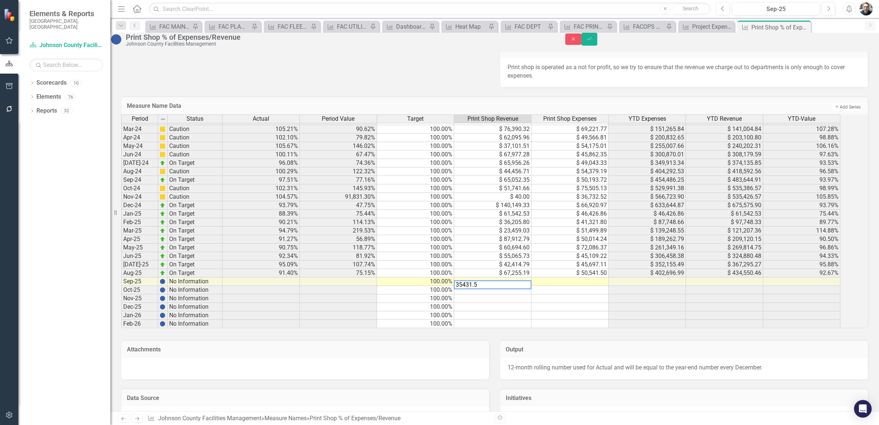
type textarea "35431.52"
click at [581, 286] on td at bounding box center [570, 281] width 77 height 8
click at [591, 286] on td at bounding box center [570, 281] width 77 height 8
type textarea "49461.19"
click at [593, 42] on icon "Save" at bounding box center [589, 38] width 7 height 5
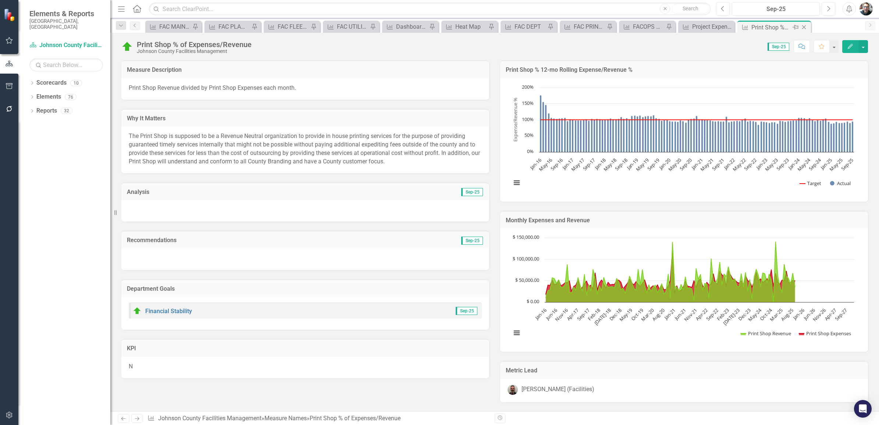
click at [794, 26] on icon "Pin" at bounding box center [796, 27] width 6 height 7
click at [330, 26] on icon "Pin" at bounding box center [332, 28] width 6 height 7
click at [743, 27] on icon "Close" at bounding box center [744, 27] width 7 height 6
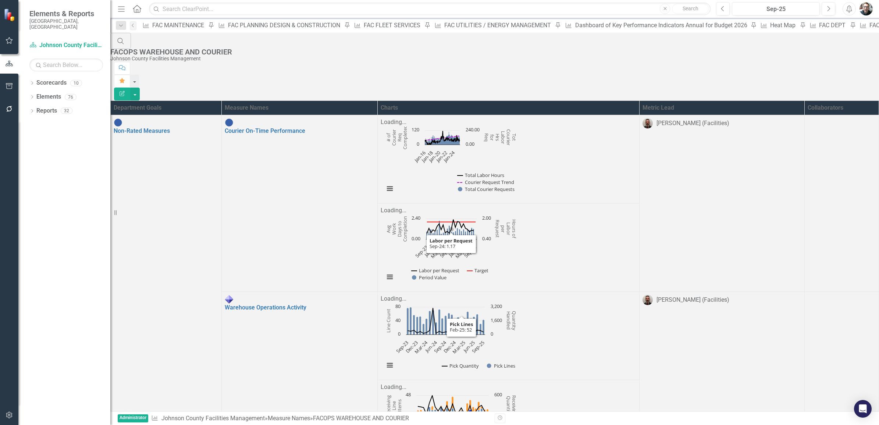
scroll to position [65, 0]
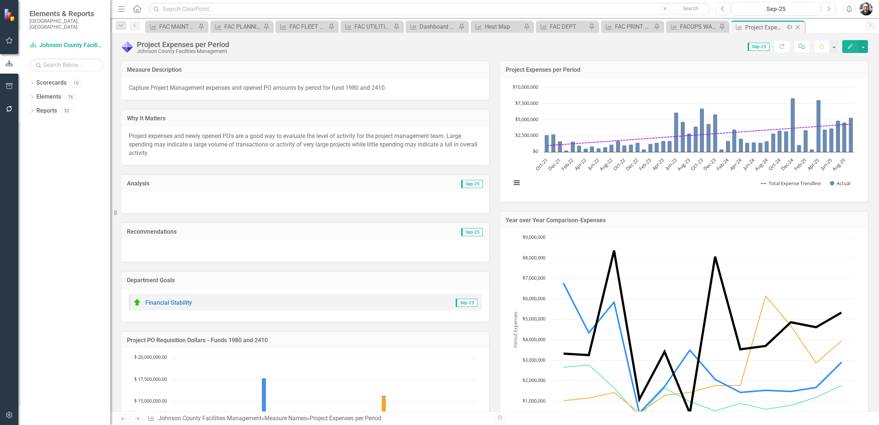
click at [790, 28] on icon "Pin" at bounding box center [790, 27] width 6 height 7
click at [343, 26] on icon "Pin" at bounding box center [342, 27] width 6 height 7
click at [798, 26] on icon at bounding box center [798, 27] width 4 height 4
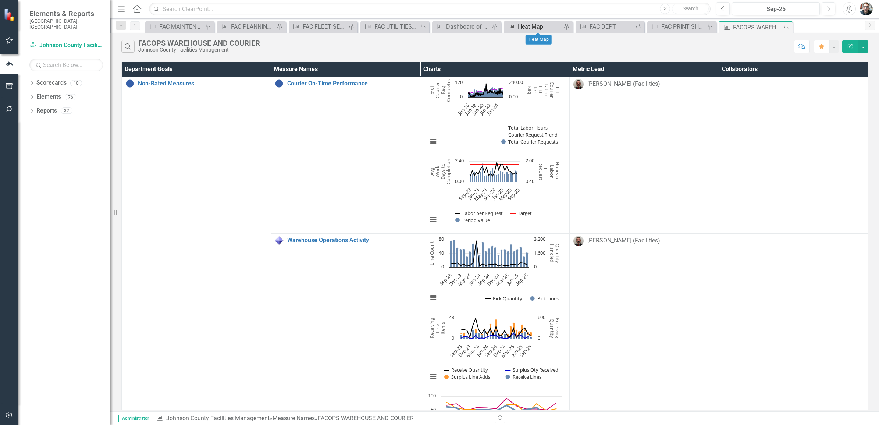
click at [523, 27] on div "Heat Map" at bounding box center [540, 26] width 44 height 9
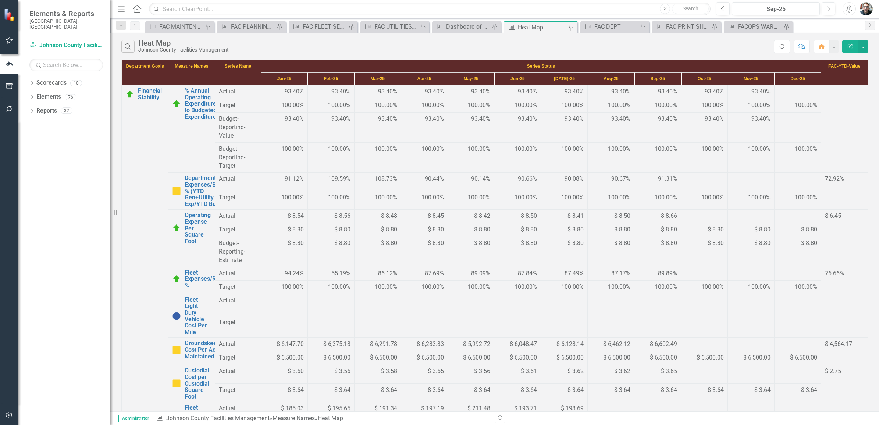
scroll to position [142, 0]
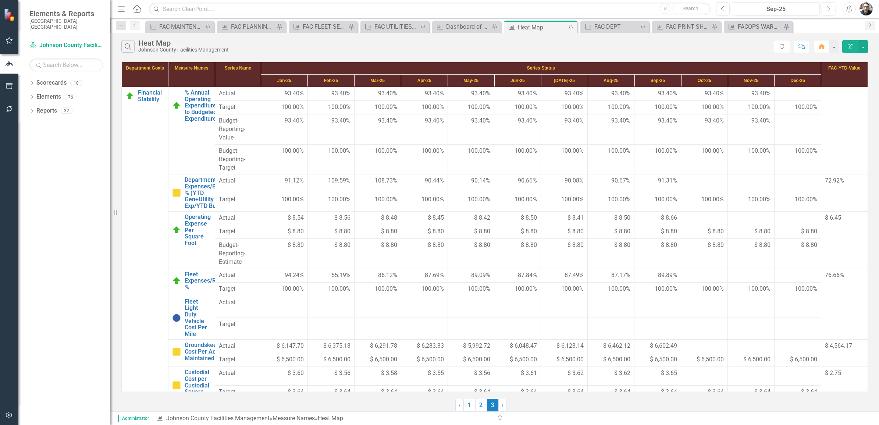
scroll to position [0, 0]
